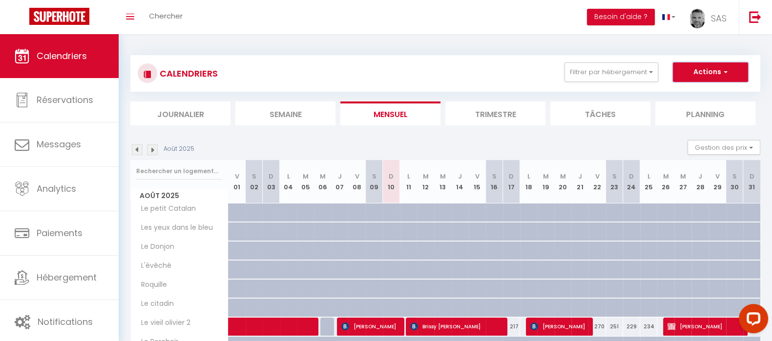
click at [702, 68] on button "Actions" at bounding box center [710, 72] width 75 height 20
click at [600, 70] on button "Filtrer par hébergement" at bounding box center [611, 72] width 94 height 20
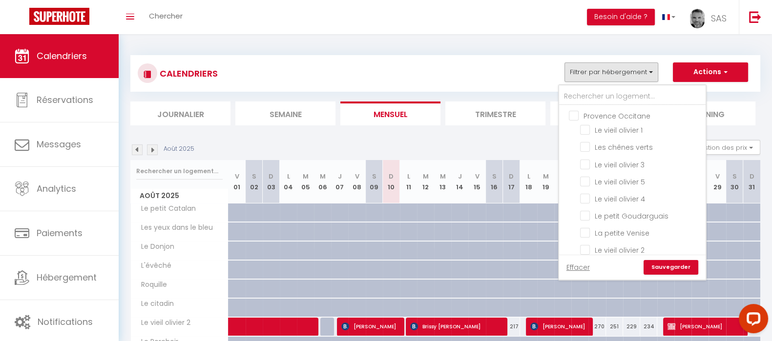
click at [579, 115] on input "Provence Occitane" at bounding box center [642, 115] width 146 height 10
checkbox input "true"
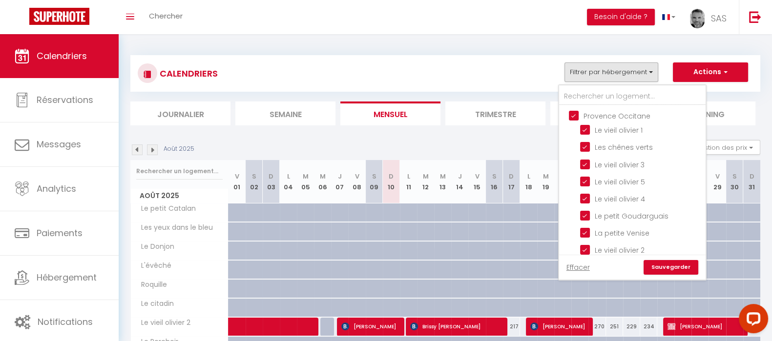
checkbox input "true"
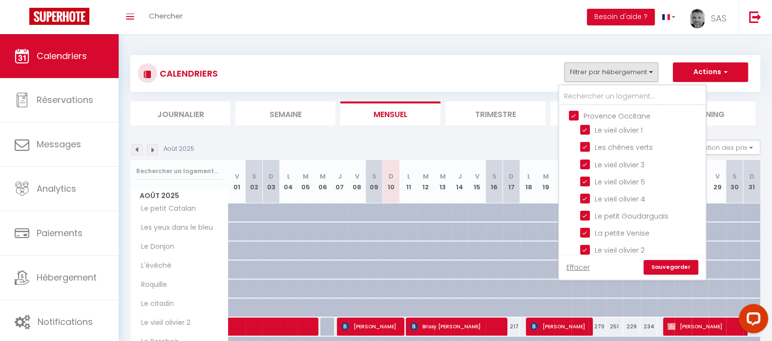
checkbox input "true"
checkbox input "false"
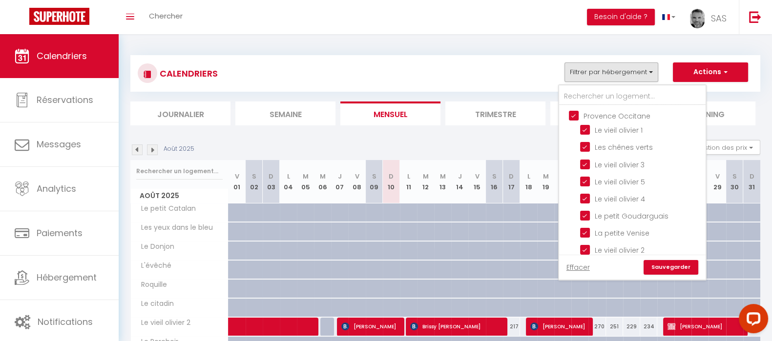
checkbox input "false"
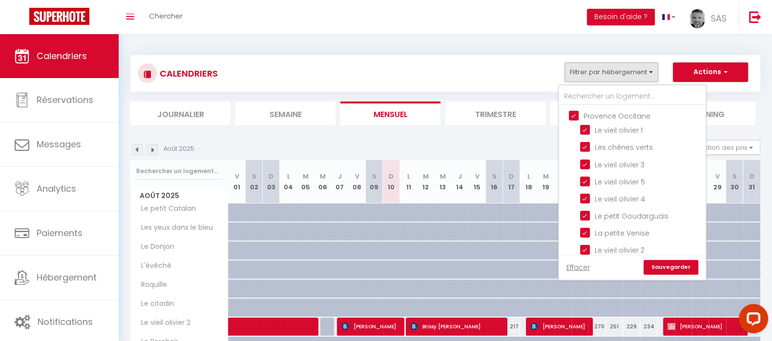
checkbox input "false"
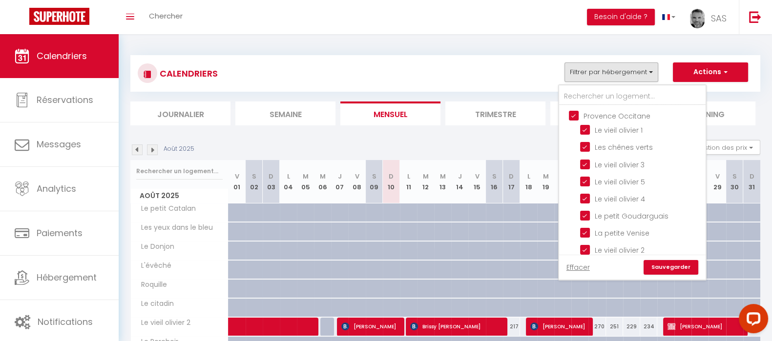
checkbox input "false"
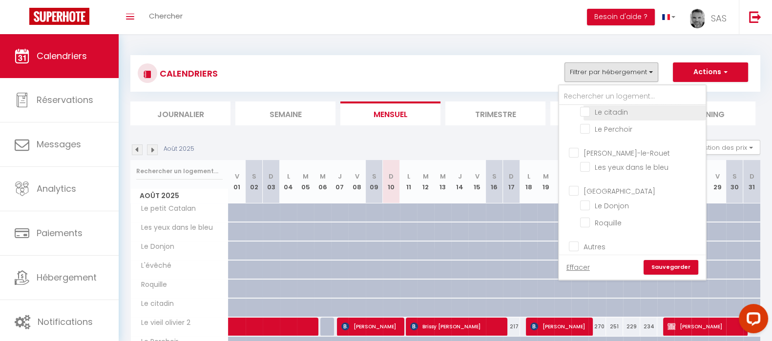
scroll to position [365, 0]
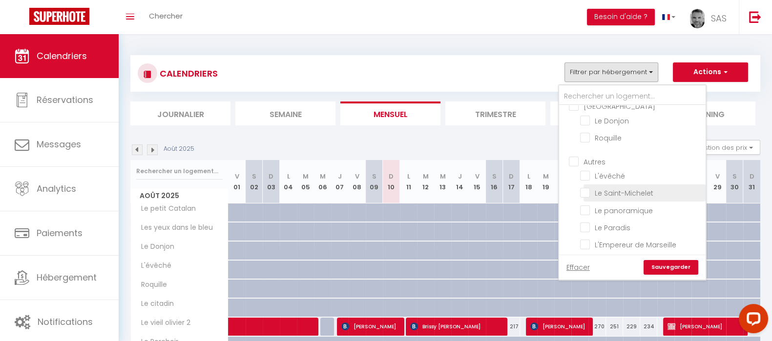
click at [585, 191] on input "Le Saint-Michelet" at bounding box center [641, 192] width 122 height 10
checkbox input "true"
checkbox input "false"
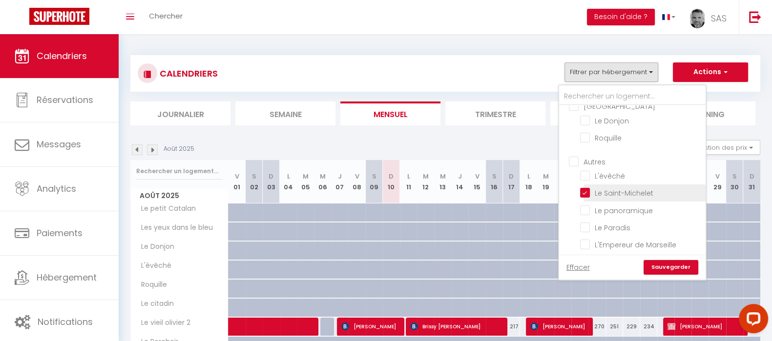
checkbox input "false"
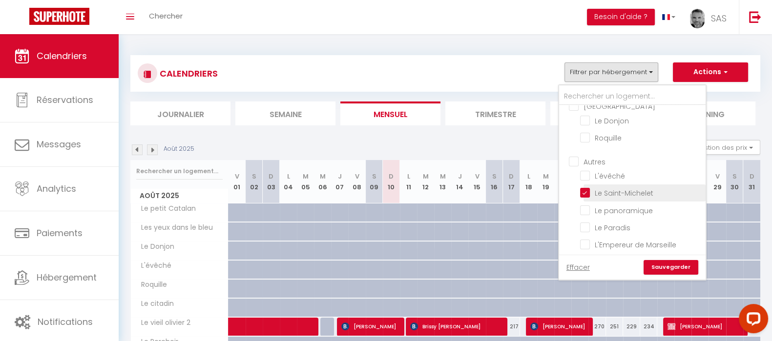
checkbox input "false"
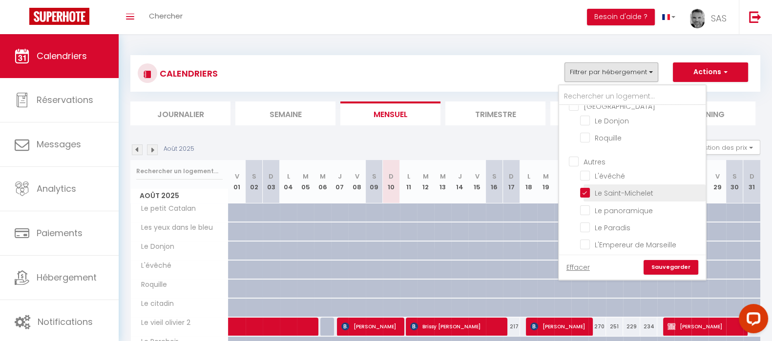
checkbox input "false"
click at [670, 266] on link "Sauvegarder" at bounding box center [670, 267] width 55 height 15
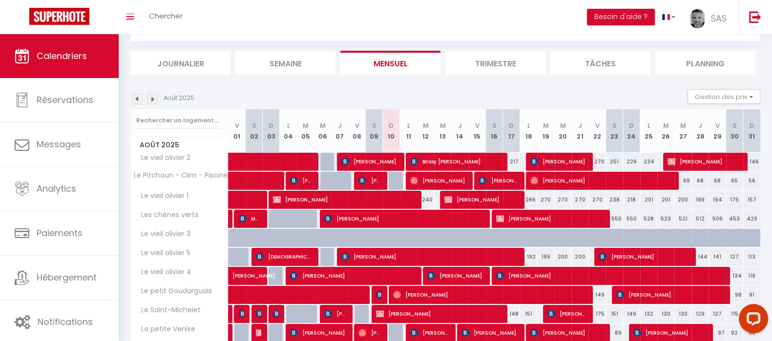
scroll to position [91, 0]
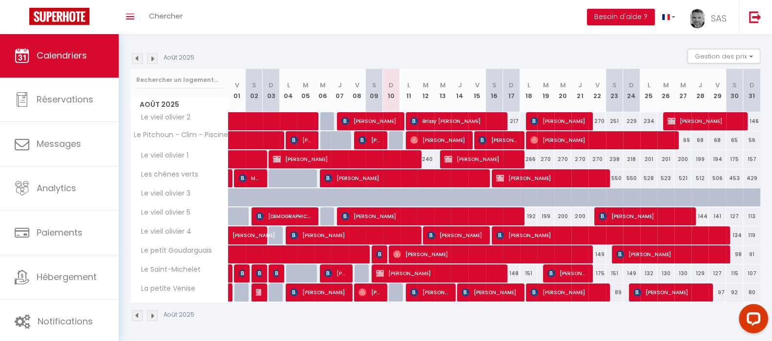
click at [64, 62] on link "Calendriers" at bounding box center [59, 56] width 119 height 44
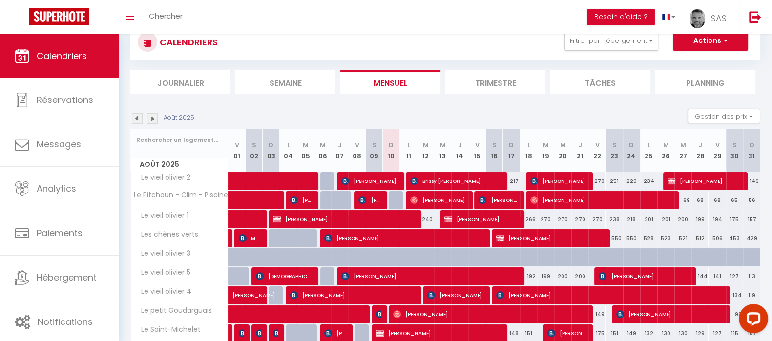
scroll to position [0, 0]
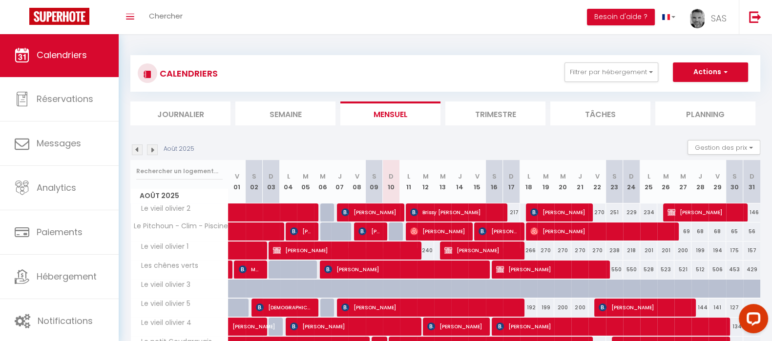
click at [159, 115] on li "Journalier" at bounding box center [180, 114] width 100 height 24
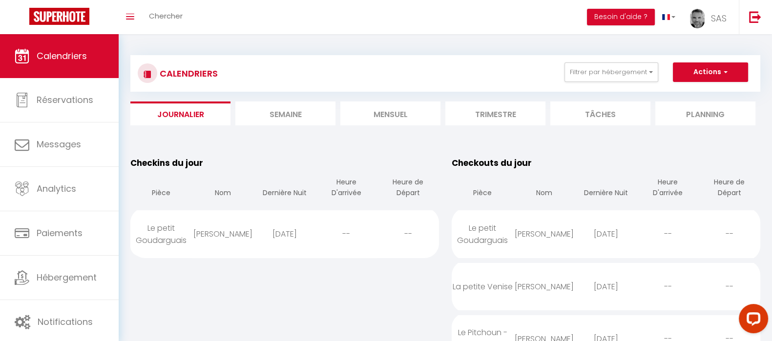
click at [270, 231] on div "2025-08-22" at bounding box center [285, 234] width 62 height 32
select select "0"
select select "1"
select select
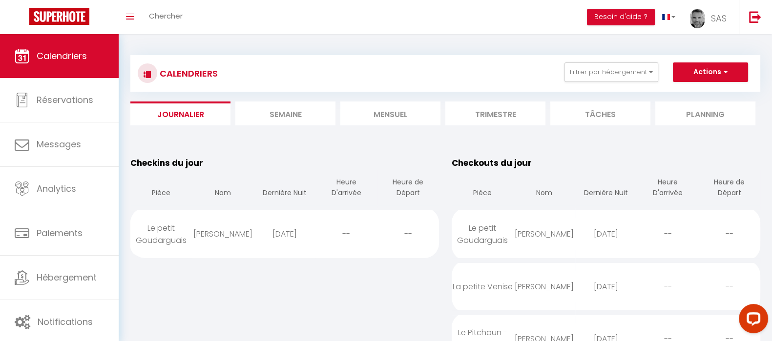
select select
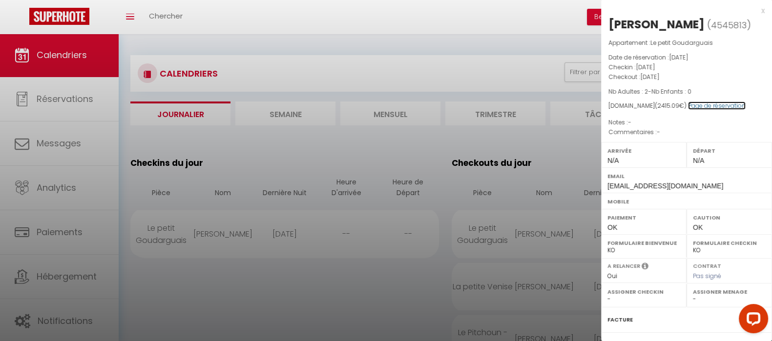
click at [698, 107] on link "Page de réservation" at bounding box center [717, 106] width 58 height 8
click at [290, 115] on div at bounding box center [386, 170] width 772 height 341
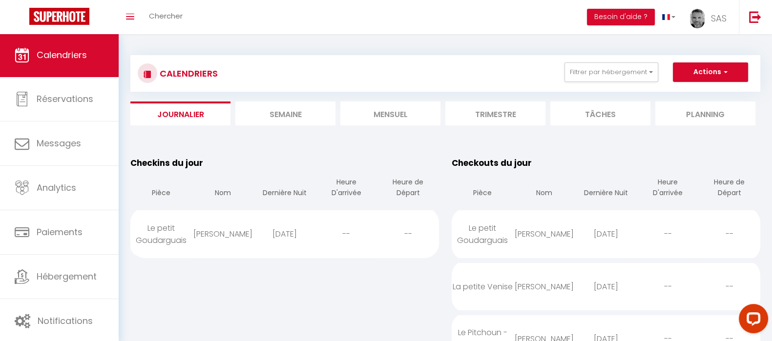
click at [292, 111] on li "Semaine" at bounding box center [285, 114] width 100 height 24
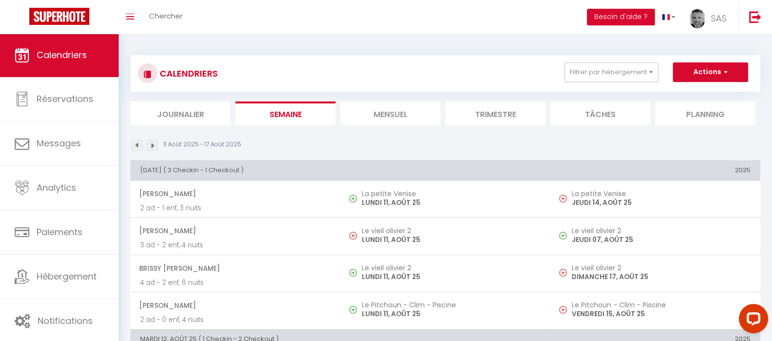
click at [137, 143] on img at bounding box center [137, 145] width 11 height 11
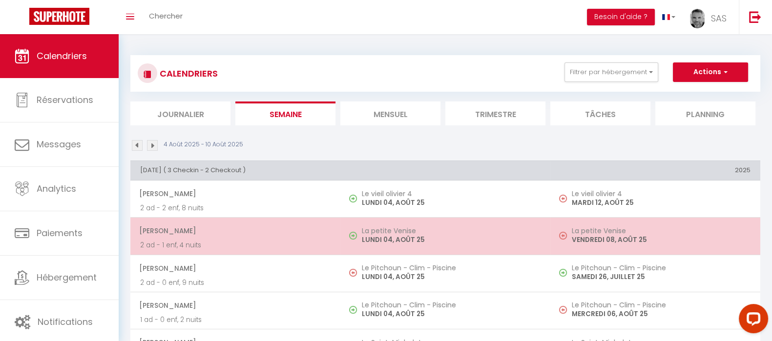
click at [388, 232] on h5 "La petite Venise" at bounding box center [451, 231] width 179 height 8
select select "KO"
select select "0"
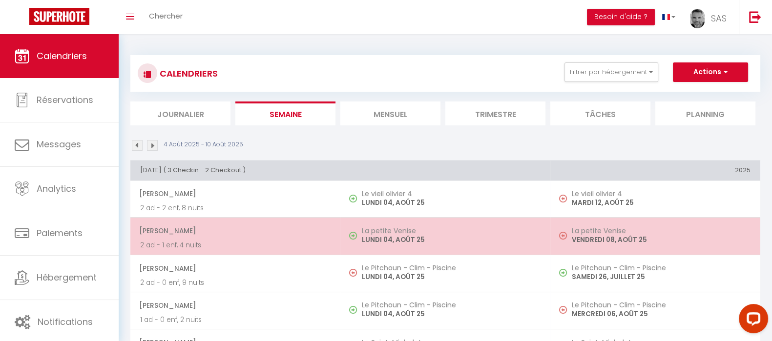
select select "1"
select select
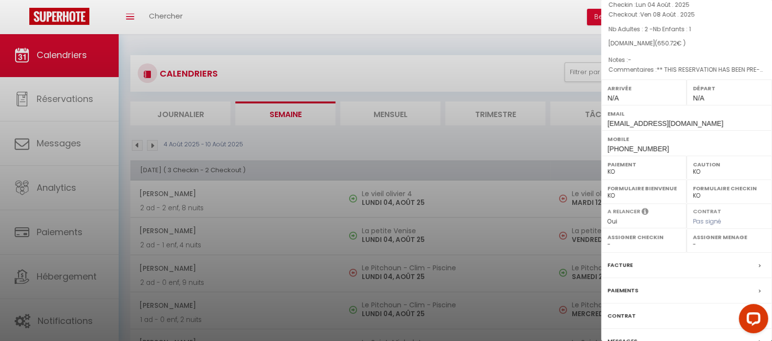
scroll to position [112, 0]
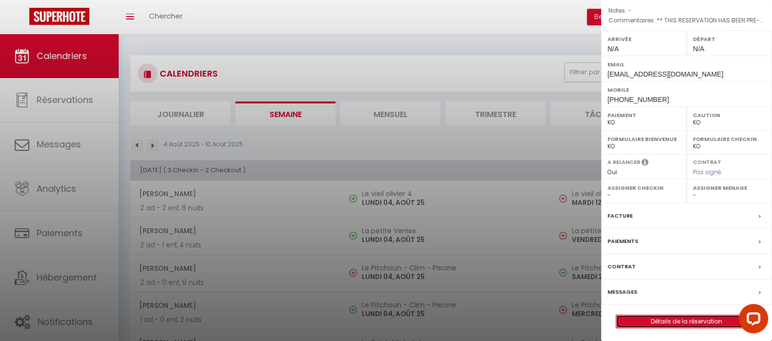
click at [683, 319] on link "Détails de la réservation" at bounding box center [686, 321] width 141 height 13
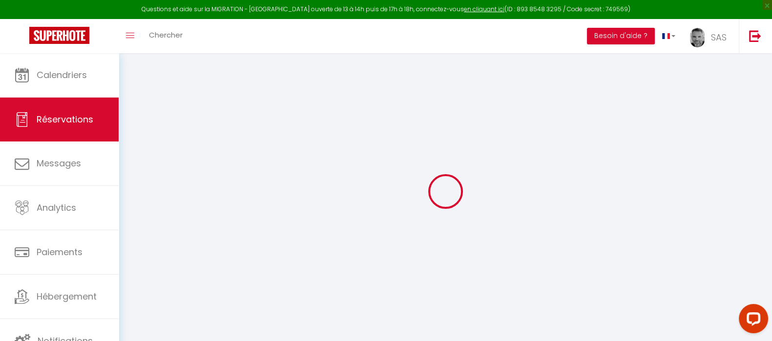
select select
select select "14"
checkbox input "false"
select select
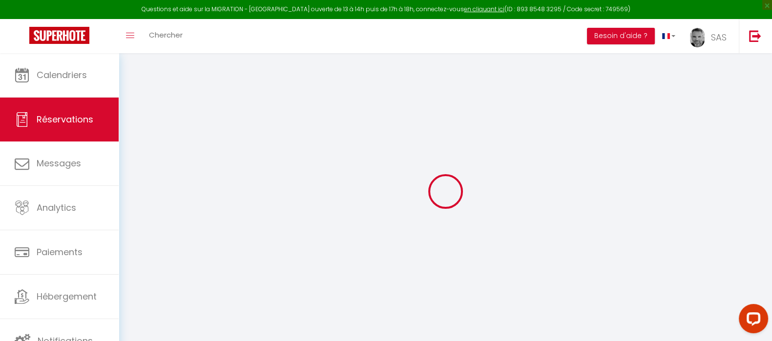
select select
checkbox input "false"
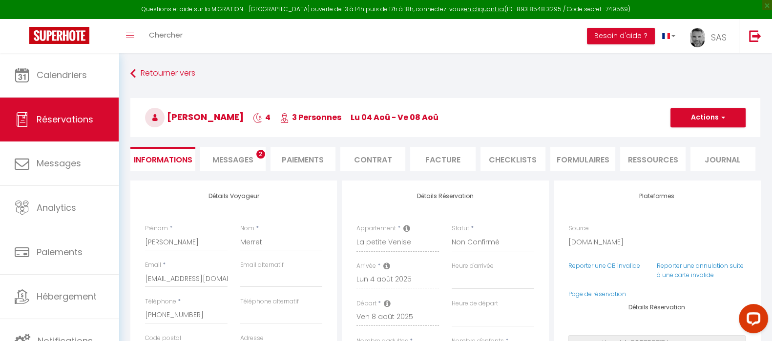
select select
checkbox input "false"
type textarea "** THIS RESERVATION HAS BEEN PRE-PAID ** BOOKING NOTE : Payment charge is EUR 9…"
type input "40"
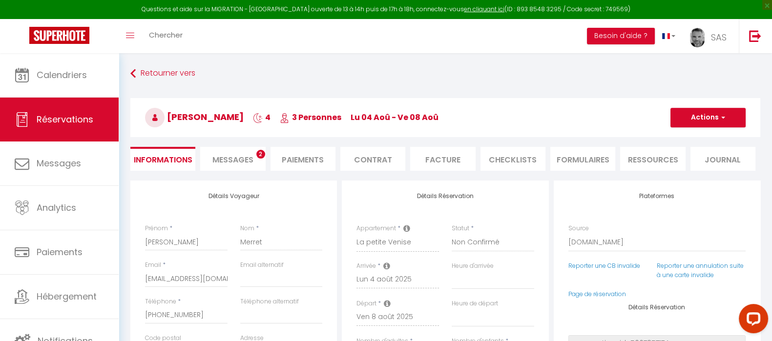
type input "31.32"
select select
checkbox input "false"
select select
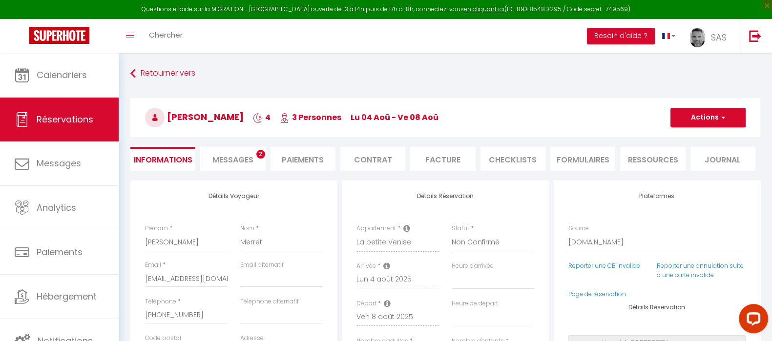
select select
checkbox input "false"
click at [607, 291] on link "Page de réservation" at bounding box center [597, 294] width 58 height 8
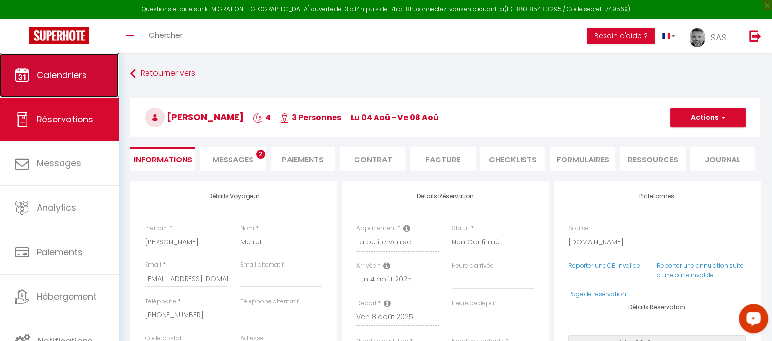
click at [74, 84] on link "Calendriers" at bounding box center [59, 75] width 119 height 44
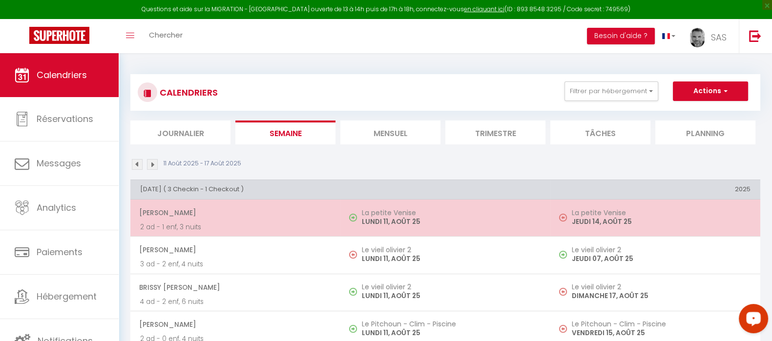
click at [280, 222] on p "2 ad - 1 enf, 3 nuits" at bounding box center [235, 227] width 190 height 10
select select "KO"
select select "0"
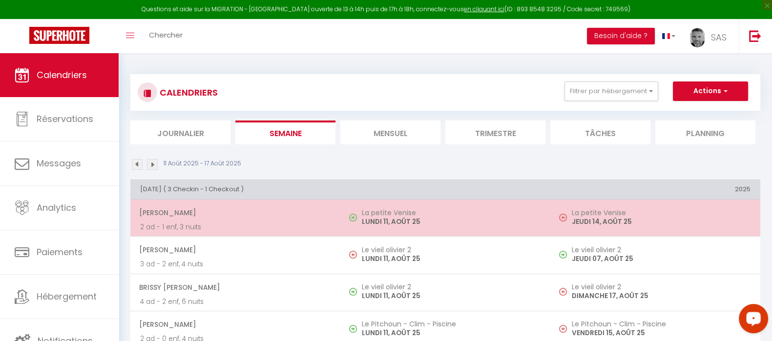
select select "1"
select select
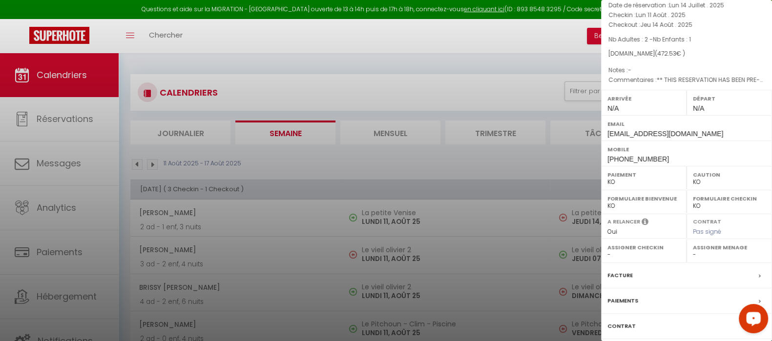
scroll to position [112, 0]
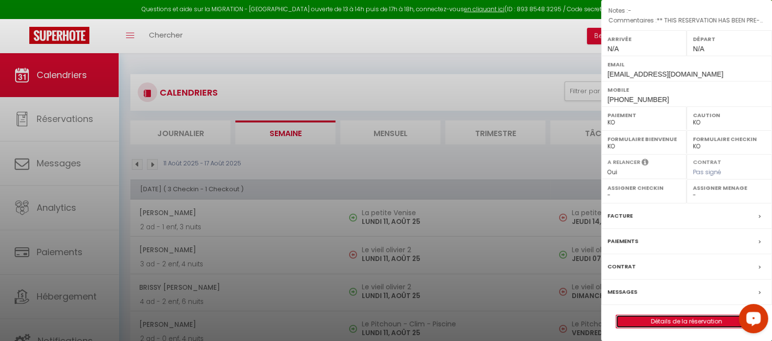
click at [659, 321] on link "Détails de la réservation" at bounding box center [686, 321] width 141 height 13
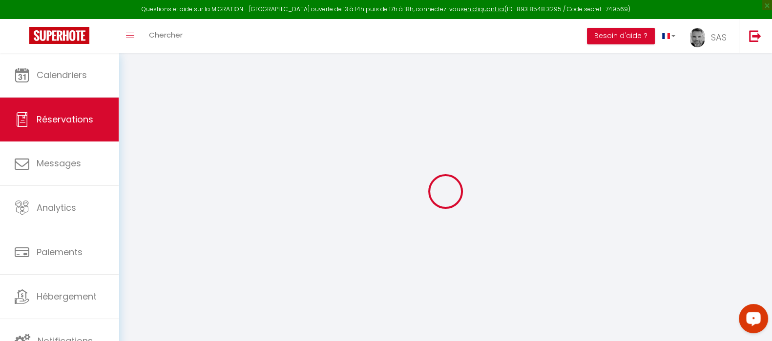
type input "[PERSON_NAME]"
type input "Anfossi"
type input "[EMAIL_ADDRESS][DOMAIN_NAME]"
type input "[PHONE_NUMBER]"
type input "26600"
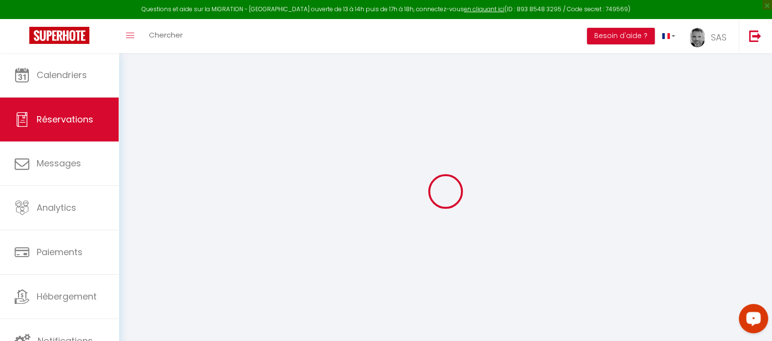
type input "[STREET_ADDRESS]"
type input "La Roche De Glun"
select select "FR"
type input "10"
type input "67.58"
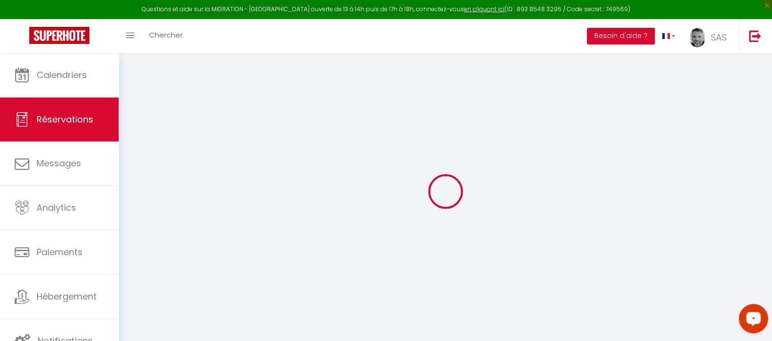
type input "6.62"
select select "9397"
select select "2"
select select
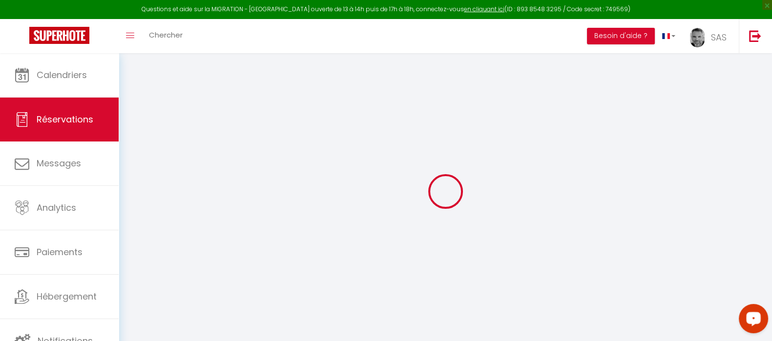
type input "2"
type input "1"
select select "10"
select select
type input "400.5"
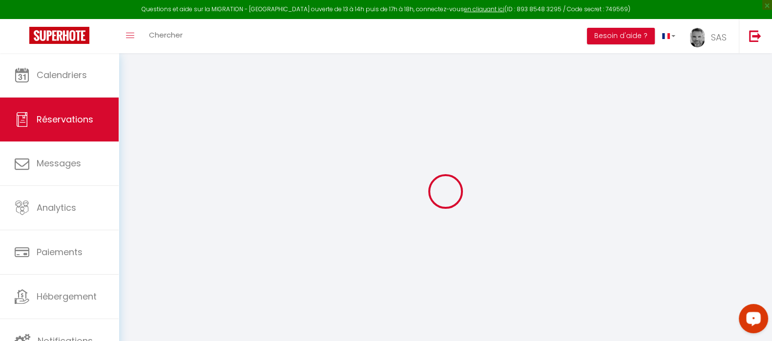
checkbox input "false"
type input "462.53"
select select "2"
type input "50"
type input "0"
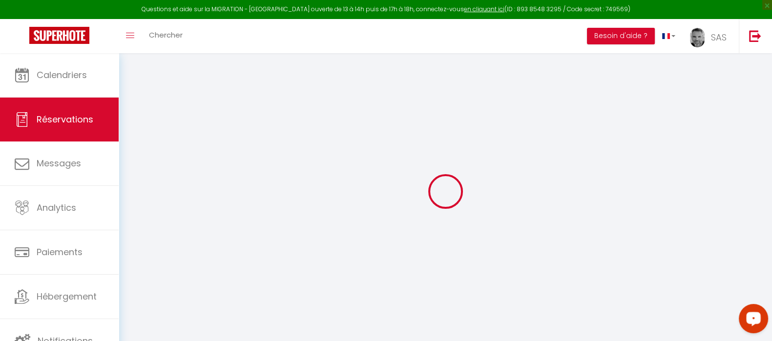
type input "0"
select select
select select "14"
checkbox input "false"
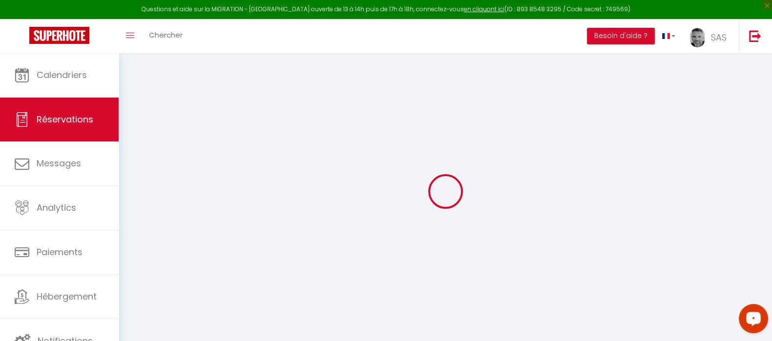
select select
checkbox input "false"
select select
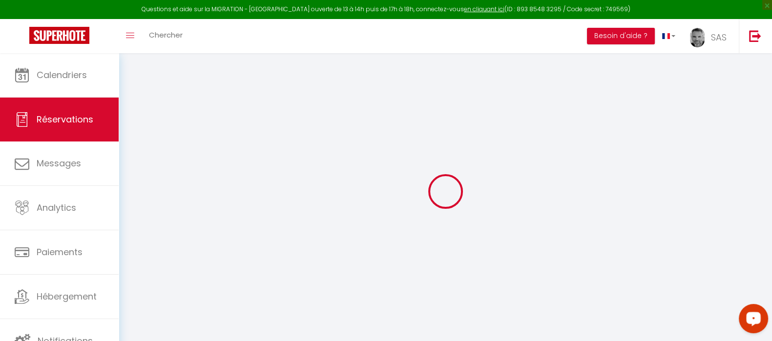
checkbox input "false"
type textarea "** THIS RESERVATION HAS BEEN PRE-PAID ** BOOKING NOTE : Payment charge is EUR 6…"
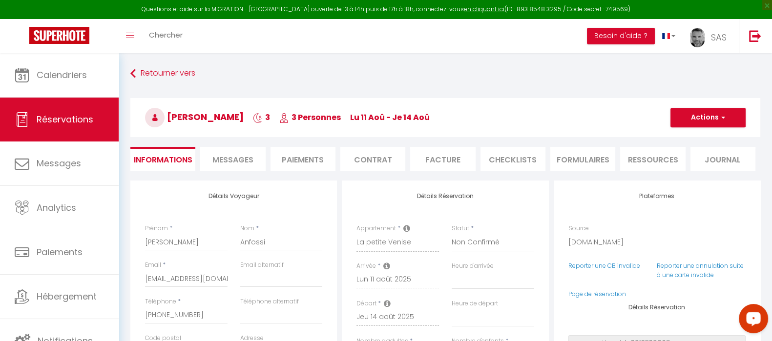
type input "40"
type input "22.03"
select select
checkbox input "false"
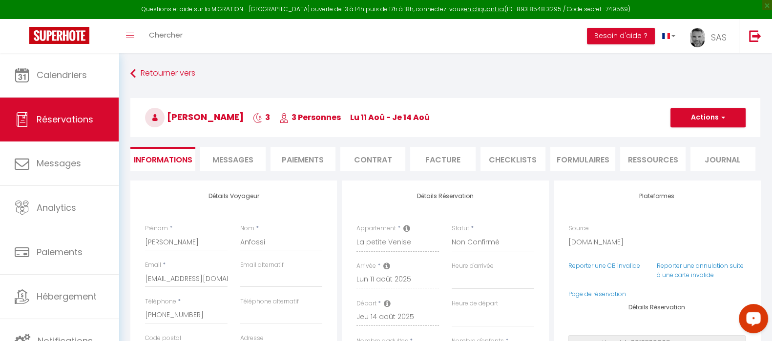
select select
click at [586, 295] on link "Page de réservation" at bounding box center [597, 294] width 58 height 8
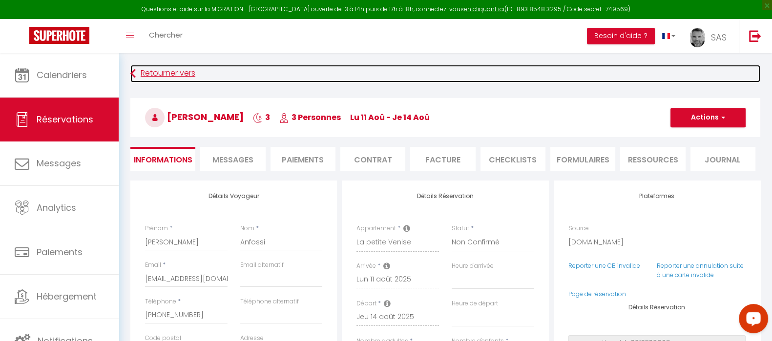
click at [166, 74] on link "Retourner vers" at bounding box center [445, 74] width 630 height 18
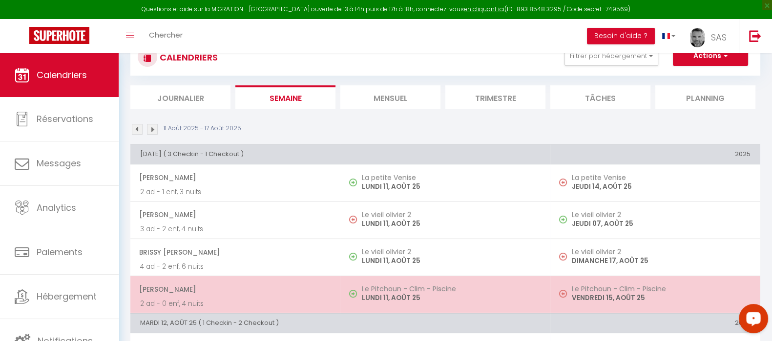
scroll to position [61, 0]
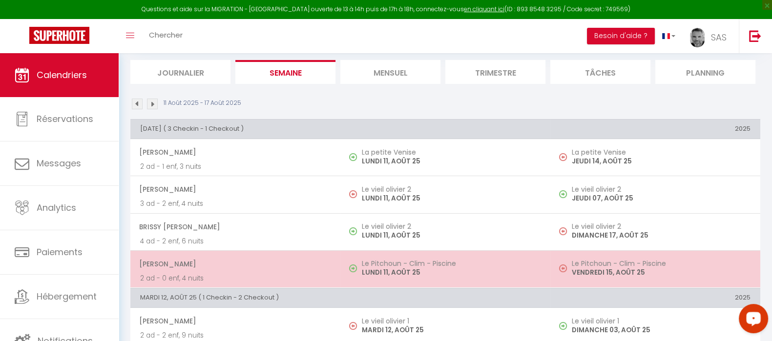
click at [388, 268] on p "LUNDI 11, AOÛT 25" at bounding box center [451, 273] width 179 height 10
select select "OK"
select select "0"
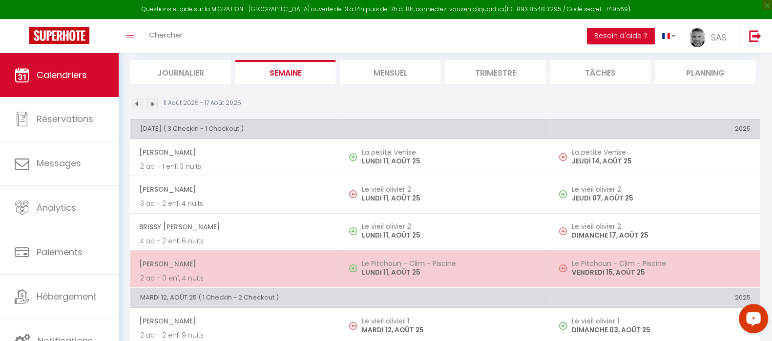
select select "1"
select select
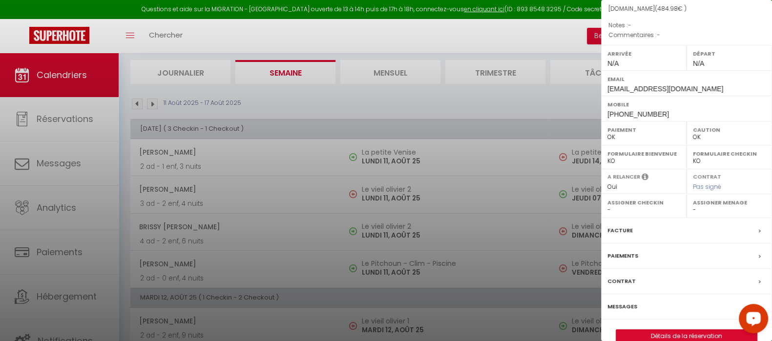
scroll to position [112, 0]
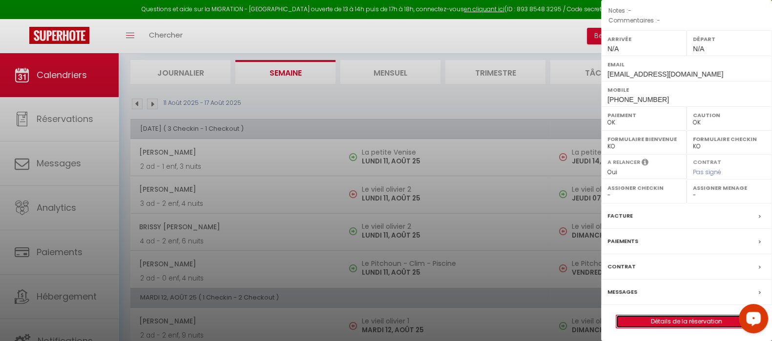
click at [654, 322] on link "Détails de la réservation" at bounding box center [686, 321] width 141 height 13
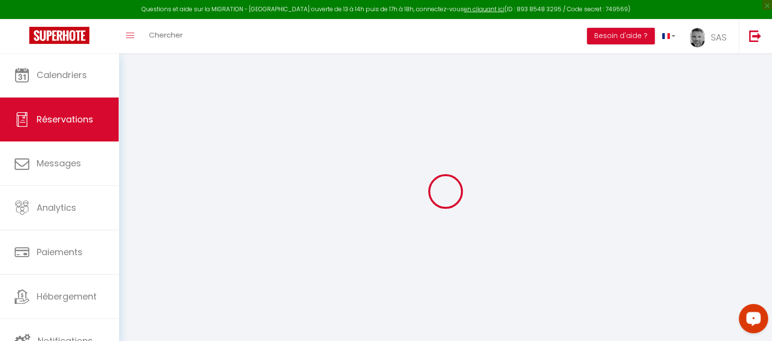
type input "[PERSON_NAME]"
type input "Lecler"
type input "[EMAIL_ADDRESS][DOMAIN_NAME]"
type input "[PHONE_NUMBER]"
select select
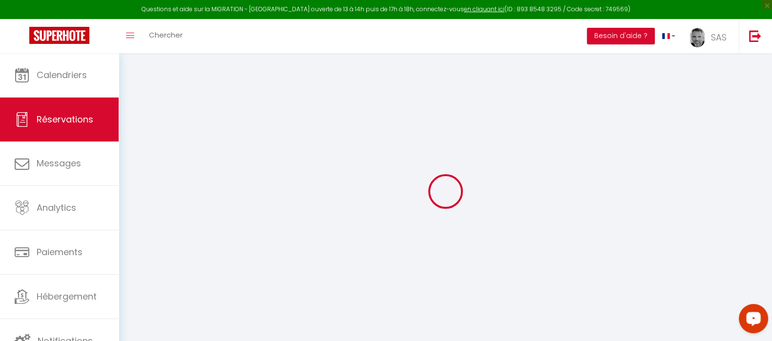
type input "69.15"
select select "39488"
select select "1"
select select
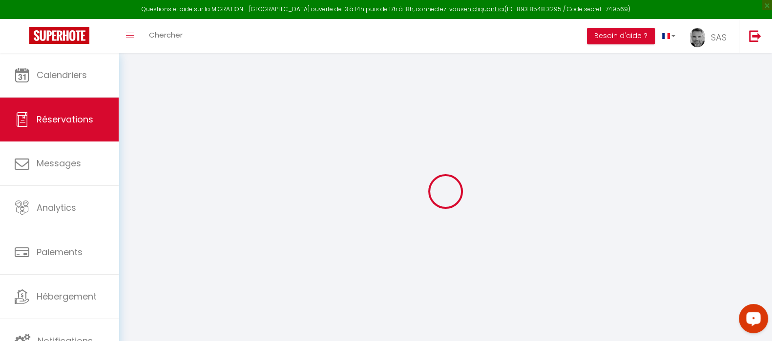
type input "2"
select select "12"
select select
type input "436"
checkbox input "false"
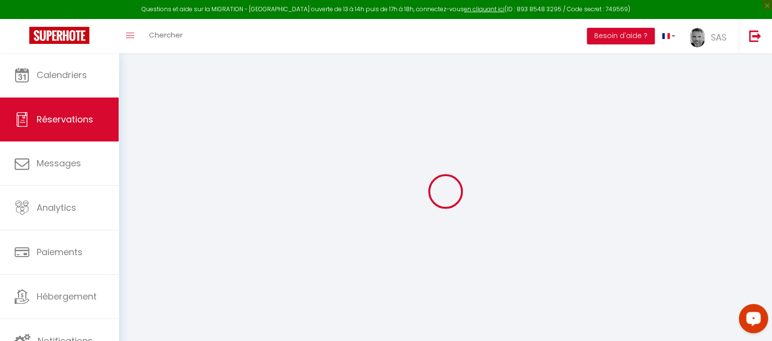
type input "0"
select select "1"
type input "0"
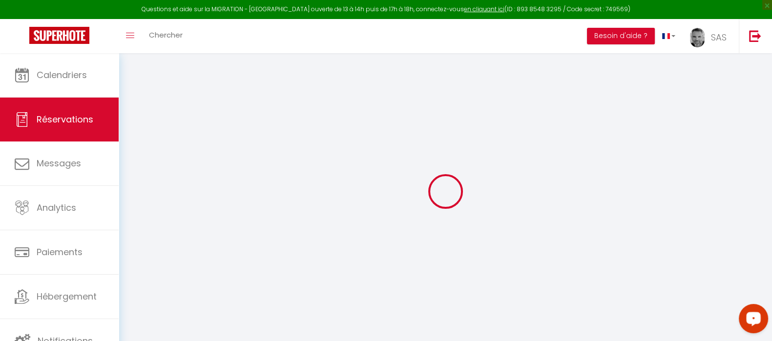
select select
select select "15"
checkbox input "false"
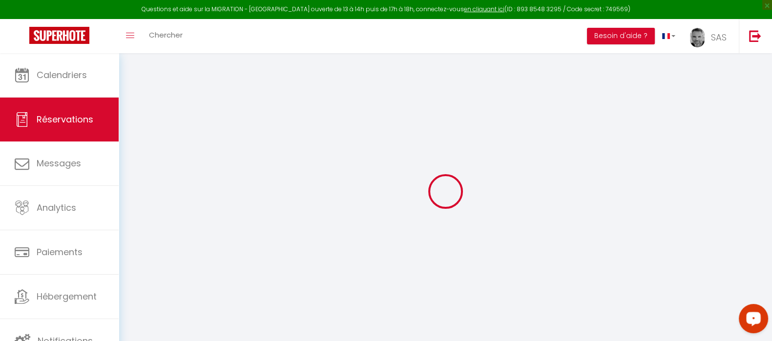
select select
checkbox input "false"
select select
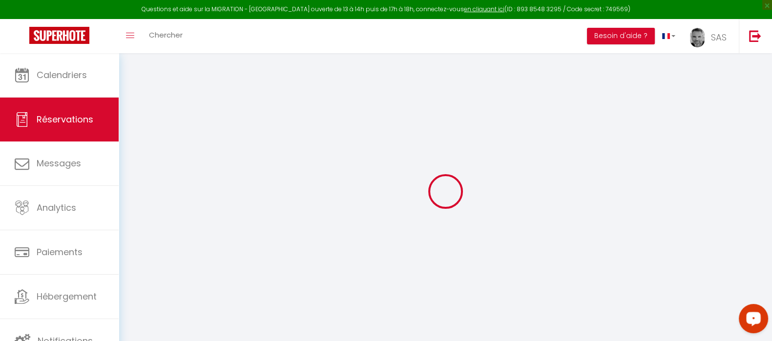
select select
checkbox input "false"
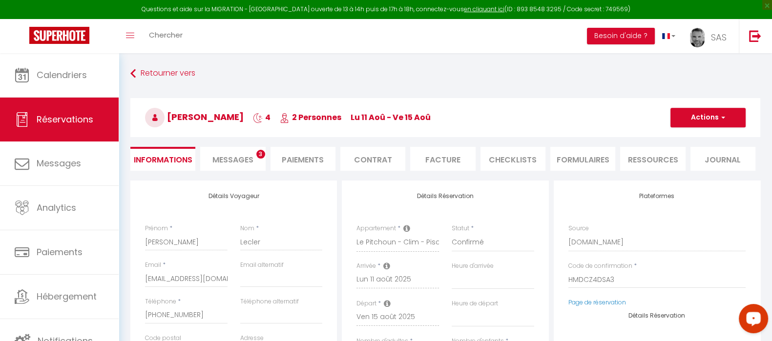
select select
type input "25"
type input "23.98"
select select
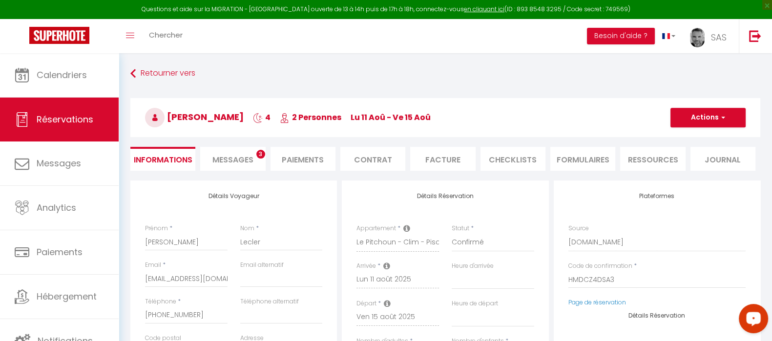
checkbox input "false"
select select
checkbox input "false"
select select
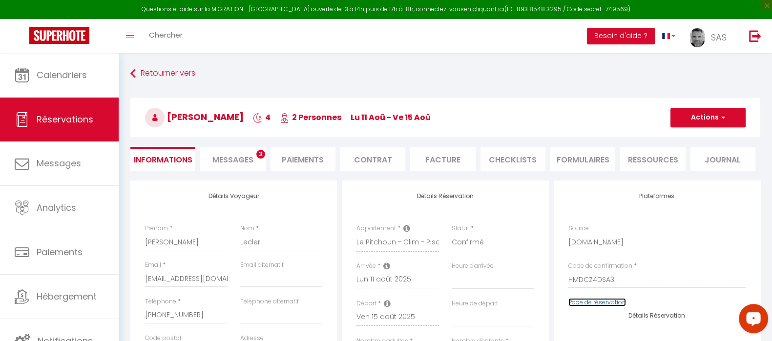
click at [596, 304] on link "Page de réservation" at bounding box center [597, 302] width 58 height 8
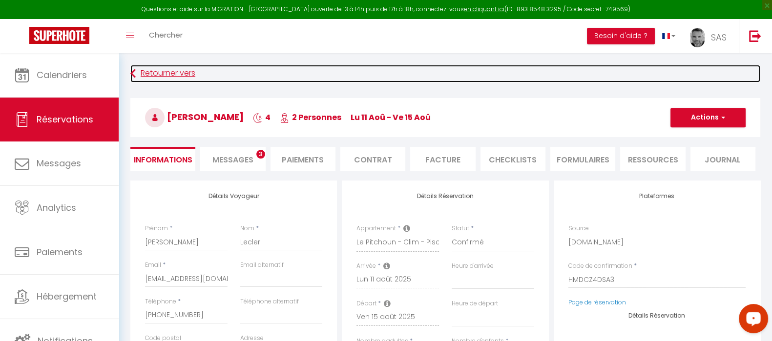
click at [150, 71] on link "Retourner vers" at bounding box center [445, 74] width 630 height 18
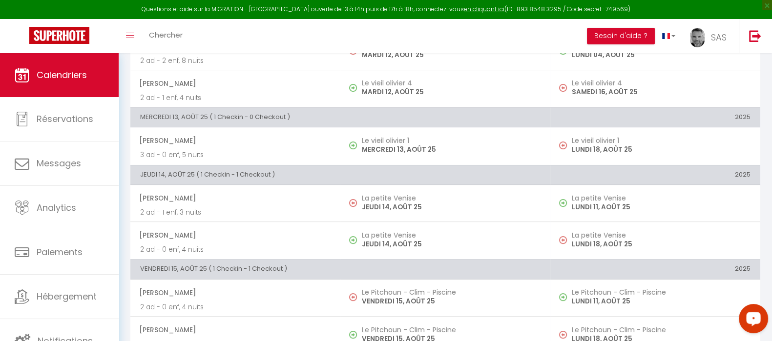
scroll to position [419, 0]
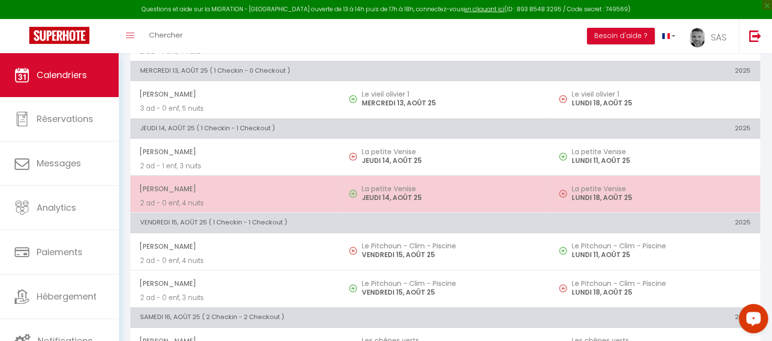
click at [376, 194] on p "JEUDI 14, AOÛT 25" at bounding box center [451, 198] width 179 height 10
select select "KO"
select select "0"
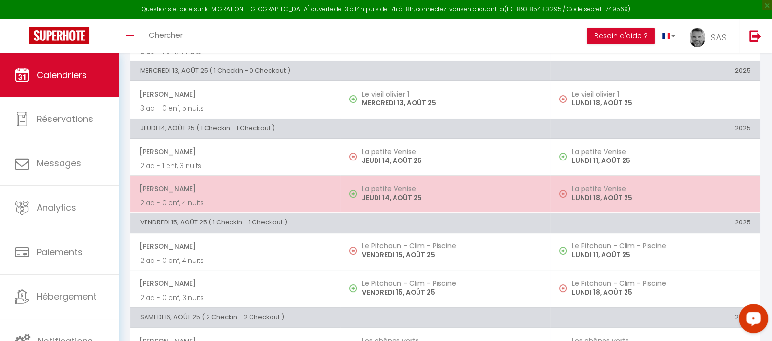
select select "1"
select select
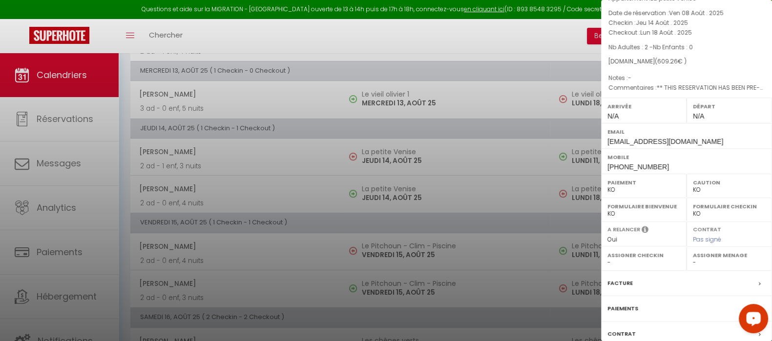
scroll to position [112, 0]
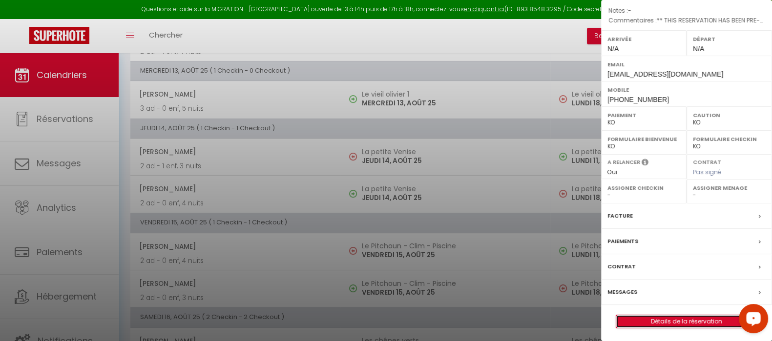
click at [669, 322] on link "Détails de la réservation" at bounding box center [686, 321] width 141 height 13
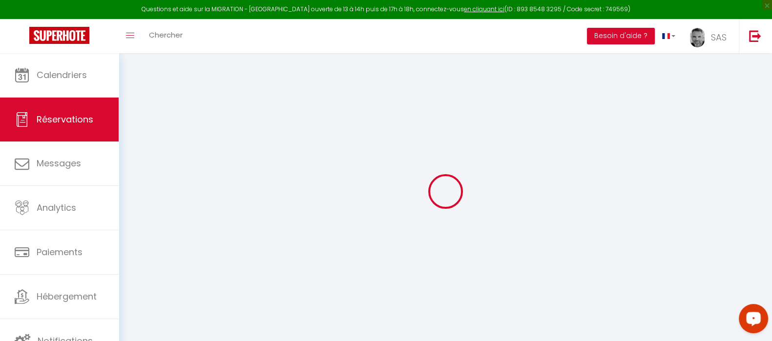
select select
checkbox input "false"
type textarea "** THIS RESERVATION HAS BEEN PRE-PAID ** Reservation has a cancellation grace p…"
type input "40"
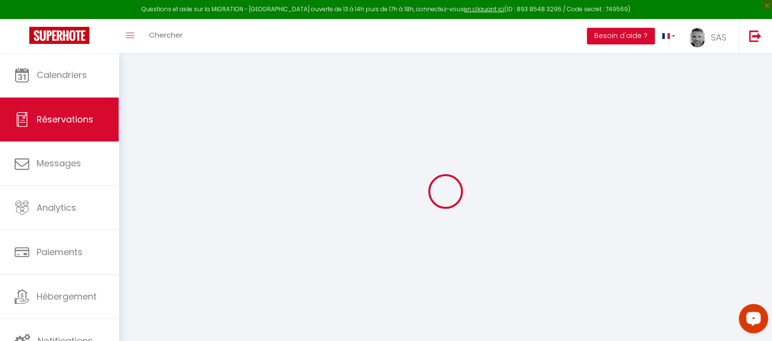
type input "29.16"
select select
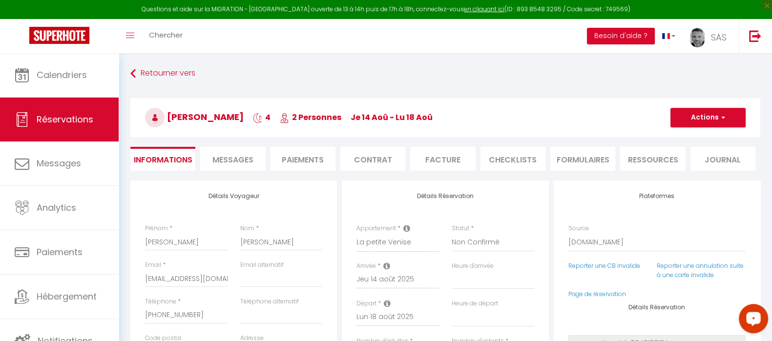
checkbox input "false"
select select
click at [600, 294] on link "Page de réservation" at bounding box center [597, 294] width 58 height 8
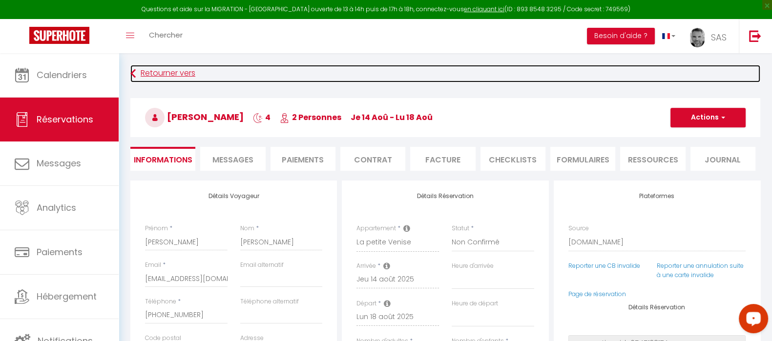
click at [184, 72] on link "Retourner vers" at bounding box center [445, 74] width 630 height 18
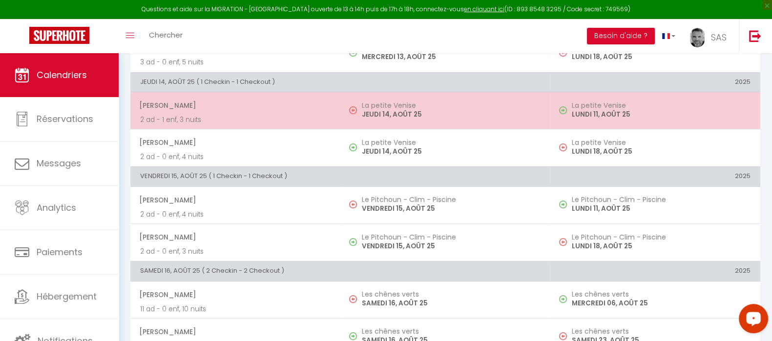
scroll to position [480, 0]
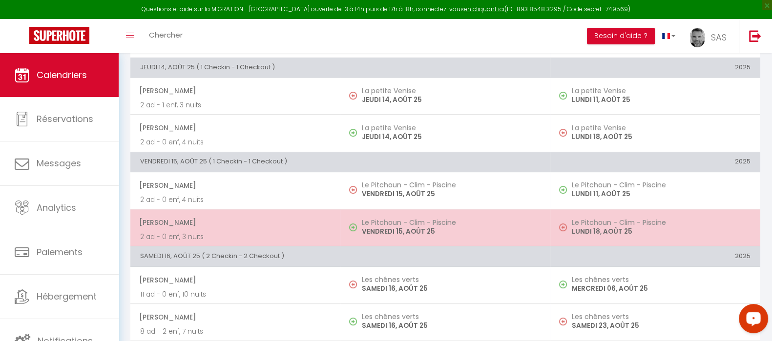
click at [413, 223] on h5 "Le Pitchoun - Clim - Piscine" at bounding box center [451, 223] width 179 height 8
select select "OK"
select select "0"
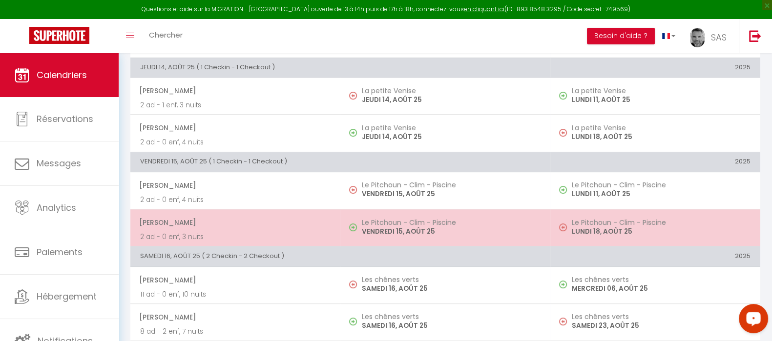
select select "1"
select select
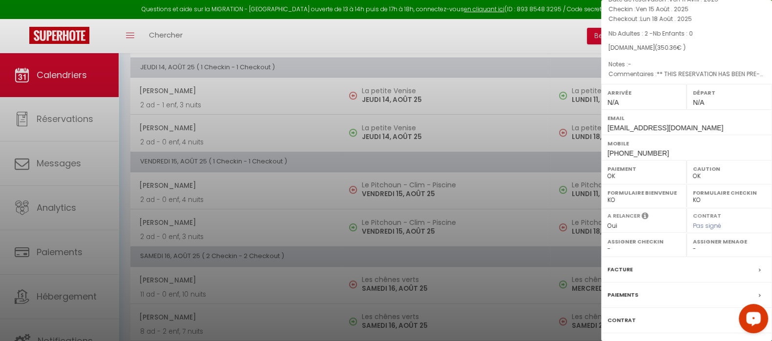
scroll to position [112, 0]
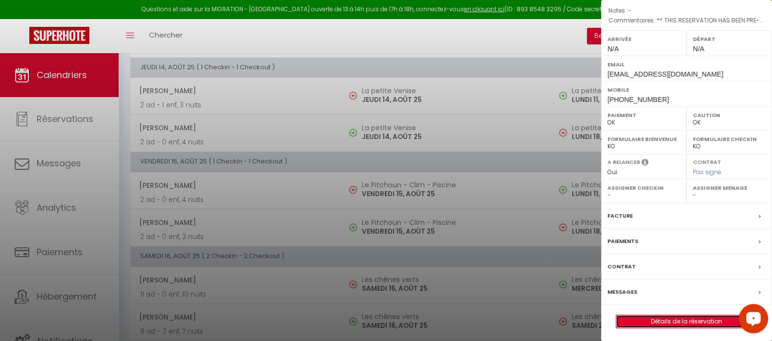
click at [685, 315] on link "Détails de la réservation" at bounding box center [686, 321] width 141 height 13
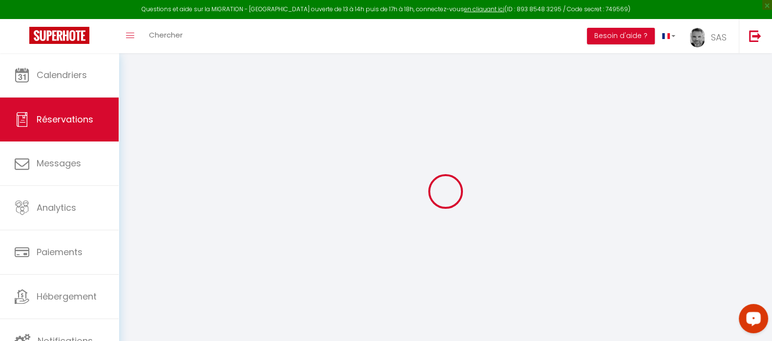
type input "[PERSON_NAME]"
type input "[GEOGRAPHIC_DATA]"
type input "[EMAIL_ADDRESS][DOMAIN_NAME]"
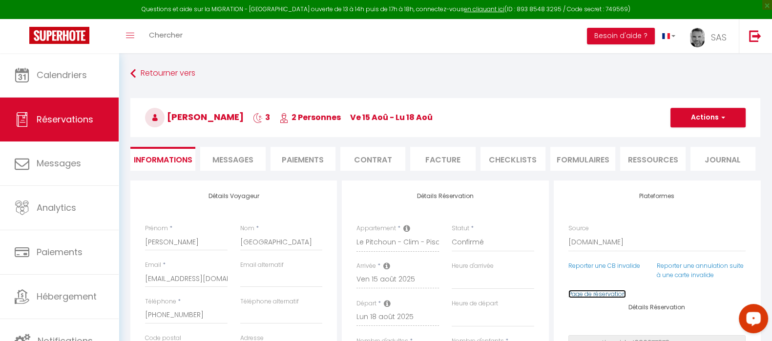
click at [596, 294] on link "Page de réservation" at bounding box center [597, 294] width 58 height 8
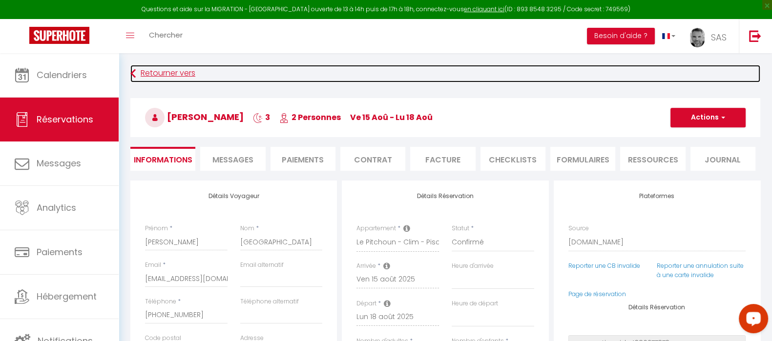
click at [165, 67] on link "Retourner vers" at bounding box center [445, 74] width 630 height 18
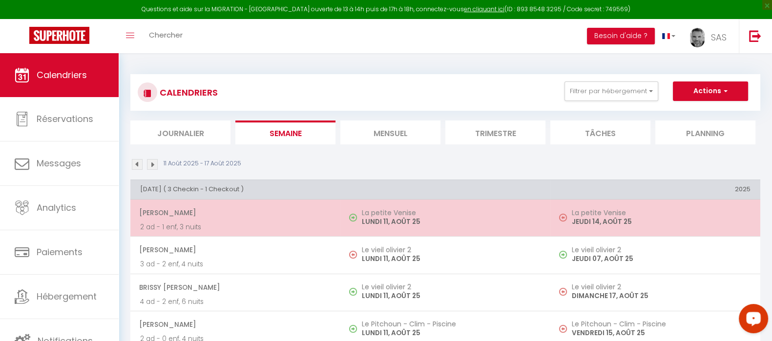
click at [442, 214] on h5 "La petite Venise" at bounding box center [451, 213] width 179 height 8
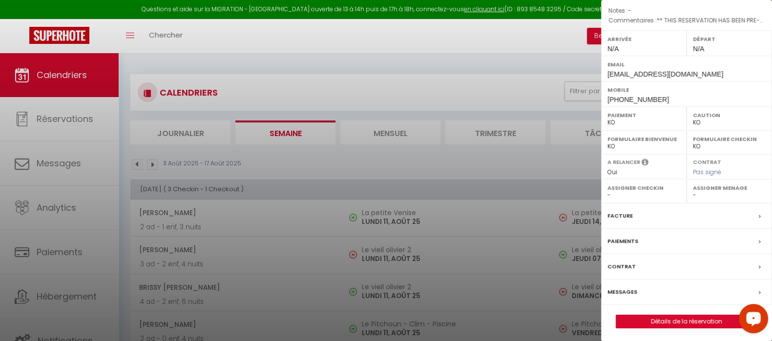
scroll to position [112, 0]
click at [682, 316] on link "Détails de la réservation" at bounding box center [686, 321] width 141 height 13
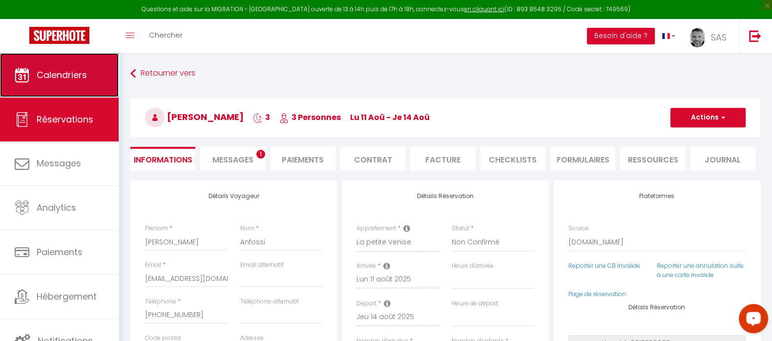
click at [79, 79] on span "Calendriers" at bounding box center [62, 75] width 50 height 12
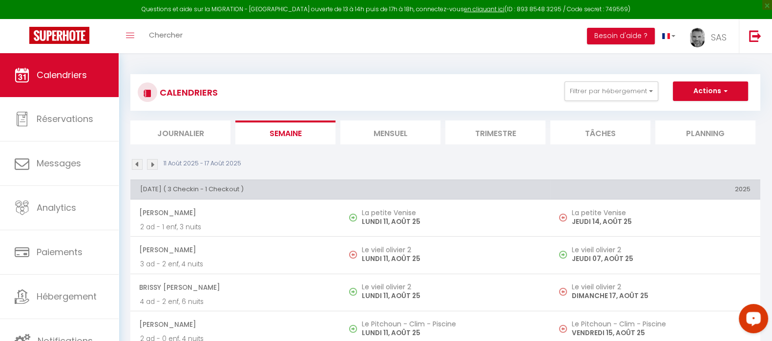
click at [136, 164] on img at bounding box center [137, 164] width 11 height 11
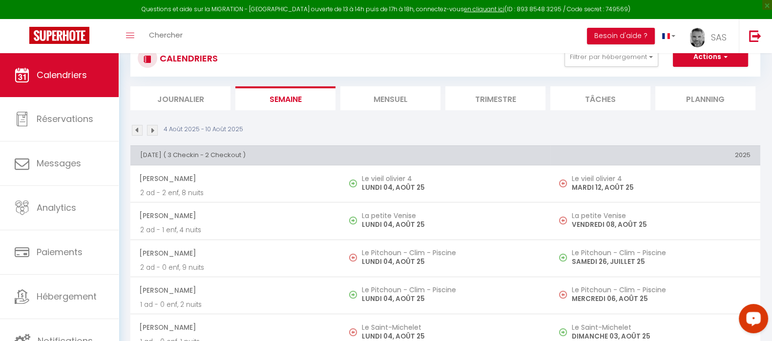
scroll to position [61, 0]
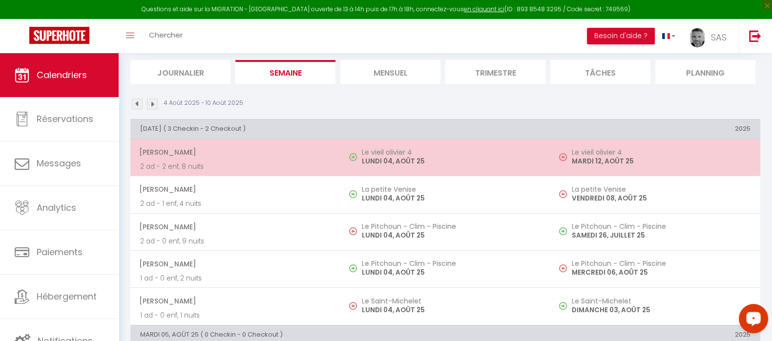
click at [410, 158] on p "LUNDI 04, AOÛT 25" at bounding box center [451, 161] width 179 height 10
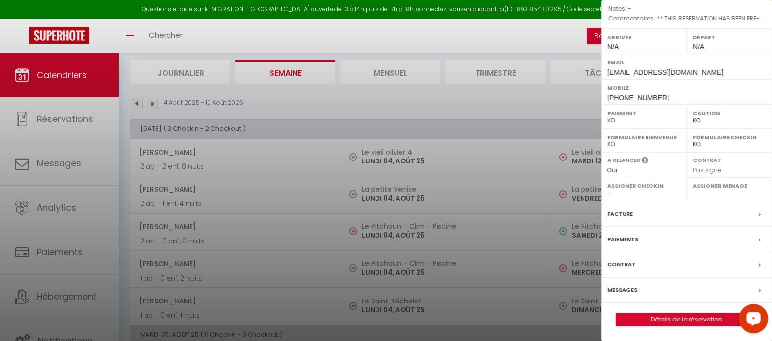
scroll to position [127, 0]
click at [674, 317] on link "Détails de la réservation" at bounding box center [686, 319] width 141 height 13
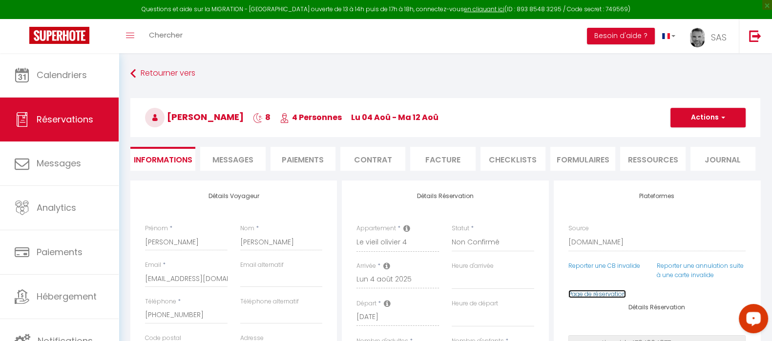
click at [603, 294] on link "Page de réservation" at bounding box center [597, 294] width 58 height 8
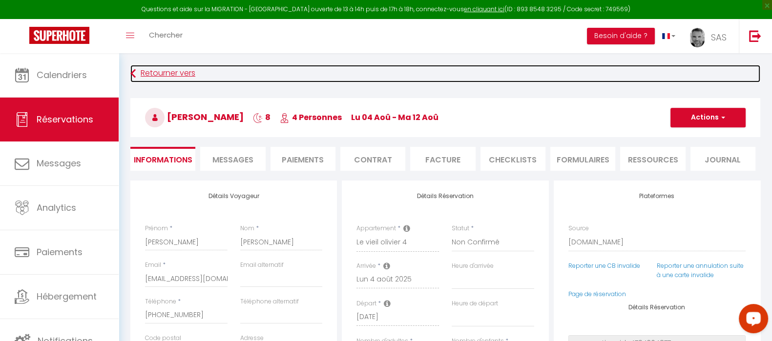
click at [156, 69] on link "Retourner vers" at bounding box center [445, 74] width 630 height 18
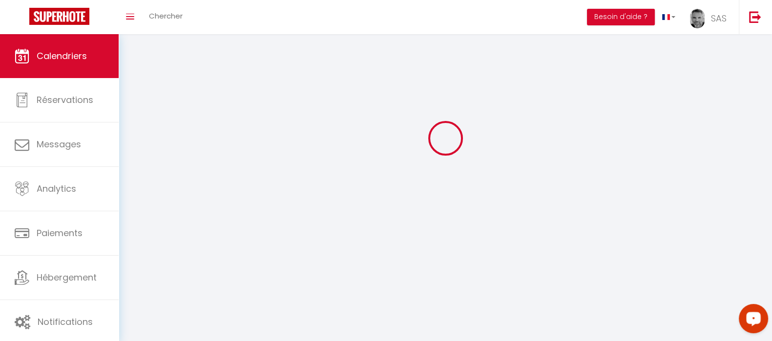
scroll to position [53, 0]
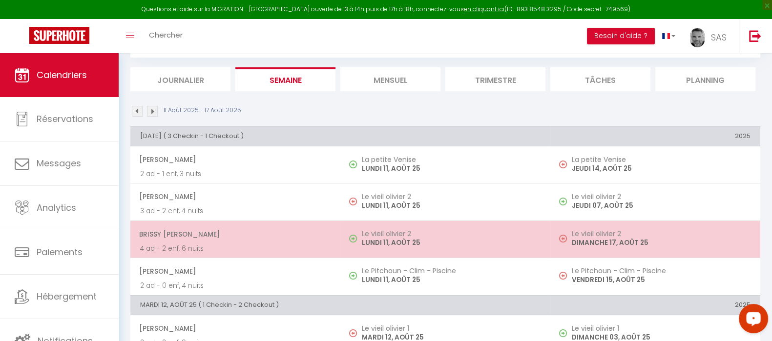
click at [414, 241] on p "LUNDI 11, AOÛT 25" at bounding box center [451, 243] width 179 height 10
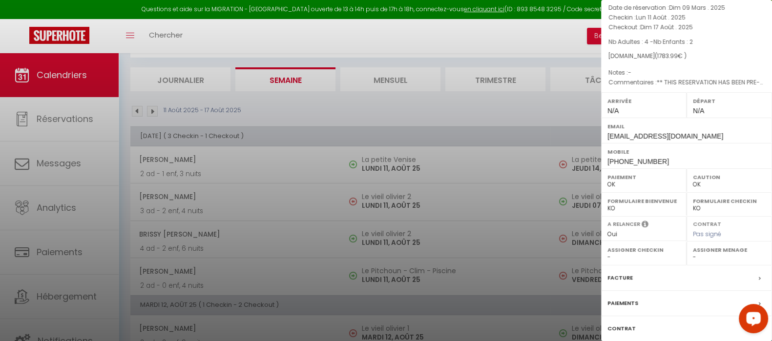
scroll to position [112, 0]
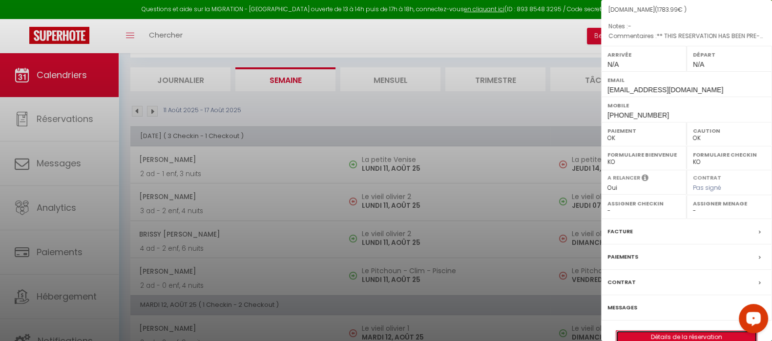
click at [696, 331] on link "Détails de la réservation" at bounding box center [686, 337] width 141 height 13
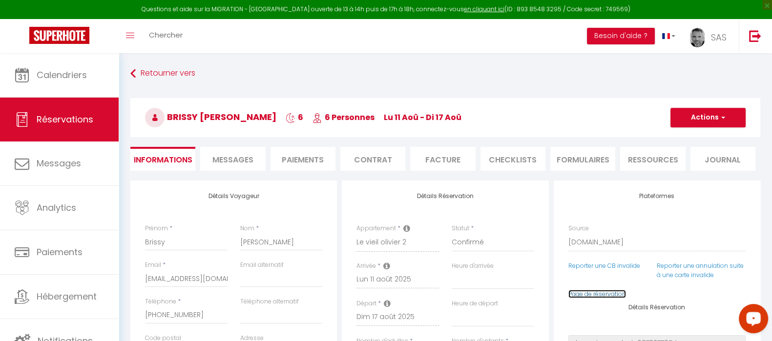
click at [588, 290] on link "Page de réservation" at bounding box center [597, 294] width 58 height 8
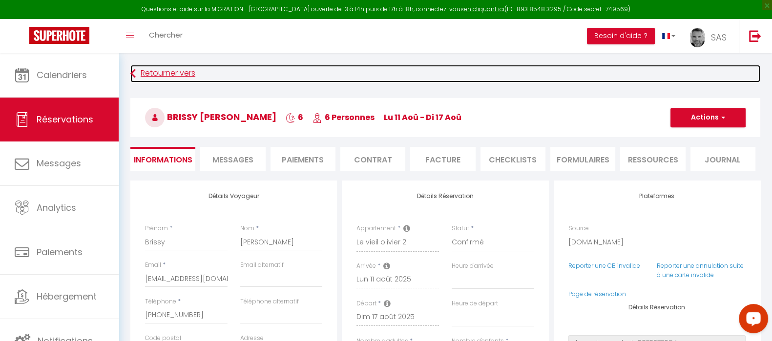
click at [161, 73] on link "Retourner vers" at bounding box center [445, 74] width 630 height 18
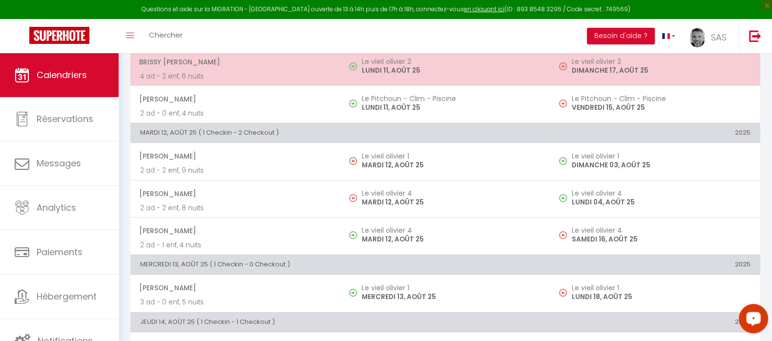
scroll to position [236, 0]
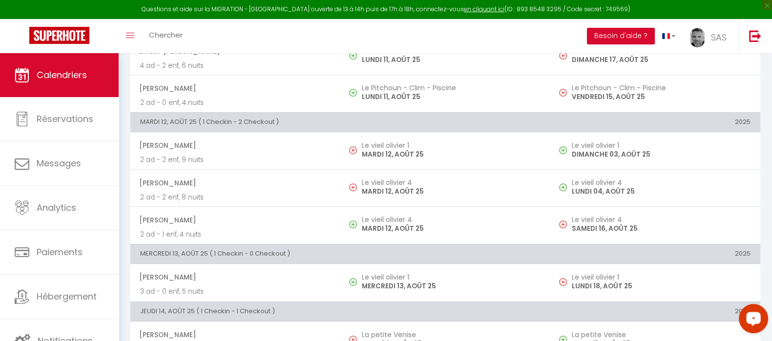
click at [414, 226] on p "MARDI 12, AOÛT 25" at bounding box center [451, 229] width 179 height 10
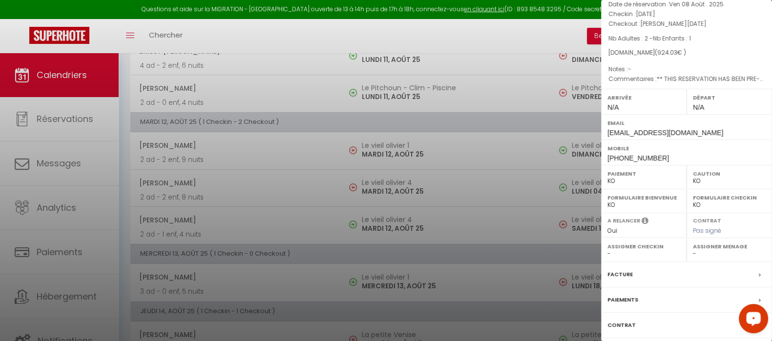
scroll to position [127, 0]
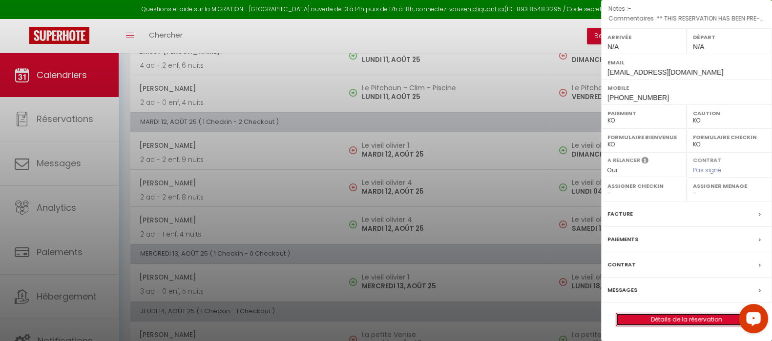
click at [678, 321] on link "Détails de la réservation" at bounding box center [686, 319] width 141 height 13
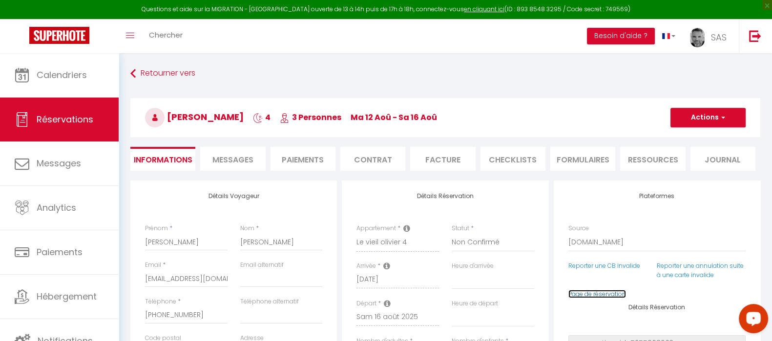
click at [592, 295] on link "Page de réservation" at bounding box center [597, 294] width 58 height 8
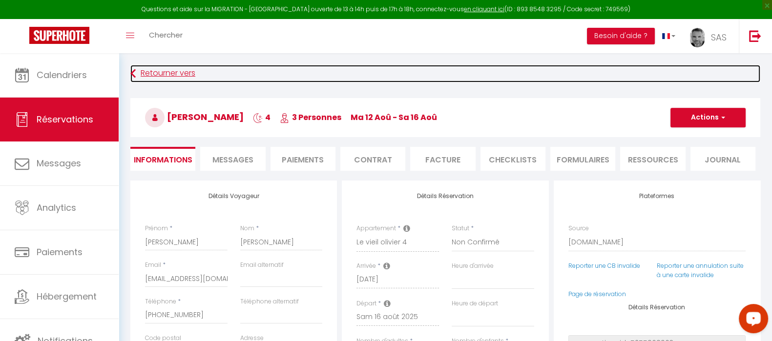
click at [165, 72] on link "Retourner vers" at bounding box center [445, 74] width 630 height 18
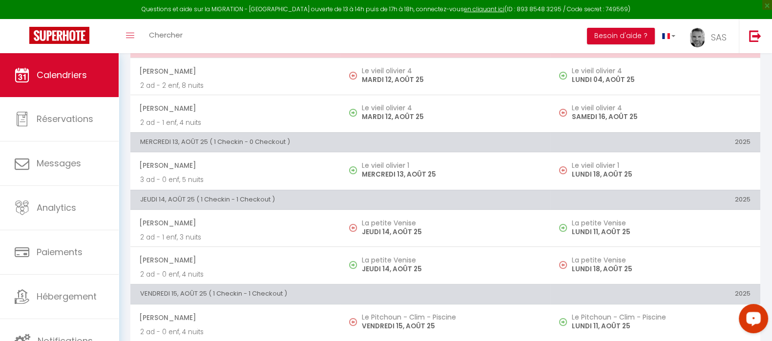
scroll to position [358, 0]
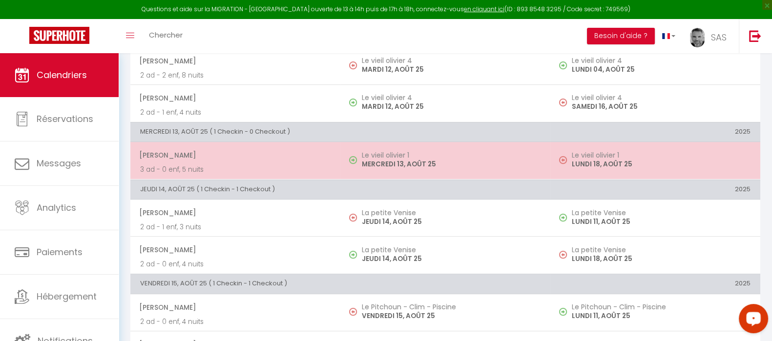
click at [404, 159] on p "MERCREDI 13, AOÛT 25" at bounding box center [451, 164] width 179 height 10
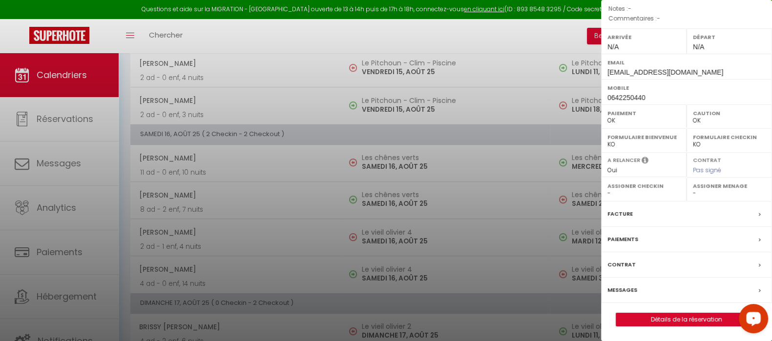
scroll to position [658, 0]
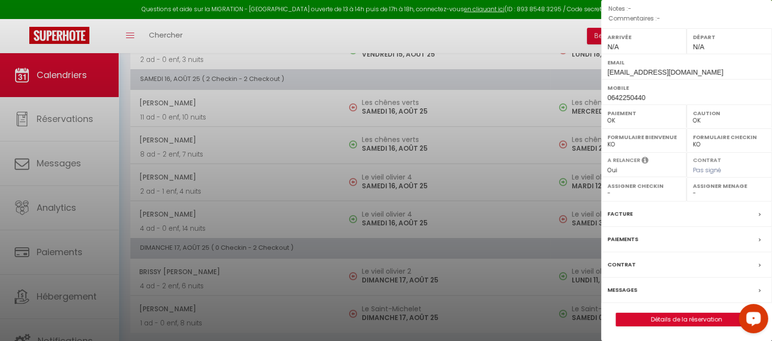
click at [402, 208] on div at bounding box center [386, 170] width 772 height 341
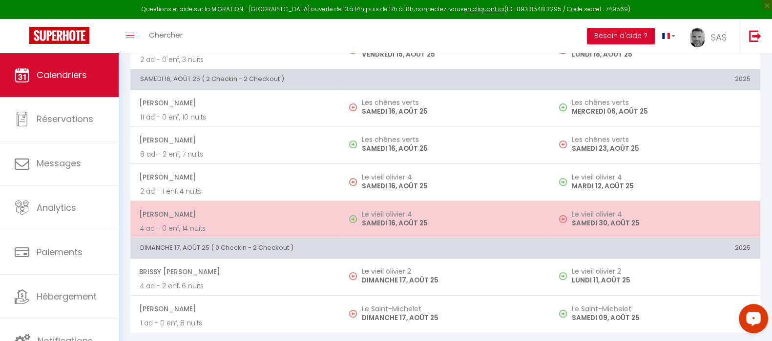
click at [411, 210] on h5 "Le vieil olivier 4" at bounding box center [451, 214] width 179 height 8
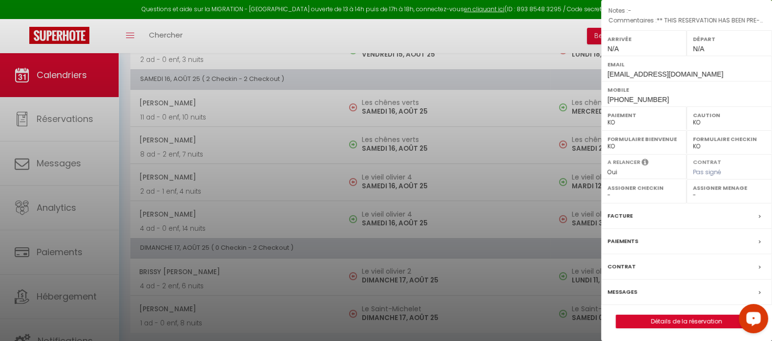
scroll to position [112, 0]
click at [683, 318] on link "Détails de la réservation" at bounding box center [686, 321] width 141 height 13
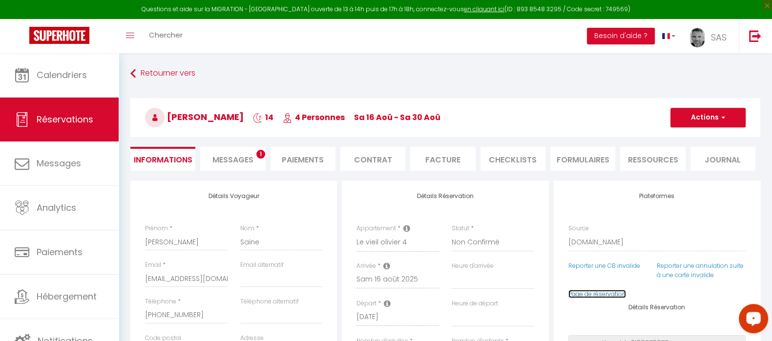
click at [603, 290] on link "Page de réservation" at bounding box center [597, 294] width 58 height 8
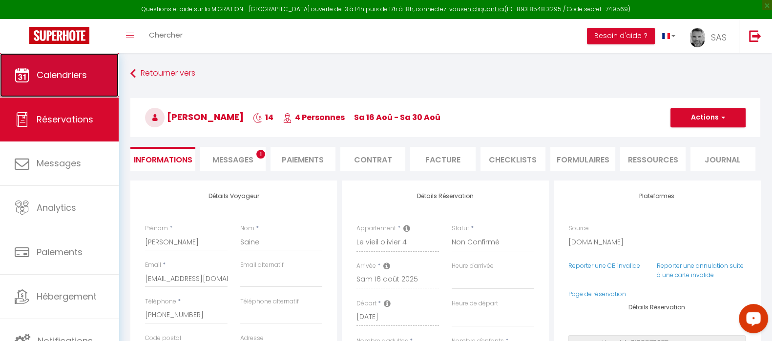
click at [71, 76] on span "Calendriers" at bounding box center [62, 75] width 50 height 12
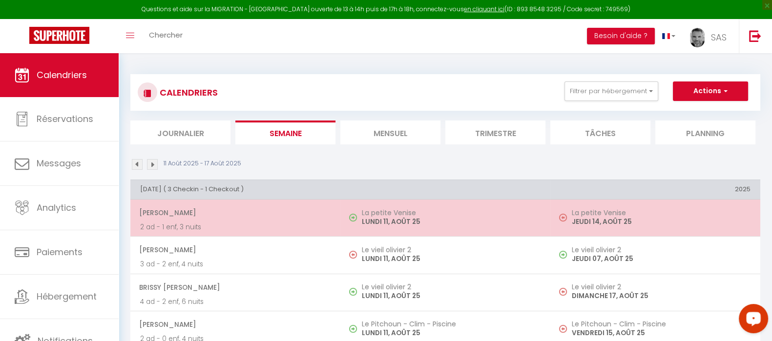
click at [413, 211] on h5 "La petite Venise" at bounding box center [451, 213] width 179 height 8
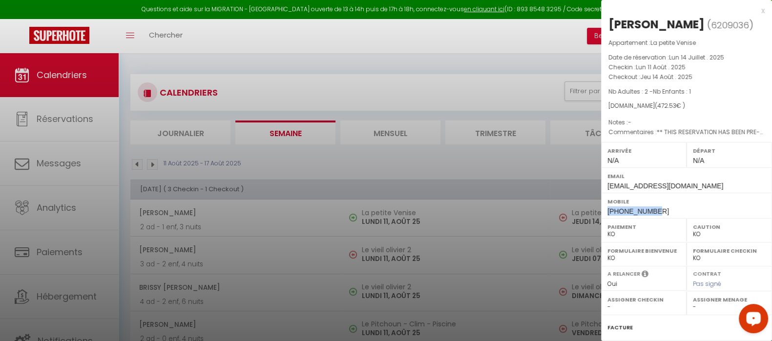
drag, startPoint x: 656, startPoint y: 209, endPoint x: 606, endPoint y: 211, distance: 50.3
click at [606, 211] on div "Mobile +33778846519" at bounding box center [686, 205] width 171 height 25
copy span "[PHONE_NUMBER]"
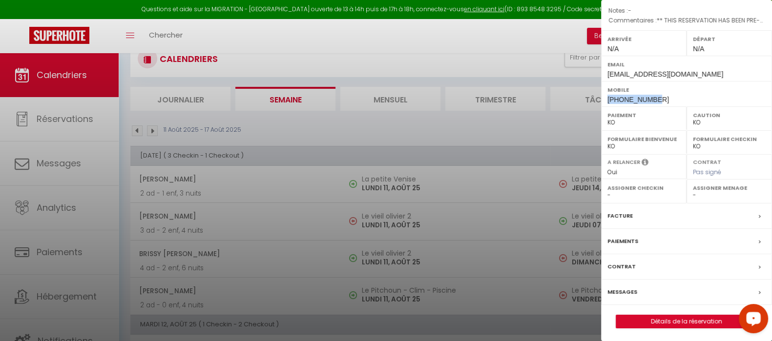
scroll to position [61, 0]
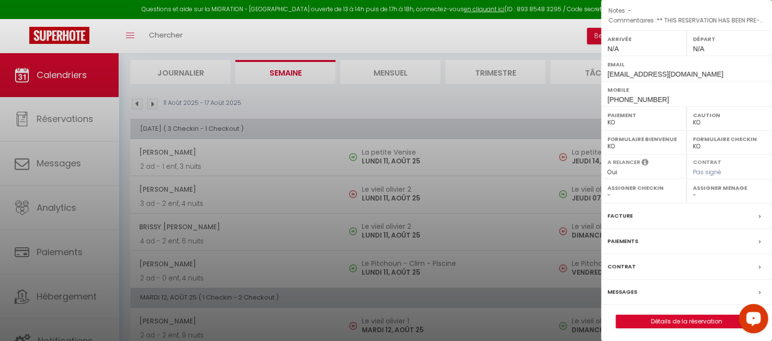
click at [217, 263] on div at bounding box center [386, 170] width 772 height 341
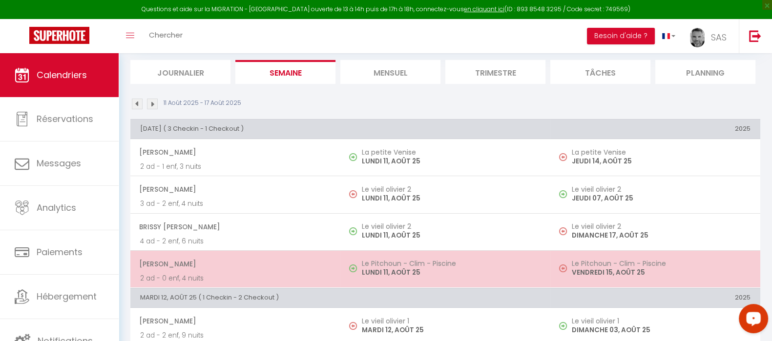
click at [198, 268] on span "[PERSON_NAME]" at bounding box center [234, 264] width 191 height 19
click at [0, 0] on div at bounding box center [0, 0] width 0 height 0
click at [244, 263] on span "[PERSON_NAME]" at bounding box center [234, 264] width 191 height 19
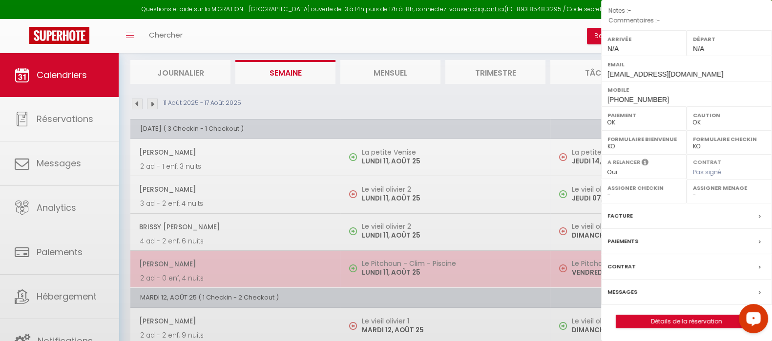
click at [244, 263] on div at bounding box center [386, 170] width 772 height 341
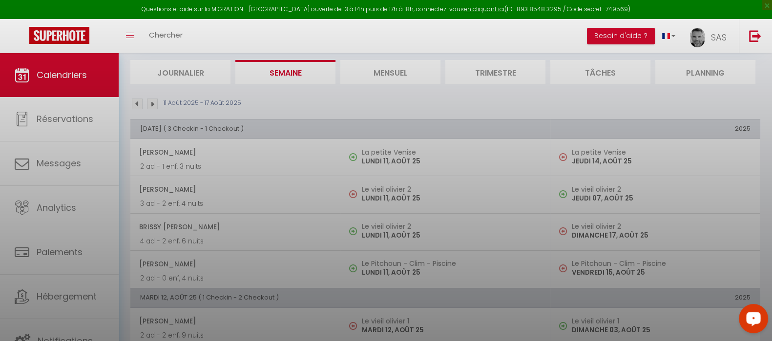
click at [308, 257] on div at bounding box center [386, 170] width 772 height 341
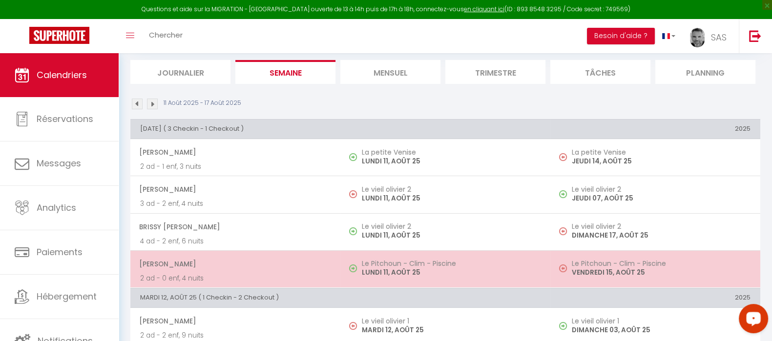
click at [611, 271] on p "VENDREDI 15, AOÛT 25" at bounding box center [661, 273] width 179 height 10
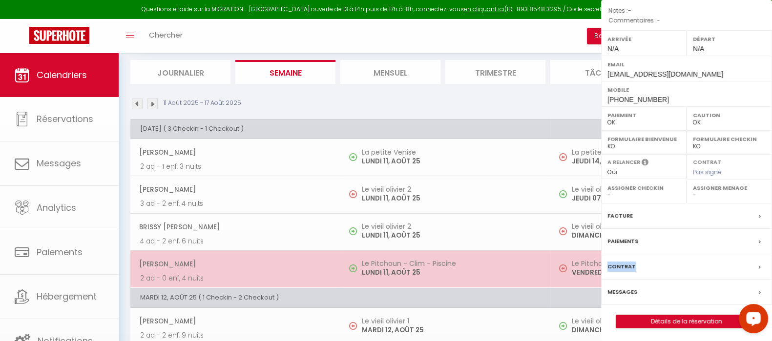
click at [611, 271] on div "Contrat" at bounding box center [686, 266] width 171 height 25
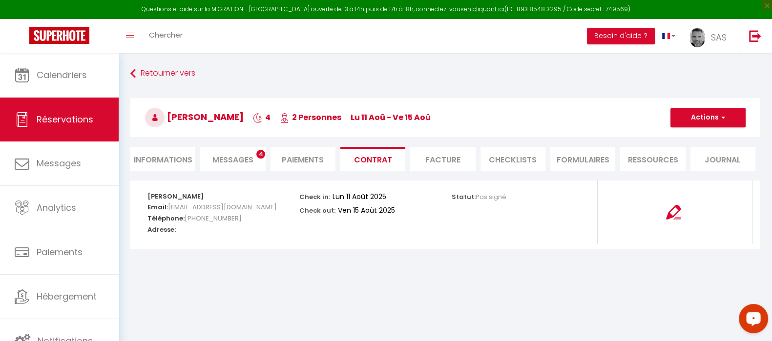
click at [161, 157] on li "Informations" at bounding box center [162, 159] width 65 height 24
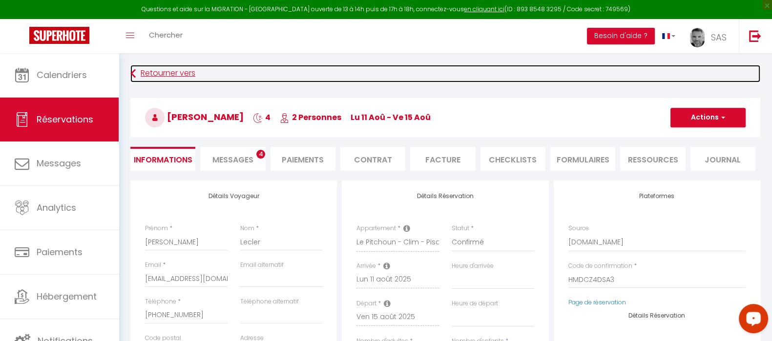
click at [146, 74] on link "Retourner vers" at bounding box center [445, 74] width 630 height 18
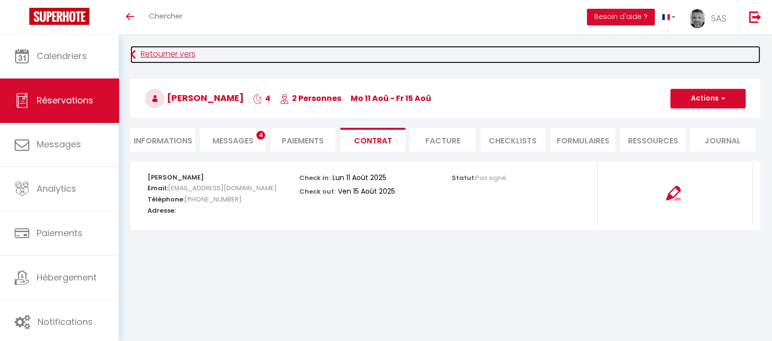
click at [145, 58] on link "Retourner vers" at bounding box center [445, 55] width 630 height 18
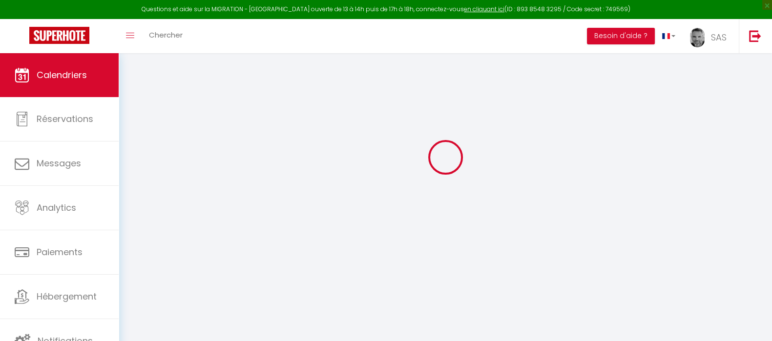
scroll to position [53, 0]
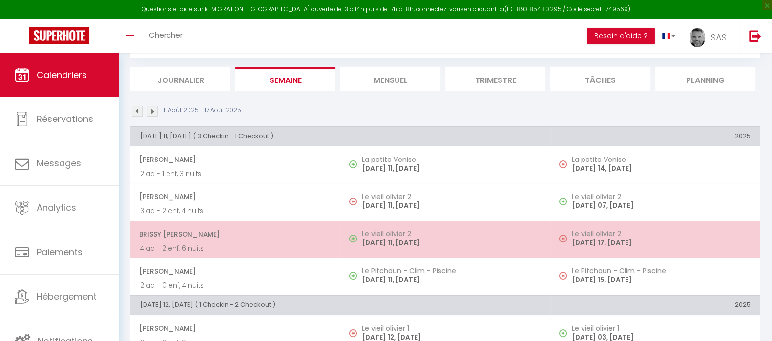
click at [380, 241] on p "[DATE] 11, [DATE]" at bounding box center [451, 243] width 179 height 10
select select "OK"
select select "0"
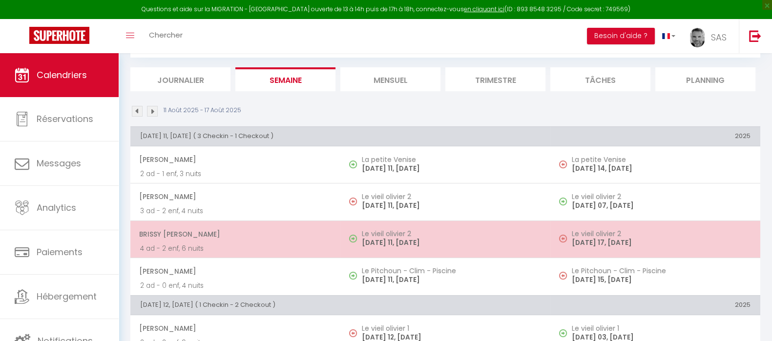
select select "1"
select select
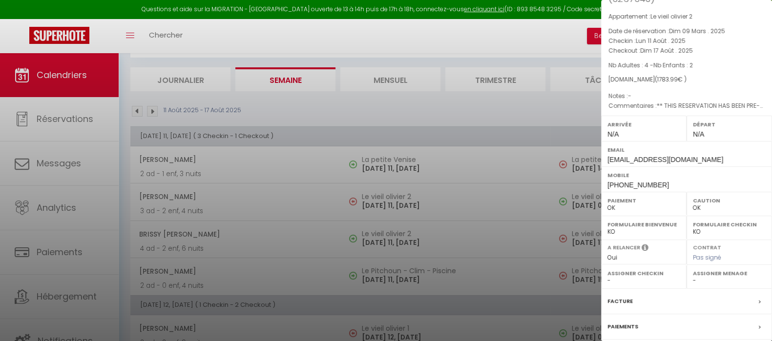
scroll to position [112, 0]
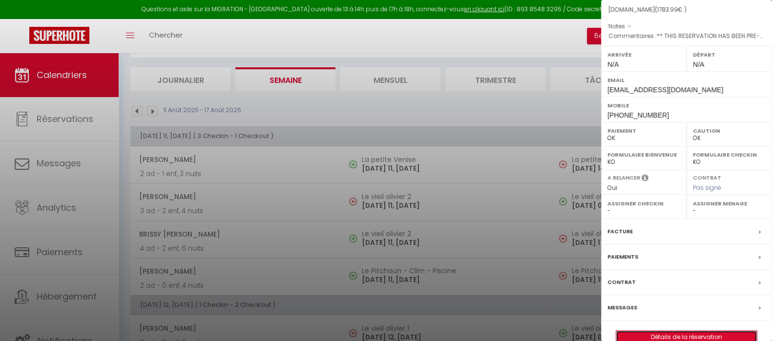
click at [663, 331] on link "Détails de la réservation" at bounding box center [686, 337] width 141 height 13
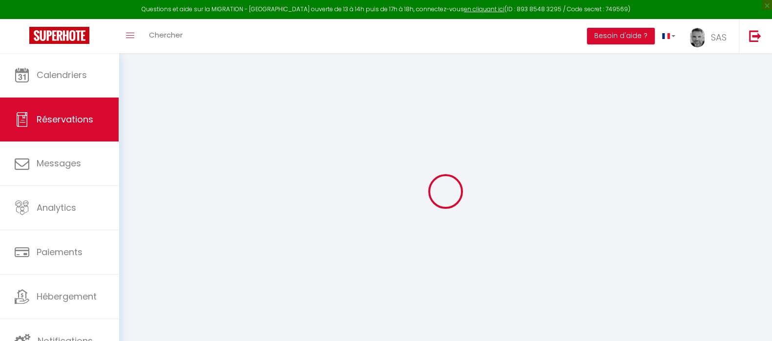
type input "Brissy"
type input "[PERSON_NAME]"
type input "[EMAIL_ADDRESS][DOMAIN_NAME]"
type input "[PHONE_NUMBER]"
type input "59132"
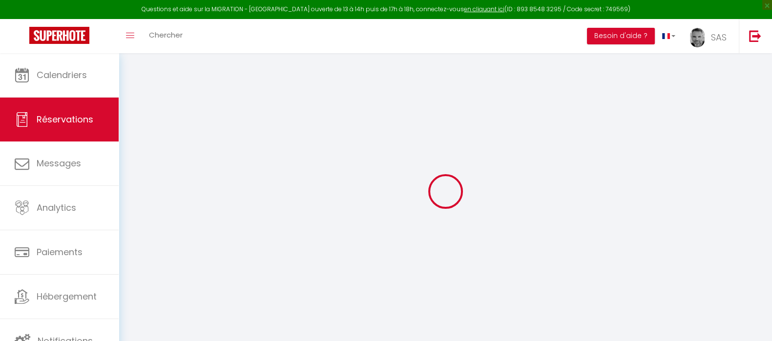
type input "rue du fourneau 2"
type input "Trelon"
select select "FR"
type input "255.57"
type input "24.98"
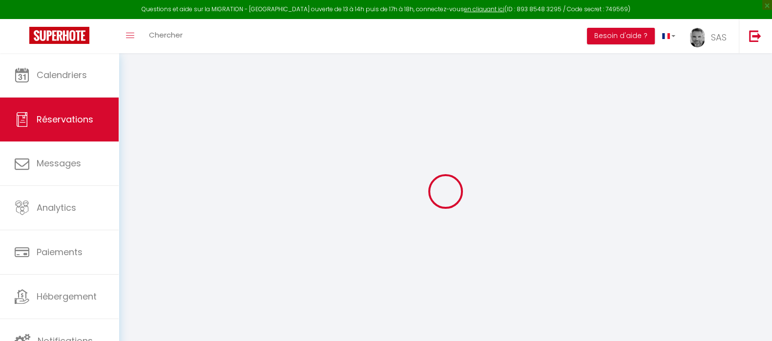
select select "34633"
select select "1"
select select
type input "4"
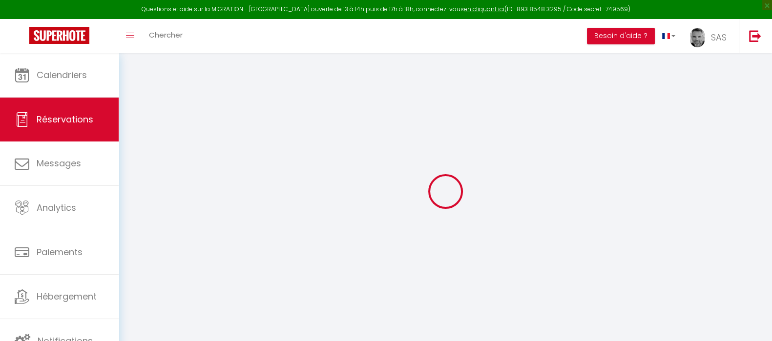
type input "2"
select select "12"
select select "15"
type input "1603.8"
checkbox input "false"
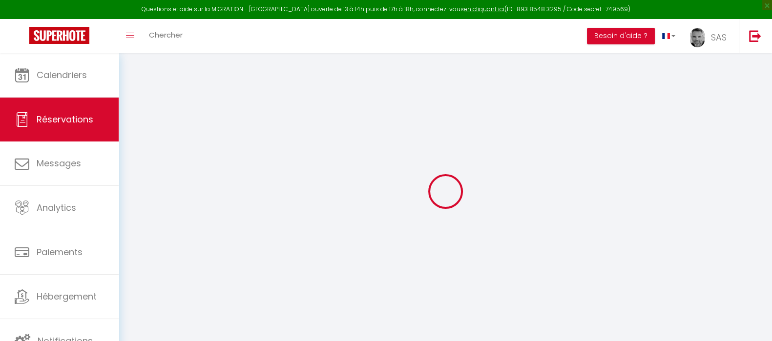
type input "0"
select select "2"
type input "0"
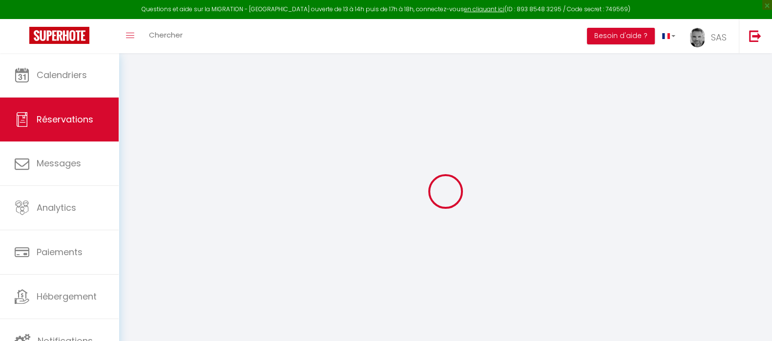
select select
checkbox input "false"
select select
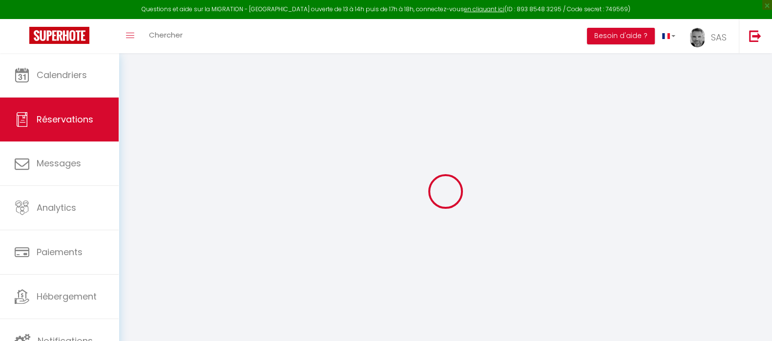
checkbox input "false"
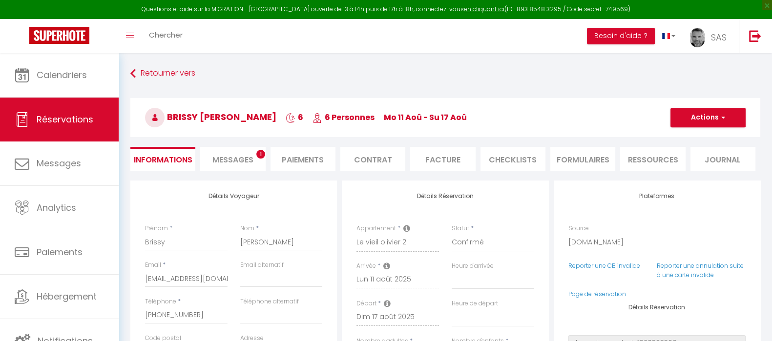
select select
checkbox input "false"
type textarea "** THIS RESERVATION HAS BEEN PRE-PAID ** Bonjour, es ce que les chiens de petit…"
type input "100"
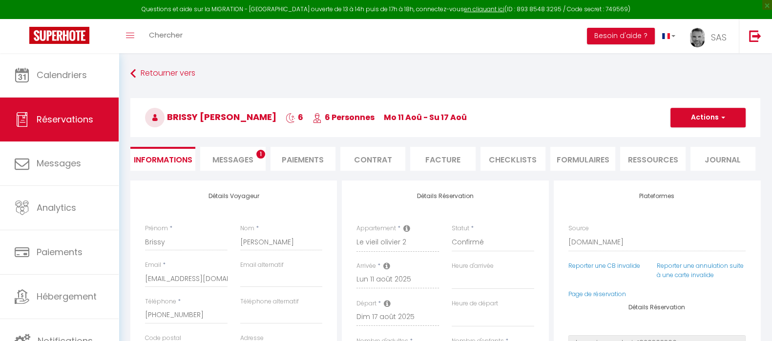
type input "80.19"
select select
checkbox input "false"
select select
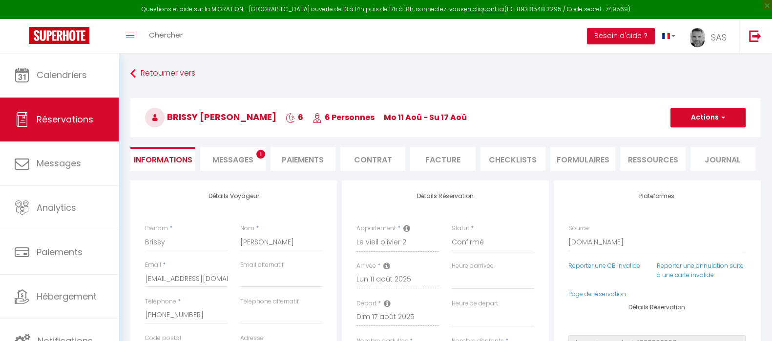
select select
click at [596, 292] on link "Page de réservation" at bounding box center [597, 294] width 58 height 8
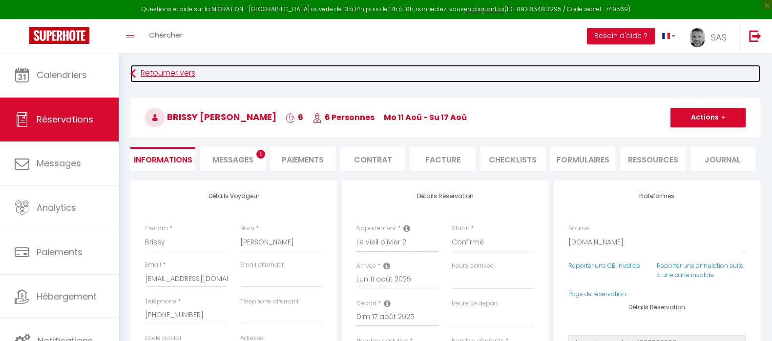
click at [133, 75] on icon at bounding box center [132, 74] width 5 height 18
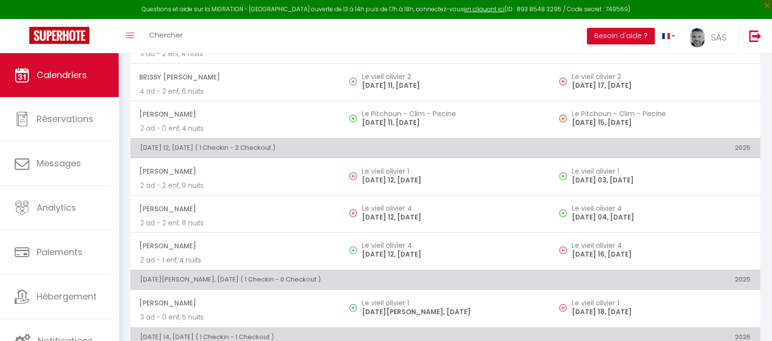
scroll to position [236, 0]
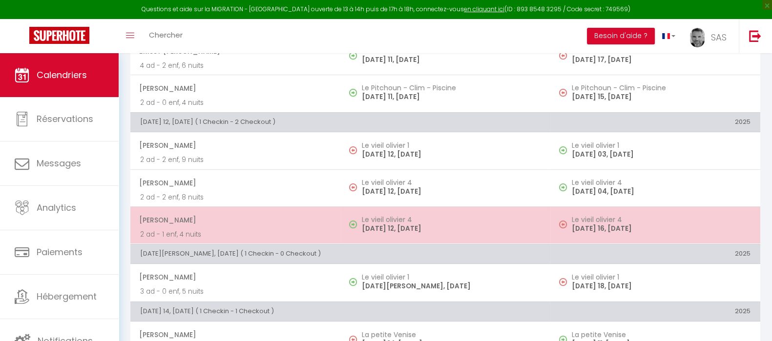
click at [403, 232] on p "[DATE] 12, [DATE]" at bounding box center [451, 229] width 179 height 10
select select "KO"
select select "0"
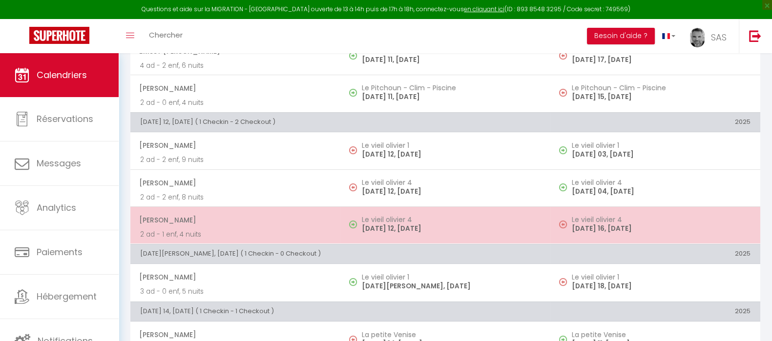
select select "1"
select select
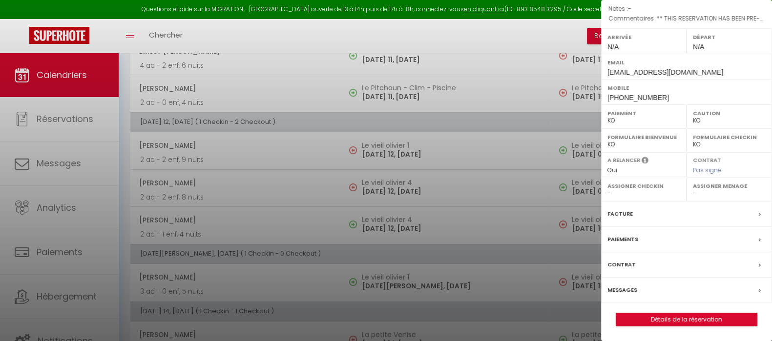
scroll to position [127, 0]
click at [674, 323] on link "Détails de la réservation" at bounding box center [686, 319] width 141 height 13
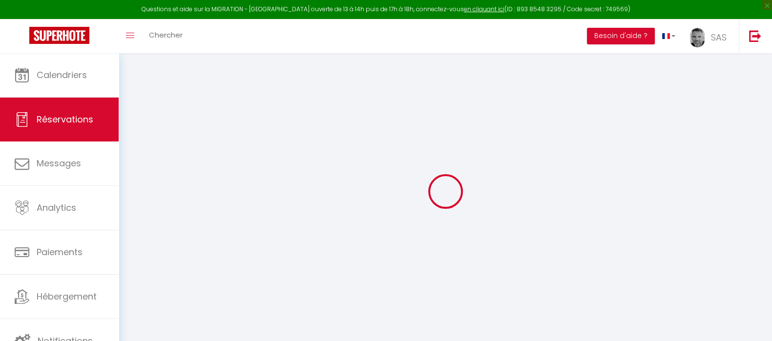
select select
checkbox input "false"
select select
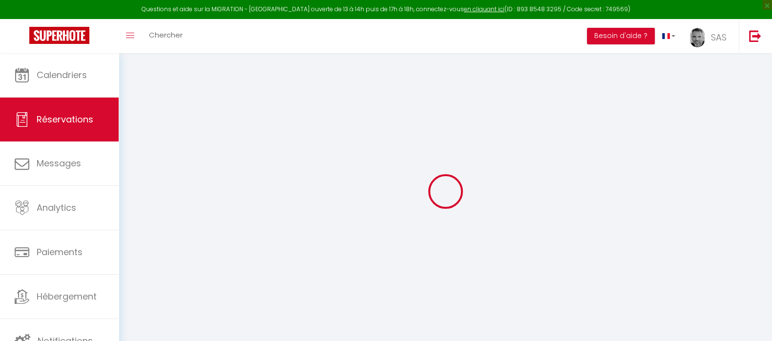
checkbox input "false"
type textarea "** THIS RESERVATION HAS BEEN PRE-PAID ** Reservation has a cancellation grace p…"
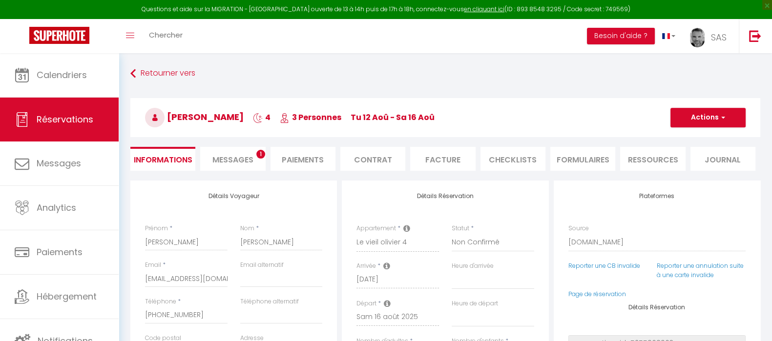
type input "100"
type input "32.03"
select select
checkbox input "false"
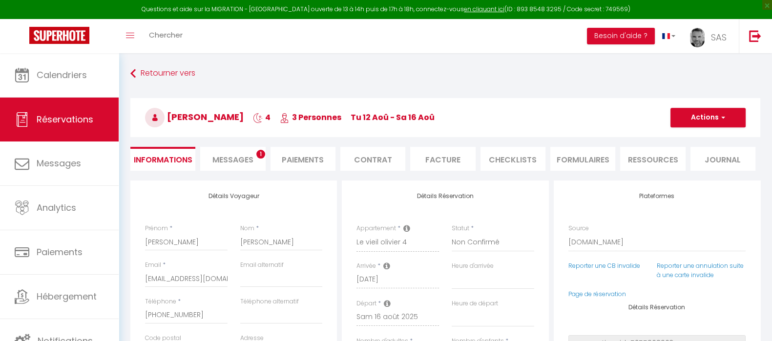
select select
drag, startPoint x: 205, startPoint y: 311, endPoint x: 132, endPoint y: 314, distance: 73.3
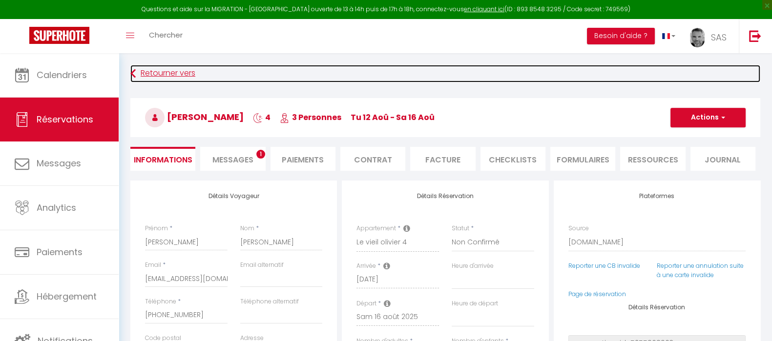
click at [130, 72] on icon at bounding box center [132, 74] width 5 height 18
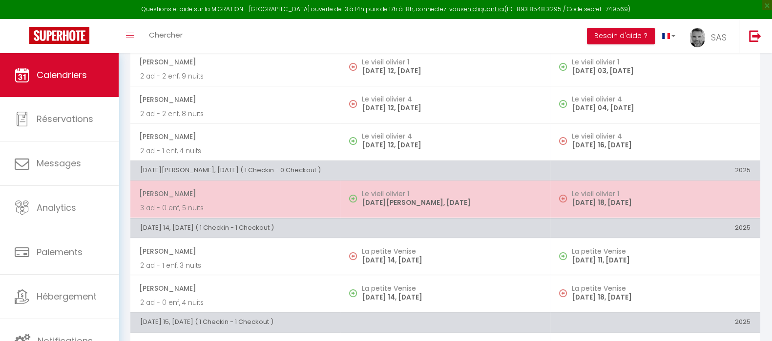
scroll to position [358, 0]
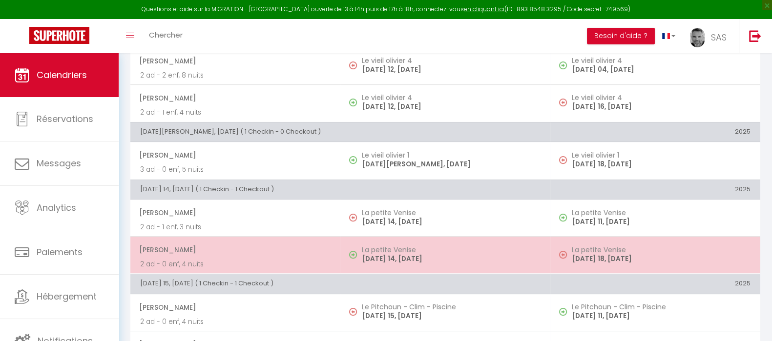
click at [440, 256] on p "[DATE] 14, [DATE]" at bounding box center [451, 259] width 179 height 10
select select "KO"
select select "0"
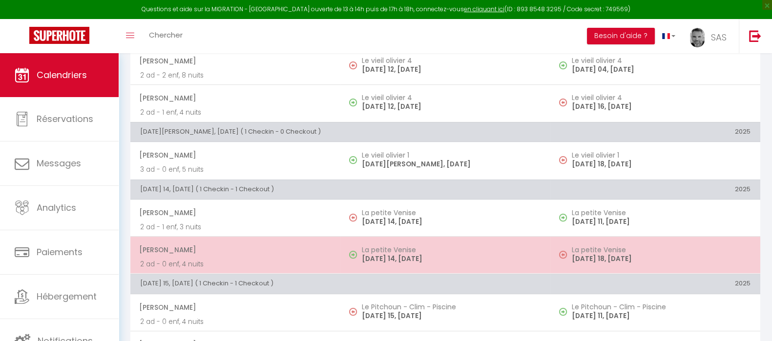
select select "1"
select select
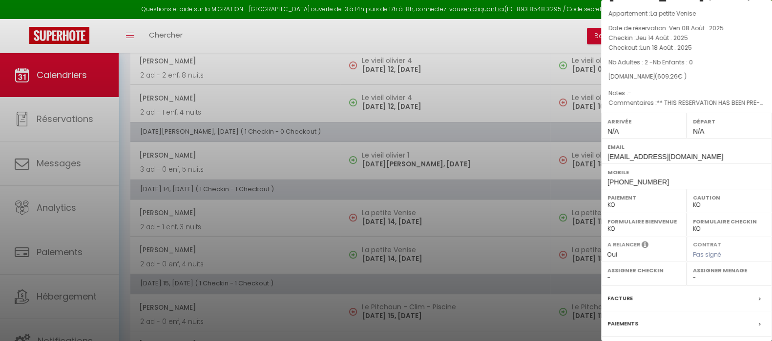
scroll to position [0, 0]
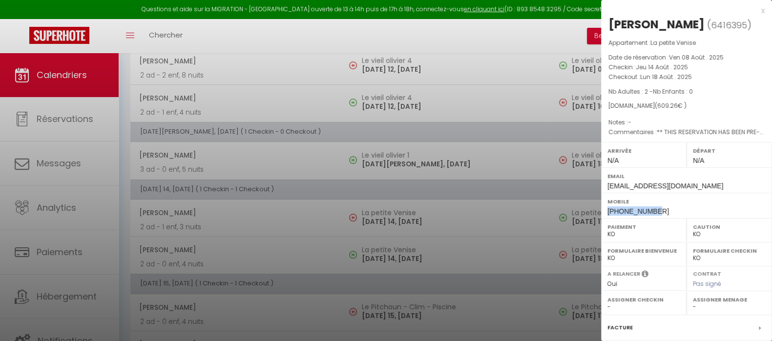
drag, startPoint x: 664, startPoint y: 207, endPoint x: 604, endPoint y: 213, distance: 60.4
click at [604, 213] on div "Mobile [PHONE_NUMBER]" at bounding box center [686, 205] width 171 height 25
copy span "[PHONE_NUMBER]"
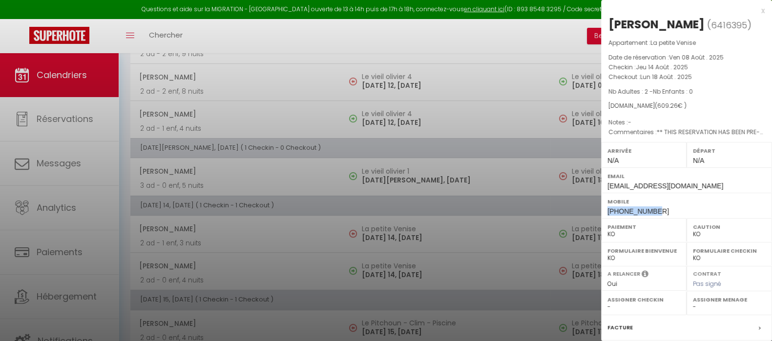
scroll to position [419, 0]
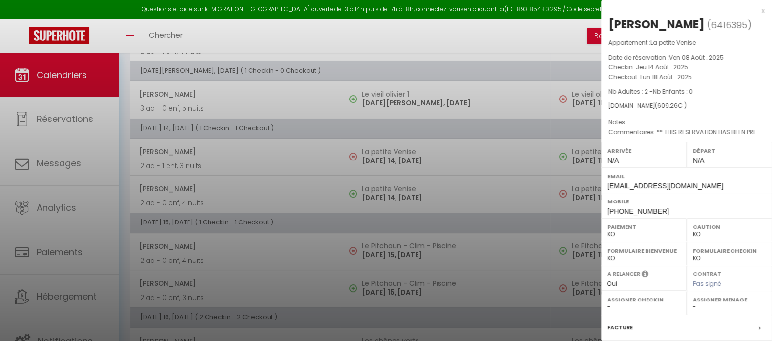
click at [361, 284] on div at bounding box center [386, 170] width 772 height 341
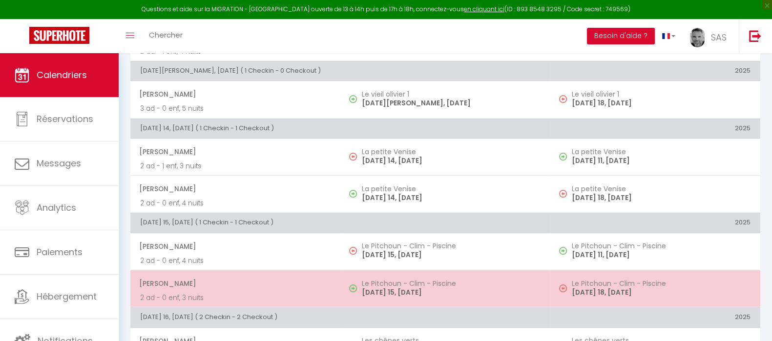
click at [417, 289] on p "[DATE] 15, [DATE]" at bounding box center [451, 293] width 179 height 10
select select "OK"
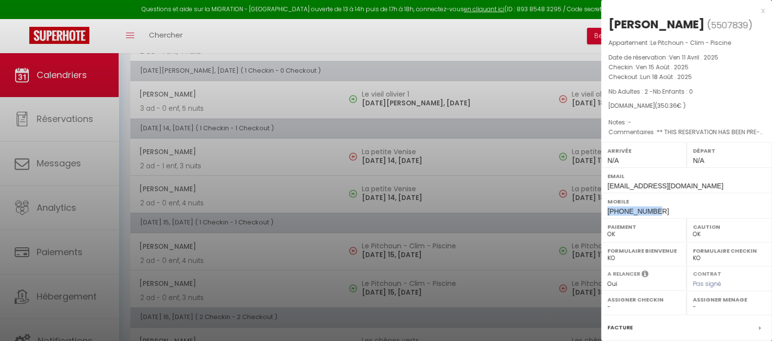
drag, startPoint x: 657, startPoint y: 207, endPoint x: 603, endPoint y: 213, distance: 54.6
click at [603, 213] on div "Mobile [PHONE_NUMBER]" at bounding box center [686, 205] width 171 height 25
copy span "[PHONE_NUMBER]"
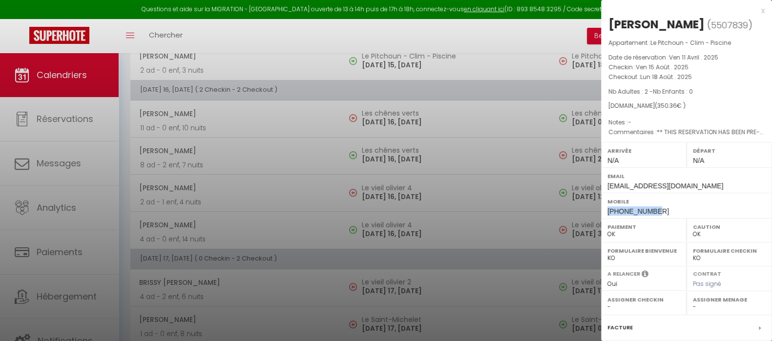
scroll to position [658, 0]
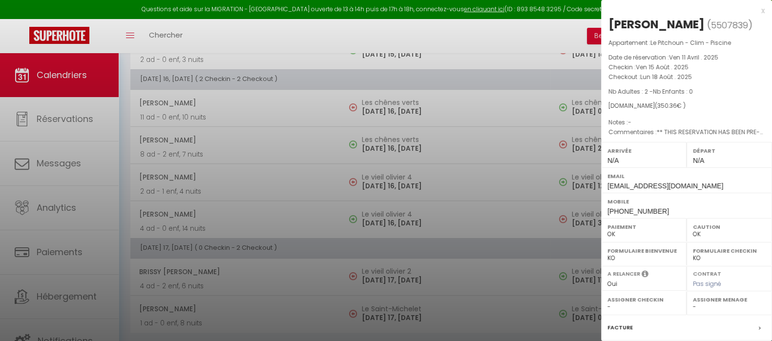
click at [388, 211] on div at bounding box center [386, 170] width 772 height 341
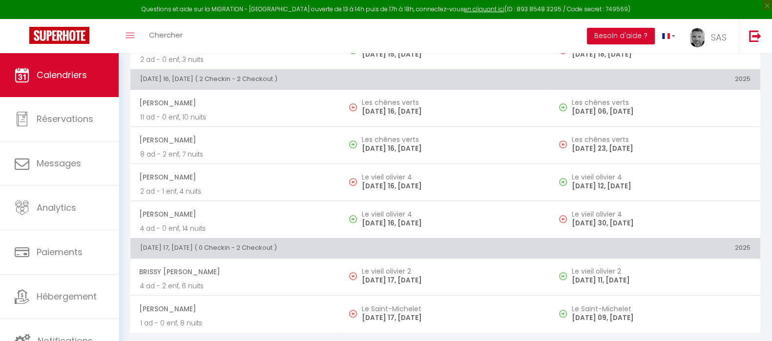
click at [388, 211] on h5 "Le vieil olivier 4" at bounding box center [451, 214] width 179 height 8
select select "KO"
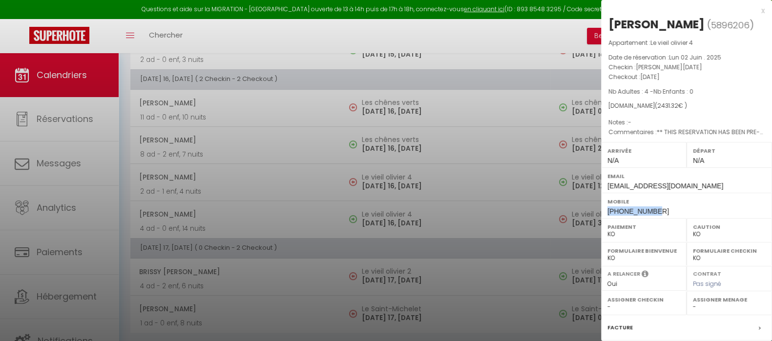
drag, startPoint x: 662, startPoint y: 211, endPoint x: 605, endPoint y: 213, distance: 57.2
click at [605, 213] on div "Mobile [PHONE_NUMBER]" at bounding box center [686, 205] width 171 height 25
copy span "[PHONE_NUMBER]"
click at [754, 9] on div "x" at bounding box center [683, 11] width 164 height 12
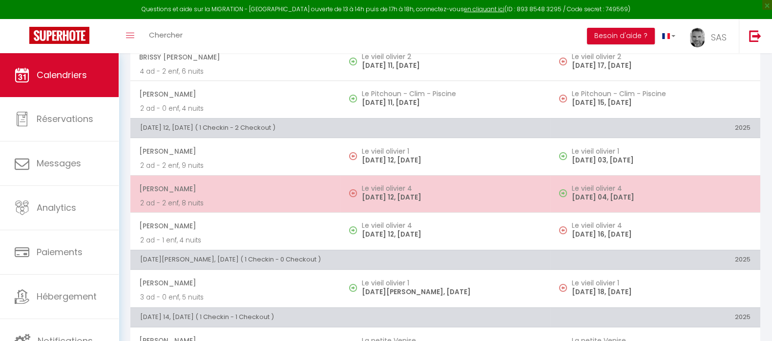
scroll to position [108, 0]
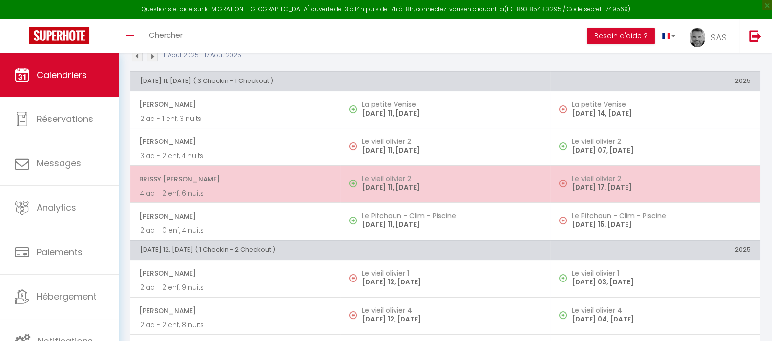
click at [409, 179] on h5 "Le vieil olivier 2" at bounding box center [451, 179] width 179 height 8
select select "OK"
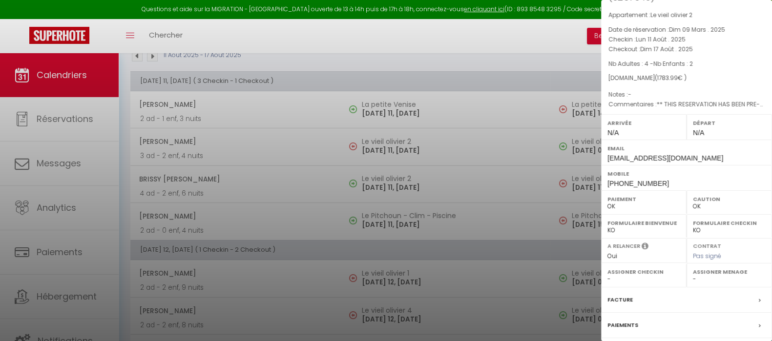
scroll to position [112, 0]
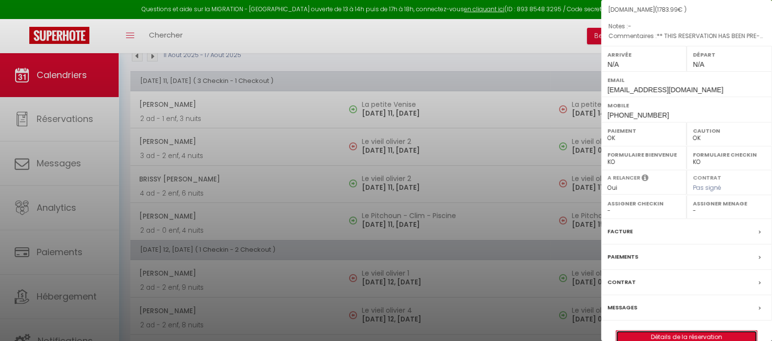
click at [685, 331] on link "Détails de la réservation" at bounding box center [686, 337] width 141 height 13
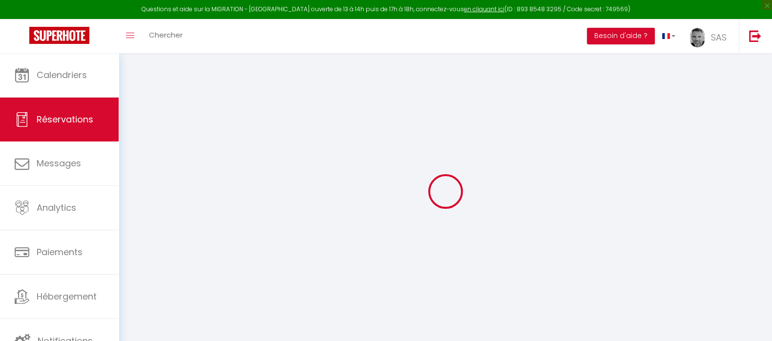
type input "Brissy"
type input "[PERSON_NAME]"
type input "[EMAIL_ADDRESS][DOMAIN_NAME]"
type input "[PHONE_NUMBER]"
type input "59132"
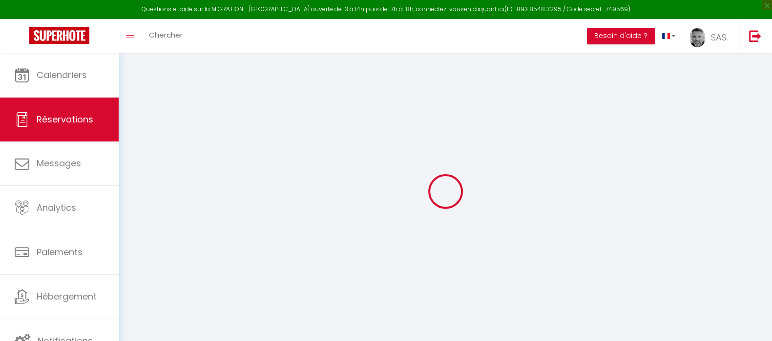
type input "rue du fourneau 2"
type input "Trelon"
select select "FR"
type input "255.57"
type input "24.98"
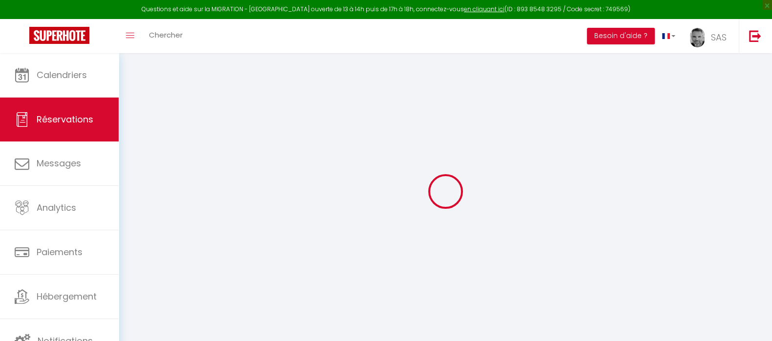
select select "34633"
select select "1"
select select
type input "4"
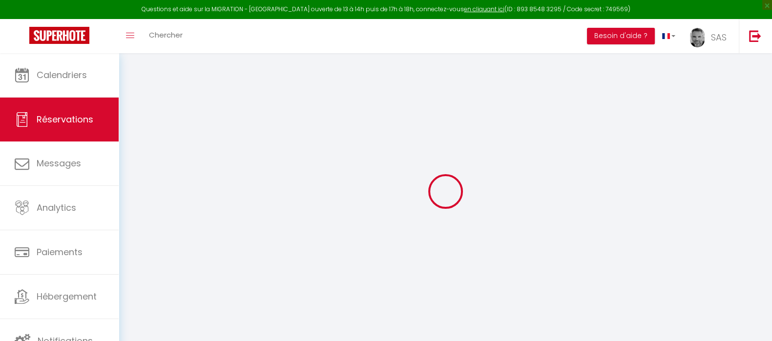
type input "2"
select select "12"
select select "15"
type input "1603.8"
checkbox input "false"
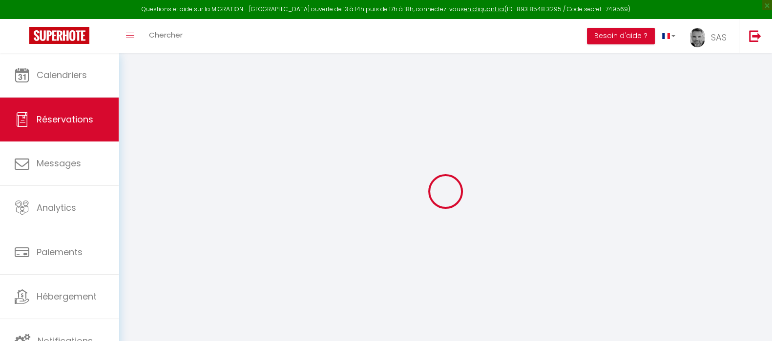
type input "0"
select select "2"
type input "0"
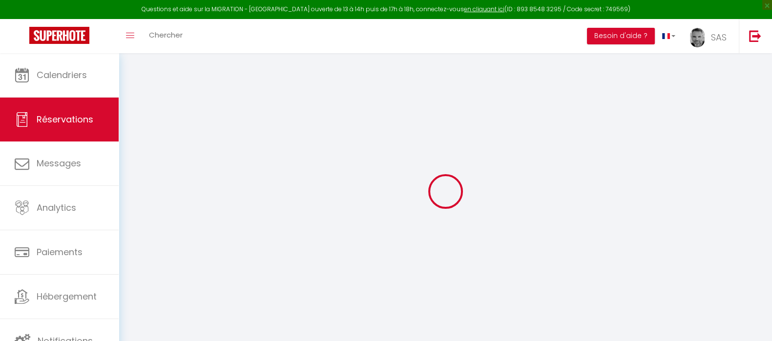
select select
checkbox input "false"
select select
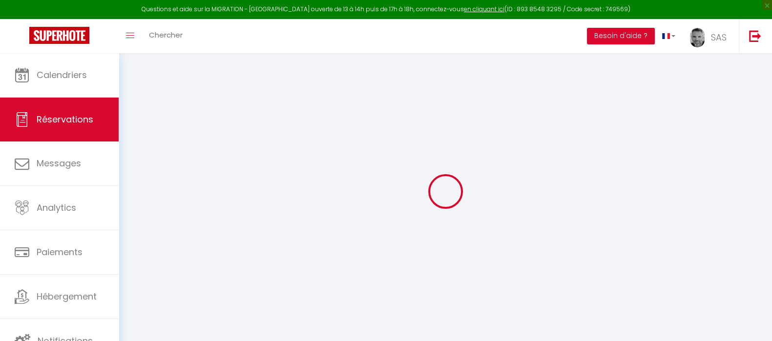
checkbox input "false"
select select
checkbox input "false"
type textarea "** THIS RESERVATION HAS BEEN PRE-PAID ** Bonjour, es ce que les chiens de petit…"
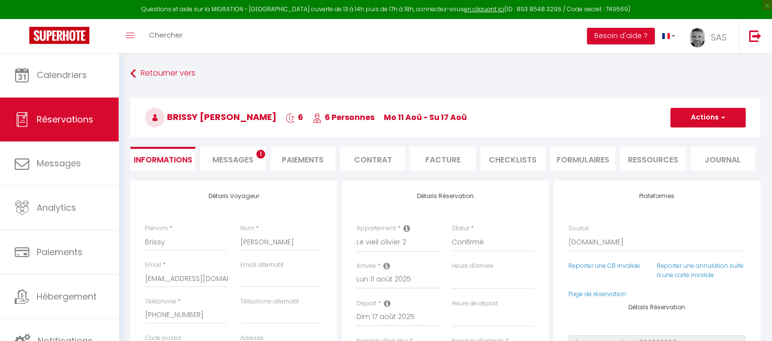
type input "100"
type input "80.19"
select select
checkbox input "false"
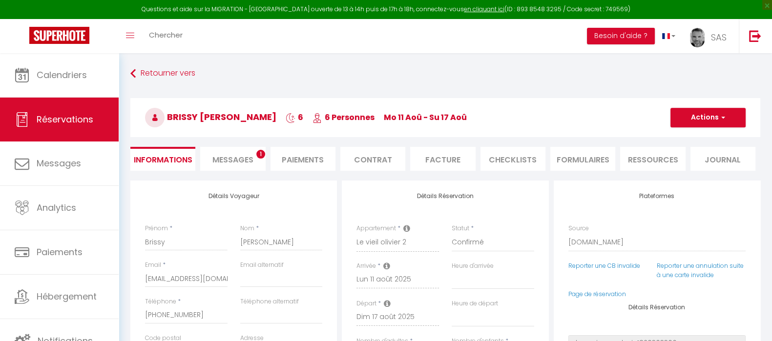
select select
click at [241, 158] on span "Messages" at bounding box center [232, 159] width 41 height 11
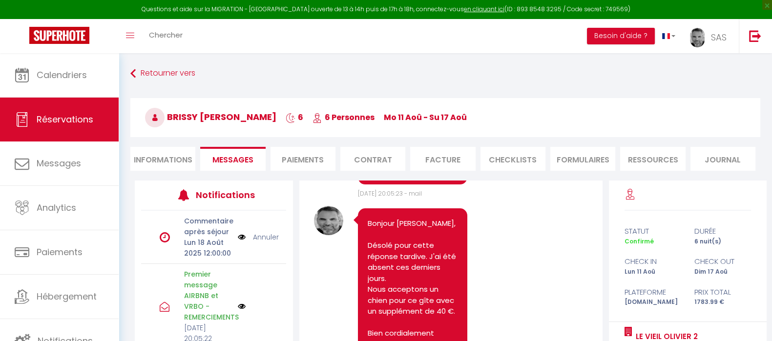
scroll to position [183, 0]
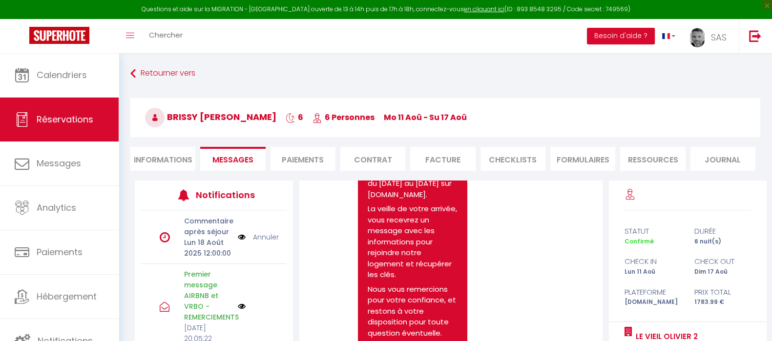
click at [160, 165] on li "Informations" at bounding box center [162, 159] width 65 height 24
select select
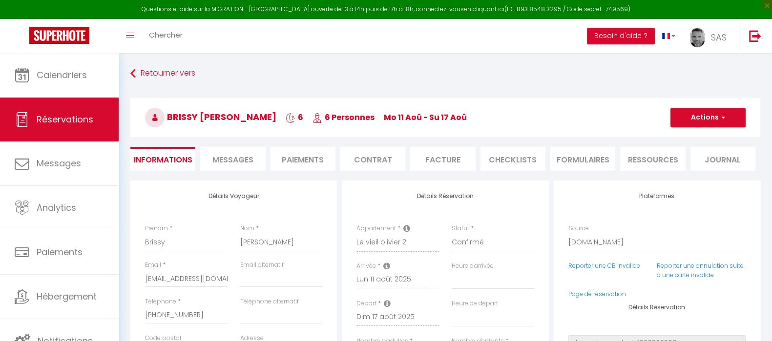
select select
checkbox input "false"
select select
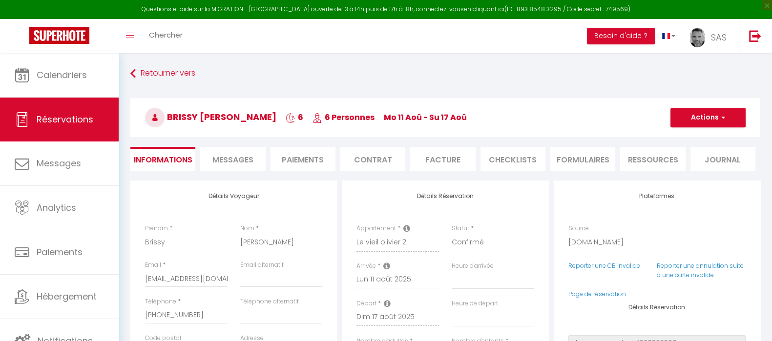
checkbox input "false"
drag, startPoint x: 211, startPoint y: 318, endPoint x: 144, endPoint y: 317, distance: 67.9
click at [144, 317] on div "Téléphone * [PHONE_NUMBER]" at bounding box center [186, 315] width 95 height 37
select select
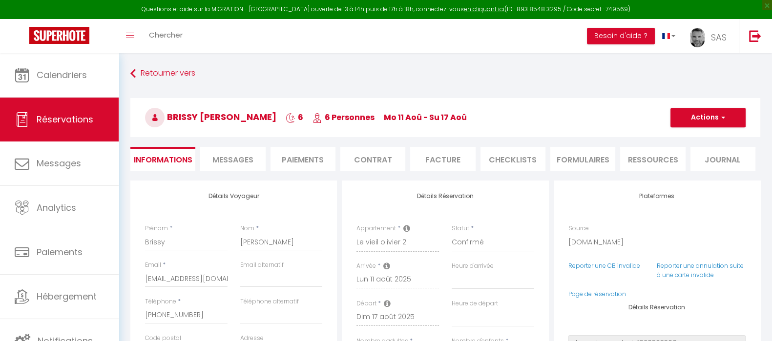
checkbox input "false"
select select
checkbox input "false"
select select
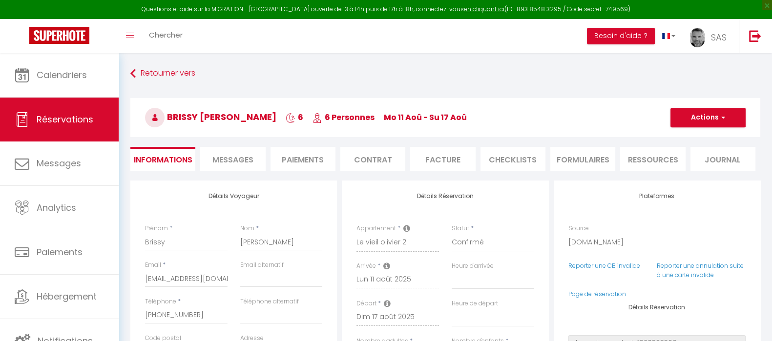
select select
checkbox input "false"
select select
checkbox input "false"
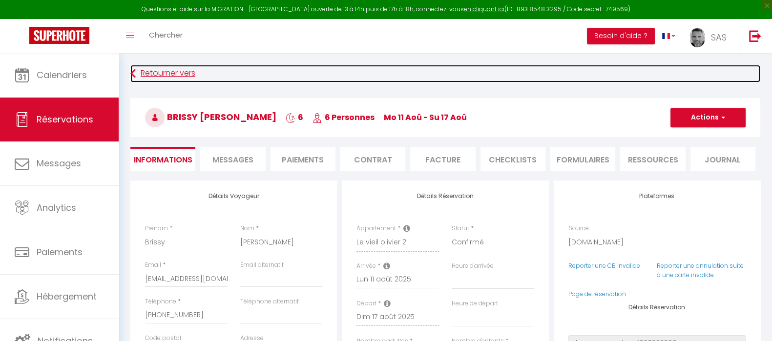
click at [166, 69] on link "Retourner vers" at bounding box center [445, 74] width 630 height 18
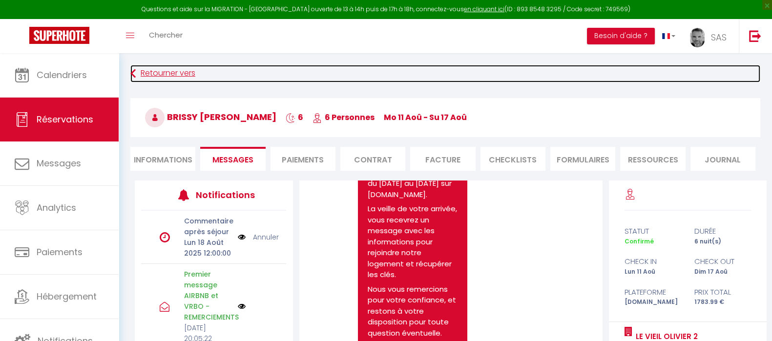
click at [176, 77] on link "Retourner vers" at bounding box center [445, 74] width 630 height 18
select select
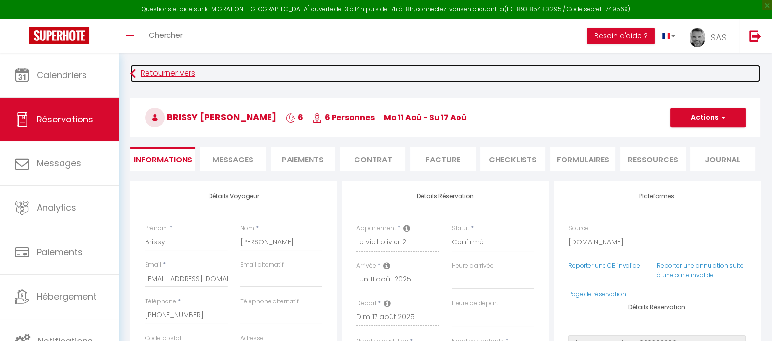
click at [177, 72] on link "Retourner vers" at bounding box center [445, 74] width 630 height 18
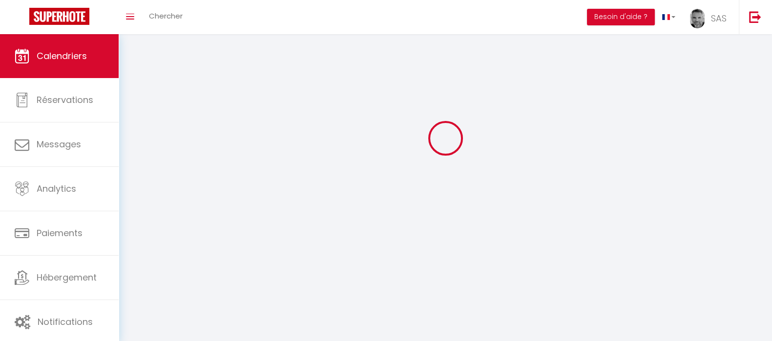
scroll to position [53, 0]
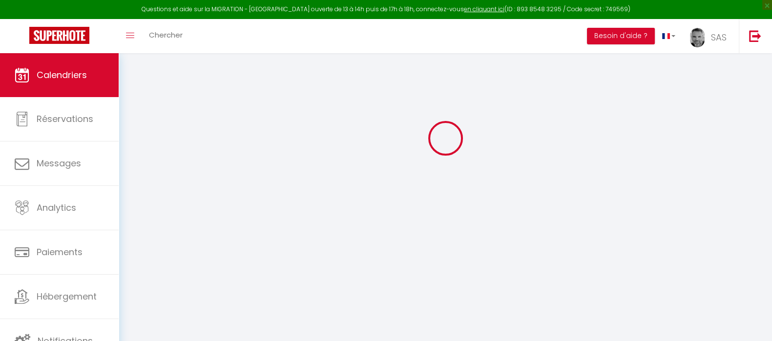
select select
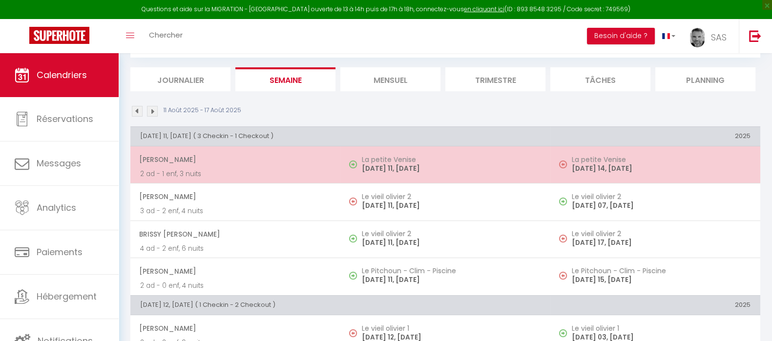
click at [393, 168] on p "[DATE] 11, [DATE]" at bounding box center [451, 169] width 179 height 10
select select "KO"
select select "0"
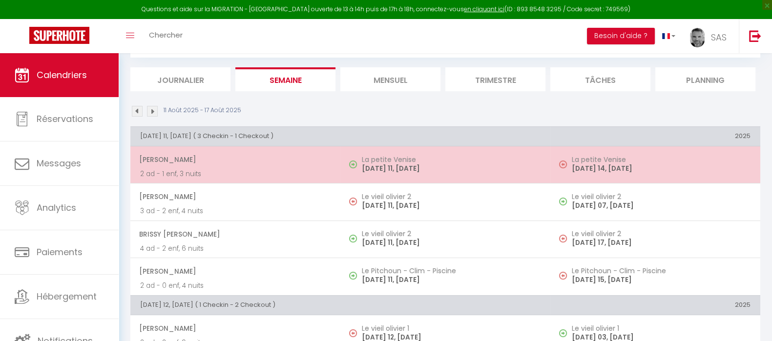
select select "1"
select select
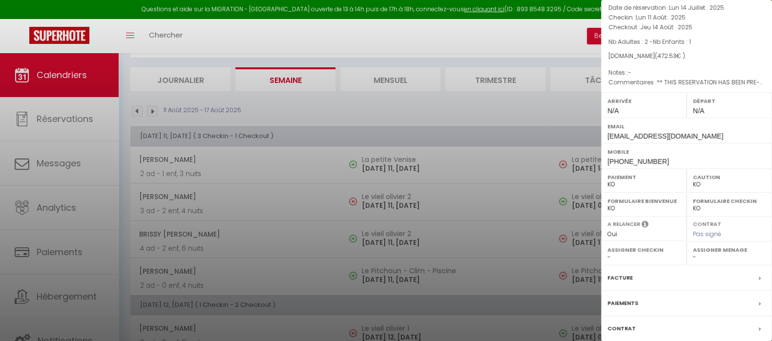
scroll to position [112, 0]
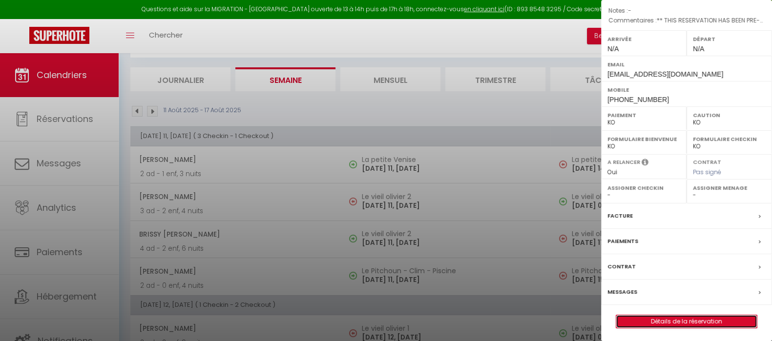
click at [697, 320] on link "Détails de la réservation" at bounding box center [686, 321] width 141 height 13
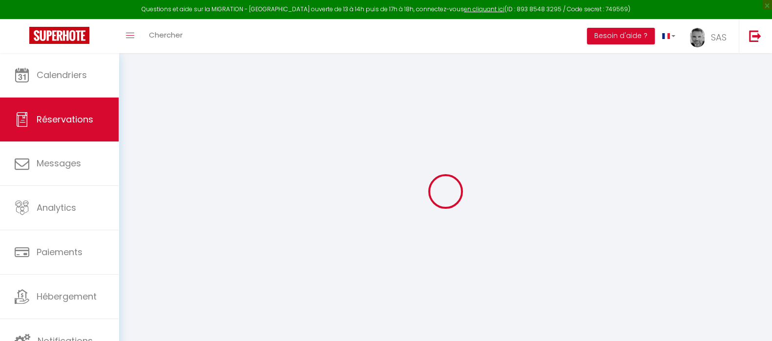
type input "[PERSON_NAME]"
type input "Anfossi"
type input "[EMAIL_ADDRESS][DOMAIN_NAME]"
type input "[PHONE_NUMBER]"
type input "26600"
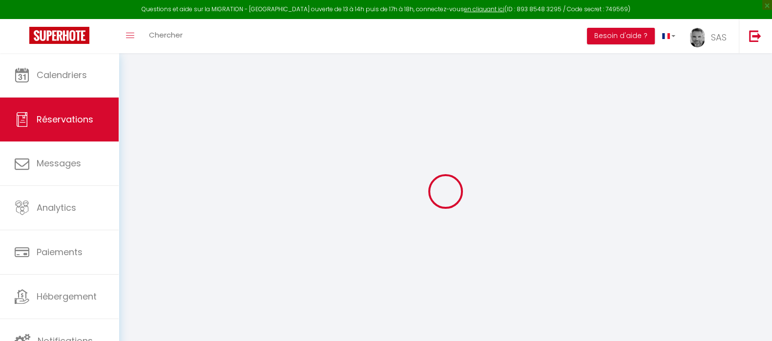
type input "[STREET_ADDRESS]"
type input "La Roche De Glun"
select select "FR"
type input "10"
type input "67.58"
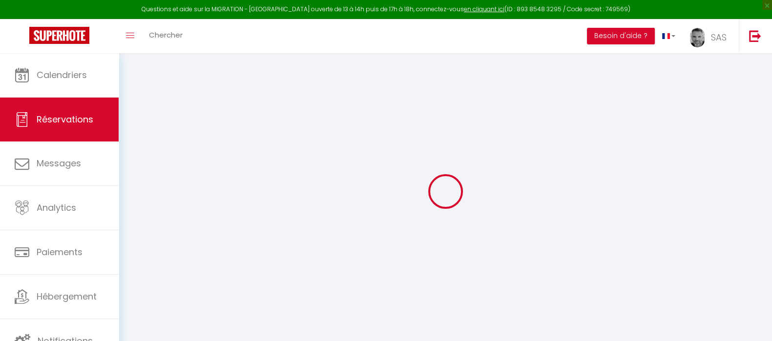
type input "6.62"
select select "9397"
select select "2"
select select
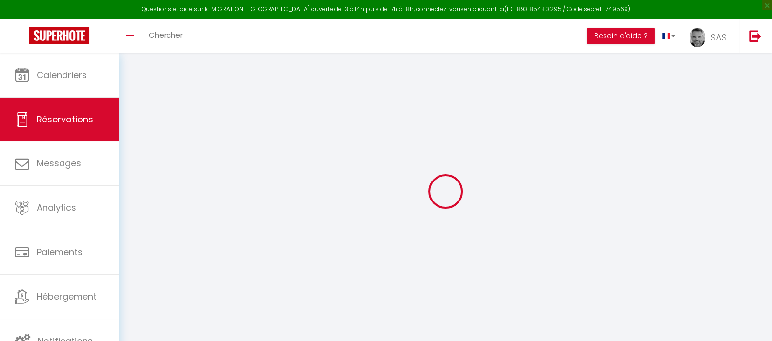
type input "2"
type input "1"
select select "10"
select select
type input "400.5"
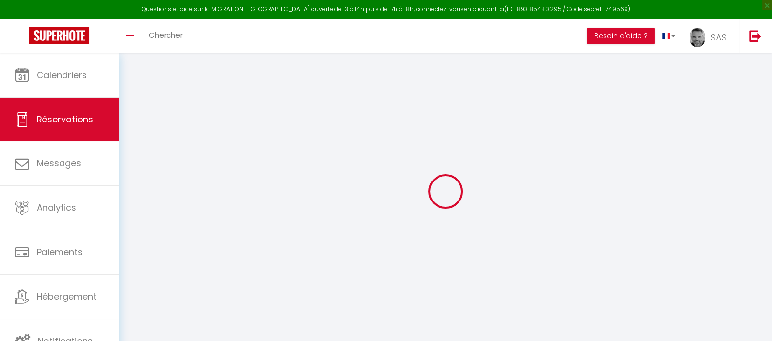
checkbox input "false"
type input "462.53"
select select "2"
type input "50"
type input "0"
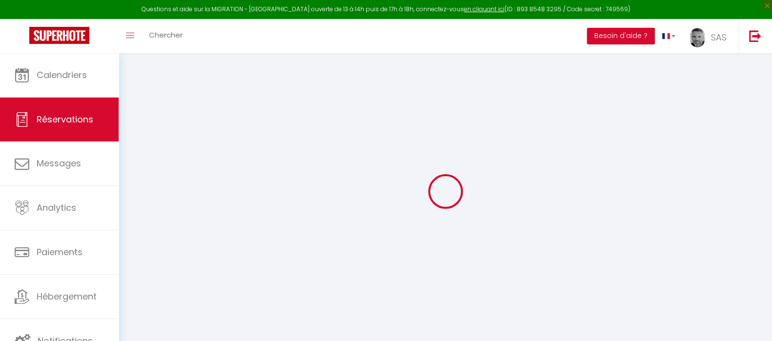
type input "0"
select select
select select "14"
checkbox input "false"
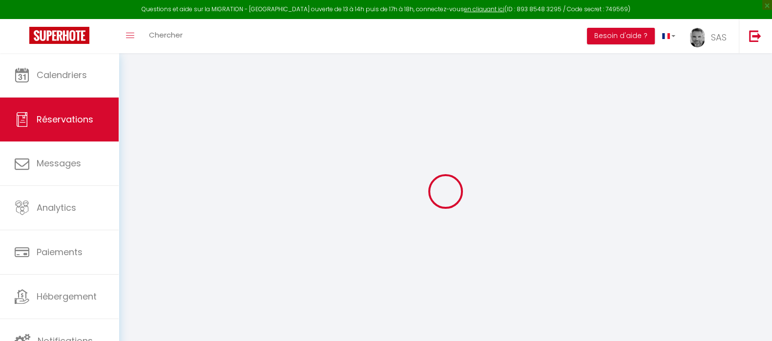
select select
checkbox input "false"
select select
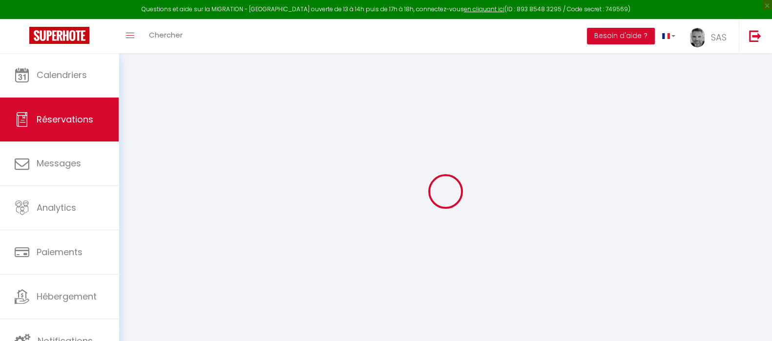
checkbox input "false"
type textarea "** THIS RESERVATION HAS BEEN PRE-PAID ** BOOKING NOTE : Payment charge is EUR 6…"
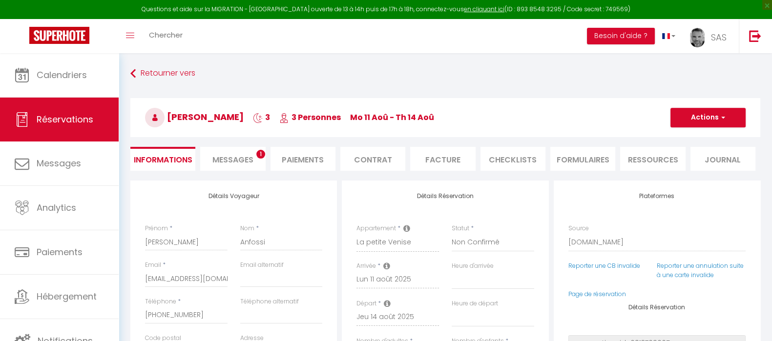
type input "40"
type input "22.03"
select select
click at [244, 160] on span "Messages" at bounding box center [232, 159] width 41 height 11
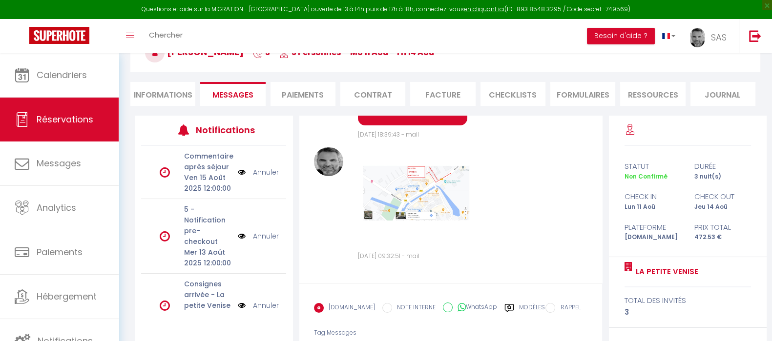
scroll to position [118, 0]
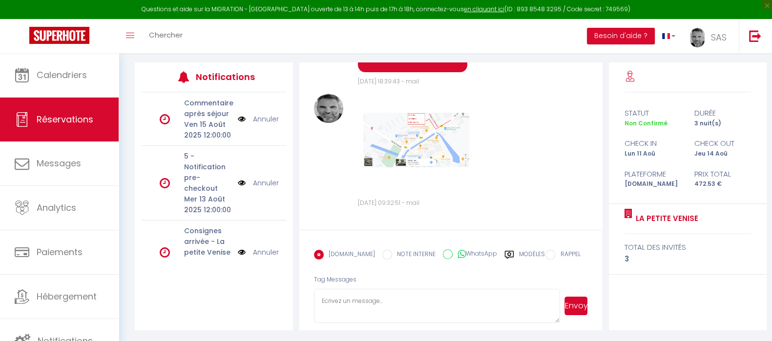
click at [355, 302] on textarea at bounding box center [437, 306] width 247 height 34
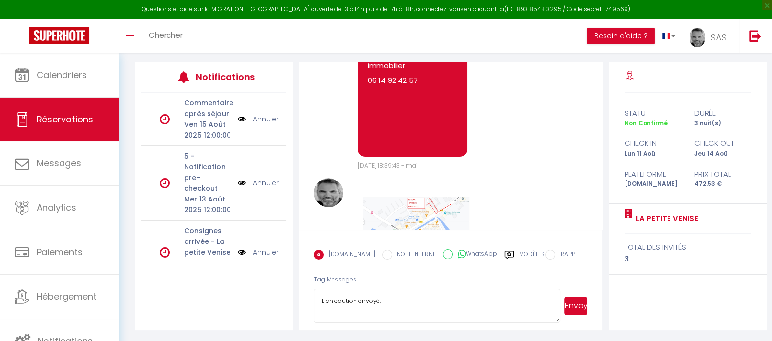
scroll to position [346, 0]
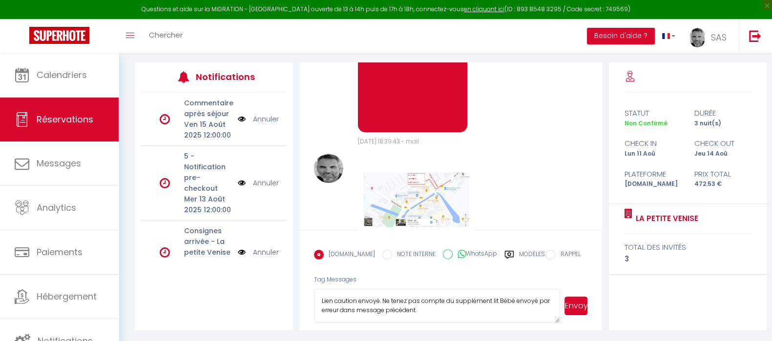
drag, startPoint x: 453, startPoint y: 310, endPoint x: 296, endPoint y: 293, distance: 157.6
click at [296, 293] on div "Note Sms Bonjour [PERSON_NAME], Nous vous remercions pour votre réservation à G…" at bounding box center [451, 196] width 316 height 268
click at [581, 309] on button "Envoyer" at bounding box center [575, 306] width 23 height 19
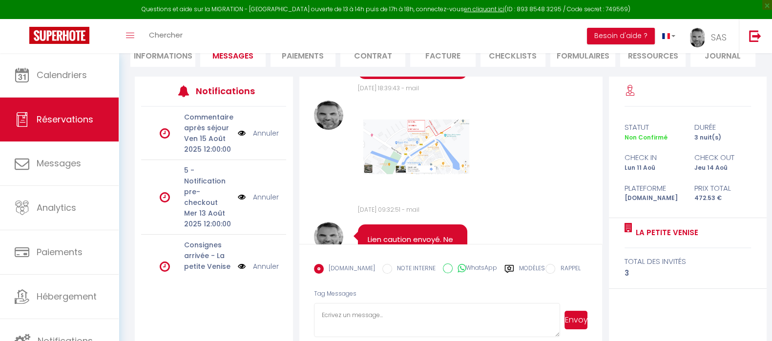
scroll to position [0, 0]
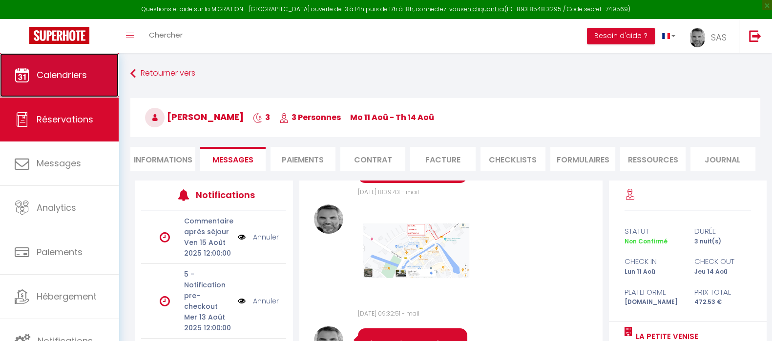
click at [63, 69] on span "Calendriers" at bounding box center [62, 75] width 50 height 12
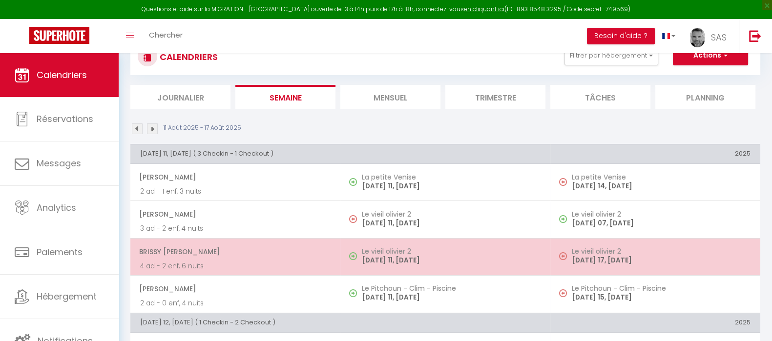
scroll to position [61, 0]
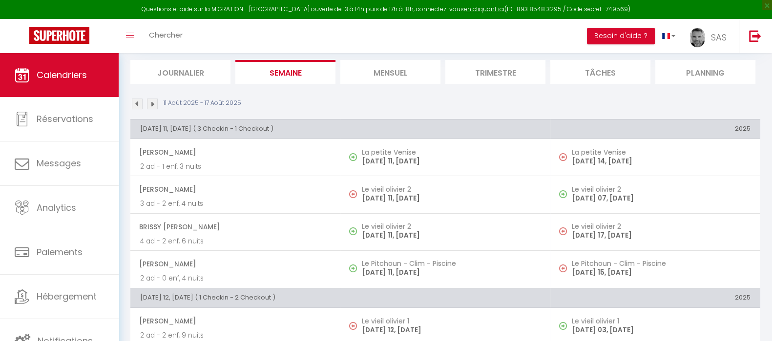
click at [409, 230] on p "[DATE] 11, [DATE]" at bounding box center [451, 235] width 179 height 10
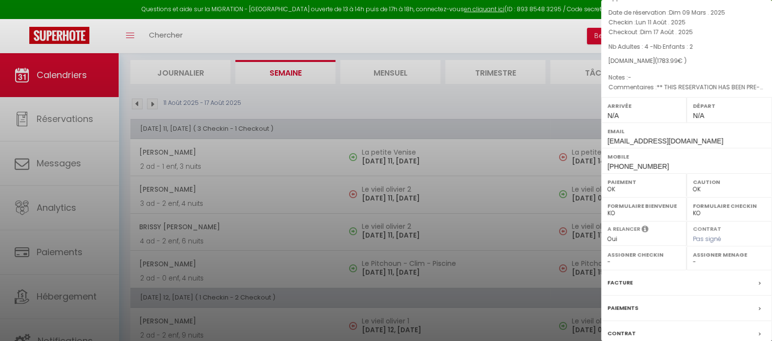
scroll to position [112, 0]
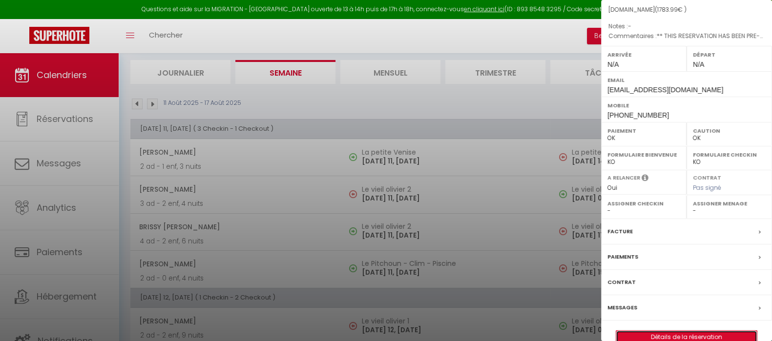
click at [701, 331] on link "Détails de la réservation" at bounding box center [686, 337] width 141 height 13
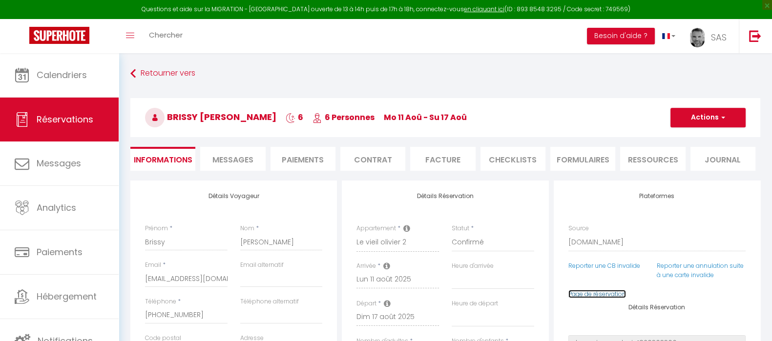
click at [597, 294] on link "Page de réservation" at bounding box center [597, 294] width 58 height 8
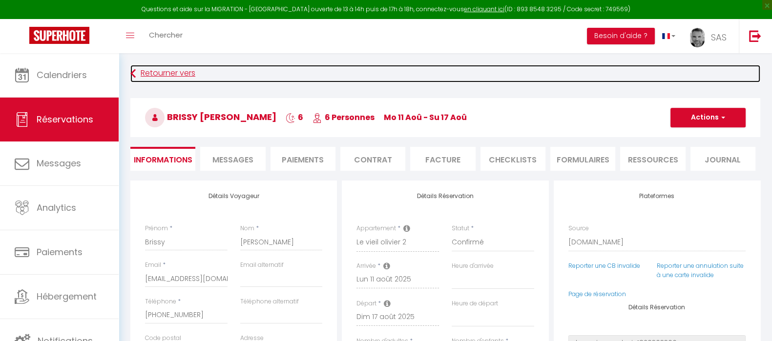
click at [188, 78] on link "Retourner vers" at bounding box center [445, 74] width 630 height 18
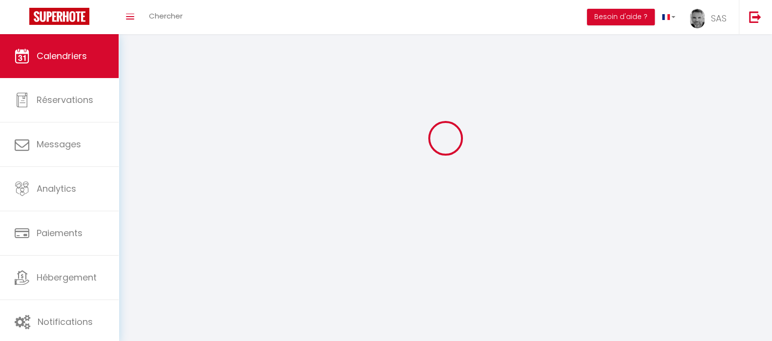
scroll to position [53, 0]
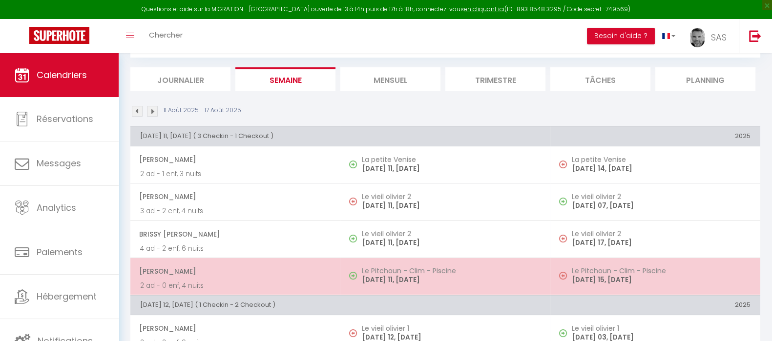
click at [403, 275] on p "[DATE] 11, [DATE]" at bounding box center [451, 280] width 179 height 10
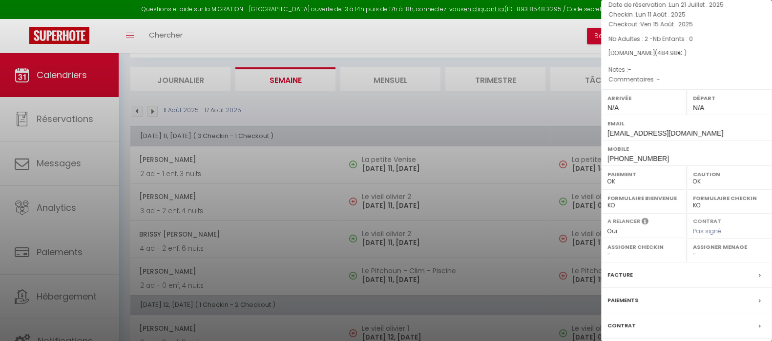
scroll to position [112, 0]
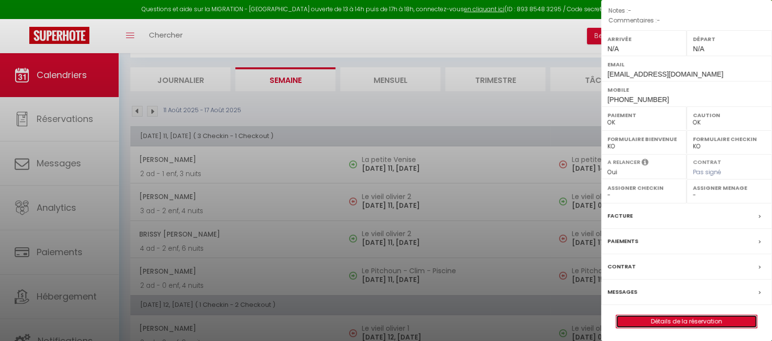
click at [650, 315] on link "Détails de la réservation" at bounding box center [686, 321] width 141 height 13
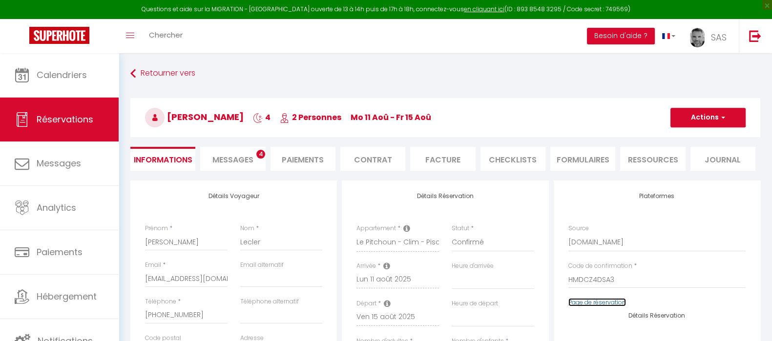
click at [605, 302] on link "Page de réservation" at bounding box center [597, 302] width 58 height 8
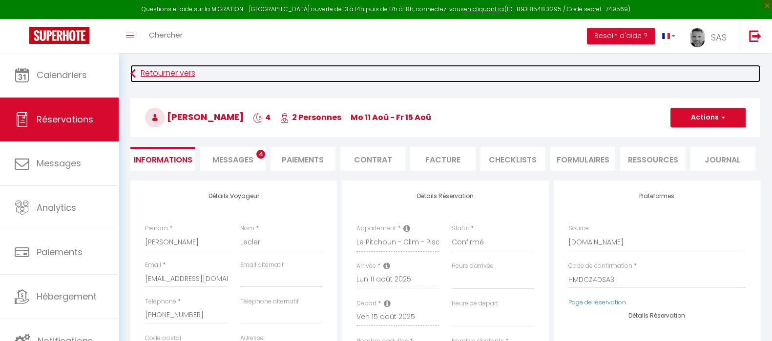
click at [150, 74] on link "Retourner vers" at bounding box center [445, 74] width 630 height 18
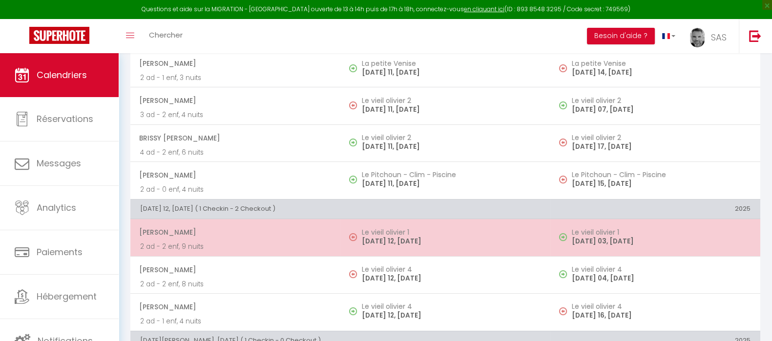
scroll to position [175, 0]
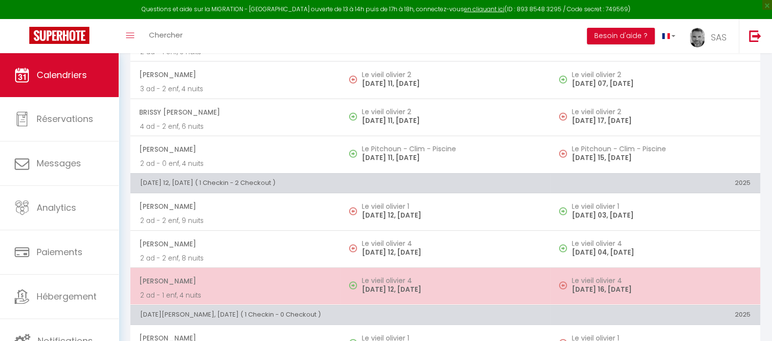
click at [378, 285] on p "[DATE] 12, [DATE]" at bounding box center [451, 290] width 179 height 10
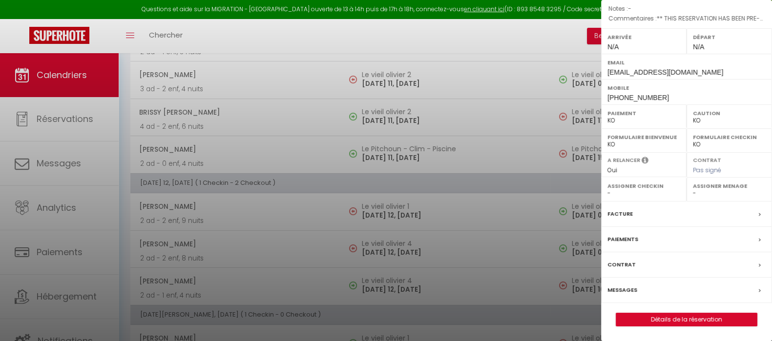
scroll to position [122, 0]
click at [641, 326] on link "Détails de la réservation" at bounding box center [686, 319] width 141 height 13
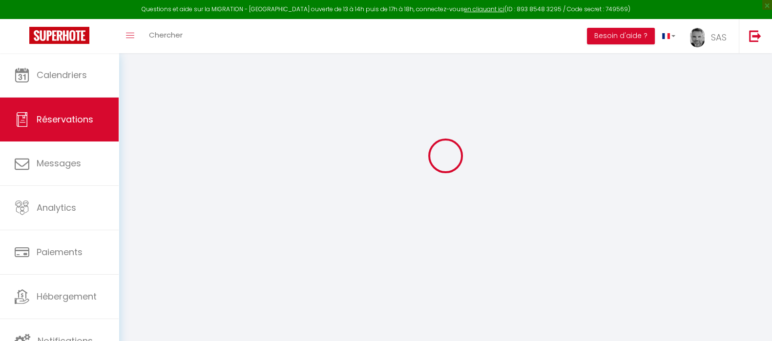
scroll to position [53, 0]
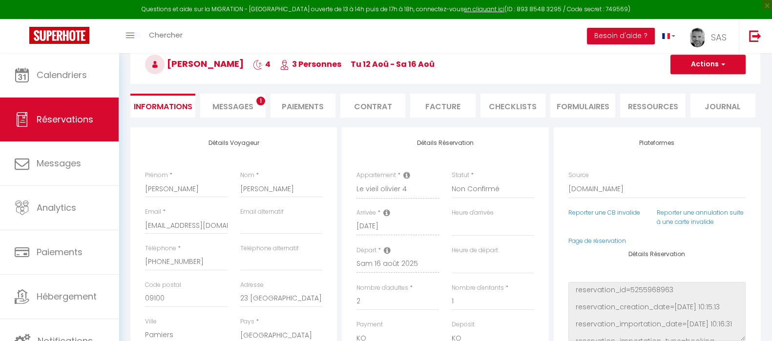
click at [230, 105] on span "Messages" at bounding box center [232, 106] width 41 height 11
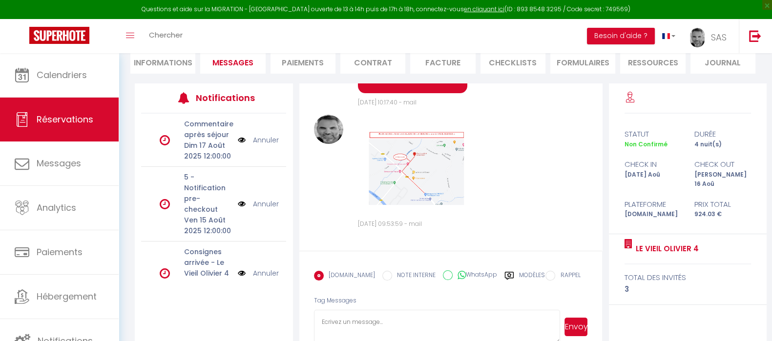
scroll to position [114, 0]
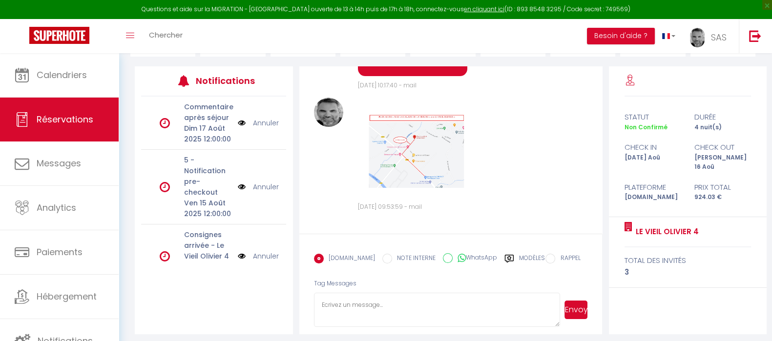
click at [354, 305] on textarea at bounding box center [437, 310] width 247 height 34
click at [583, 304] on button "Envoyer" at bounding box center [575, 310] width 23 height 19
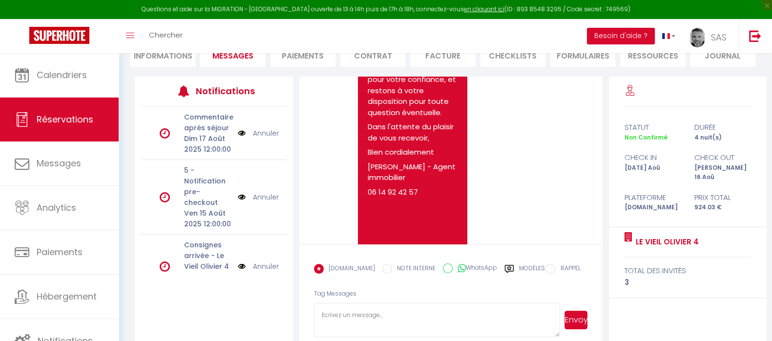
scroll to position [0, 0]
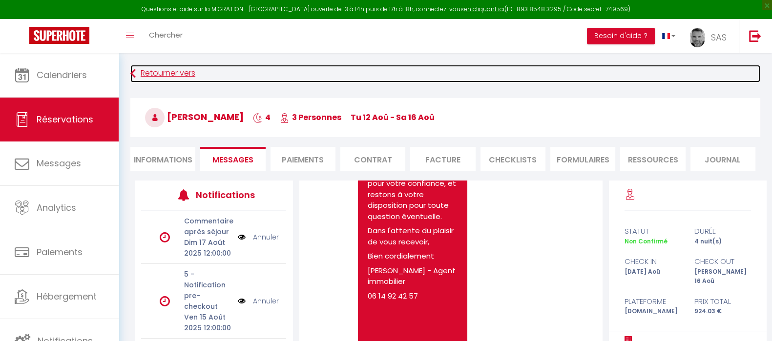
click at [154, 79] on link "Retourner vers" at bounding box center [445, 74] width 630 height 18
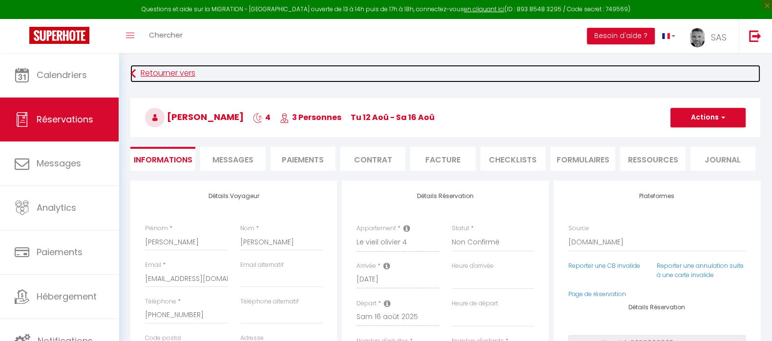
click at [165, 74] on link "Retourner vers" at bounding box center [445, 74] width 630 height 18
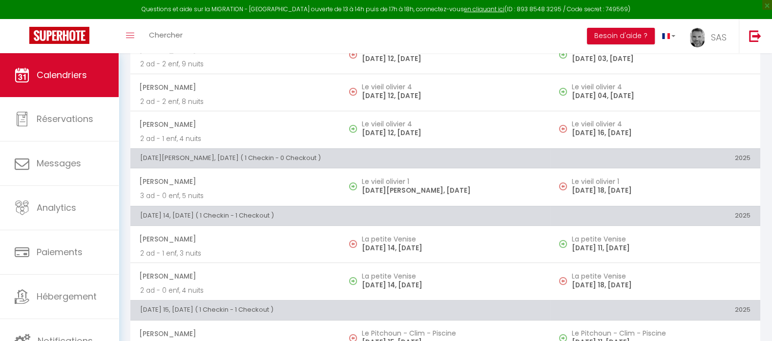
scroll to position [358, 0]
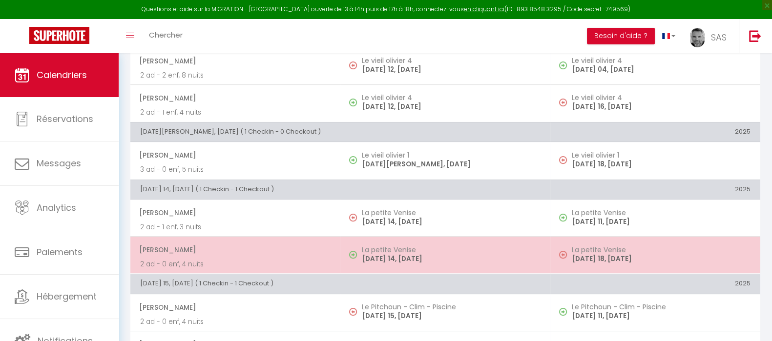
click at [379, 257] on p "[DATE] 14, [DATE]" at bounding box center [451, 259] width 179 height 10
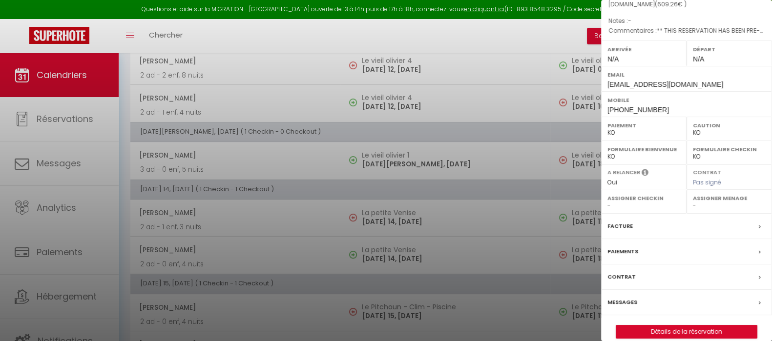
scroll to position [112, 0]
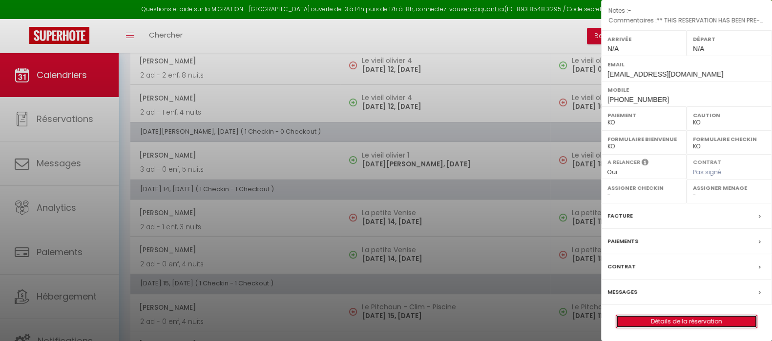
click at [664, 319] on link "Détails de la réservation" at bounding box center [686, 321] width 141 height 13
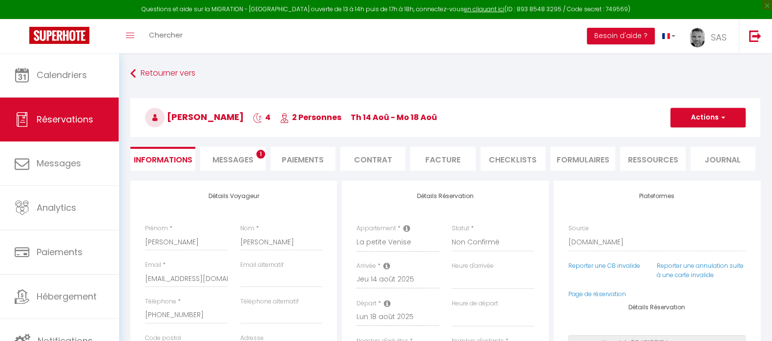
click at [224, 158] on span "Messages" at bounding box center [232, 159] width 41 height 11
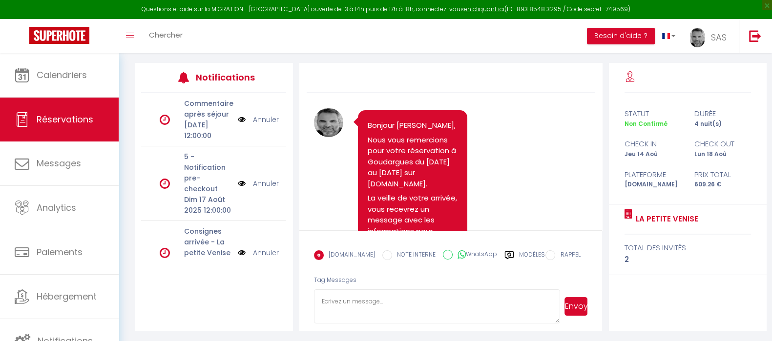
scroll to position [118, 0]
click at [331, 299] on textarea at bounding box center [437, 306] width 247 height 34
paste textarea "Lien caution envoyé. Ne tenez pas compte du supplément lit Bébé envoyé par erre…"
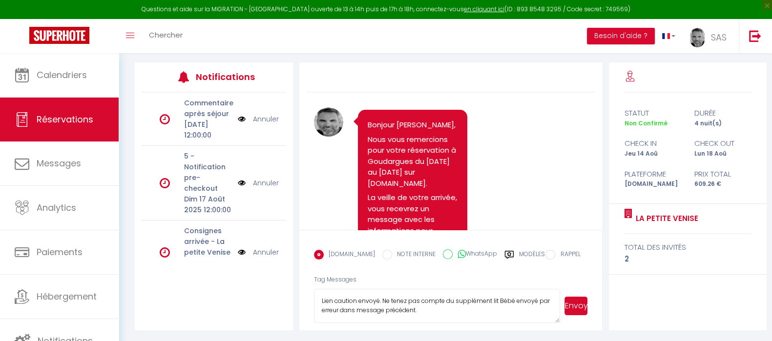
click at [570, 310] on button "Envoyer" at bounding box center [575, 306] width 23 height 19
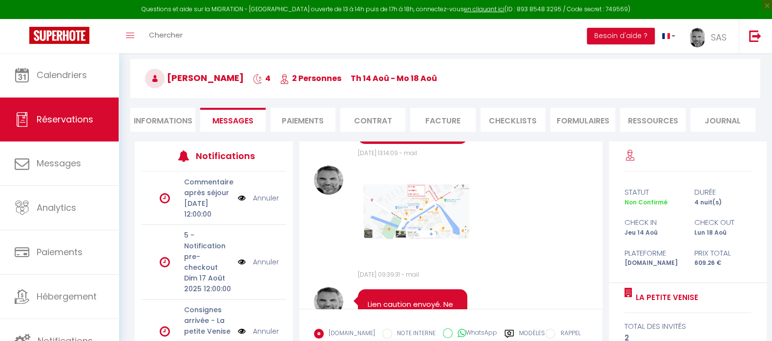
scroll to position [0, 0]
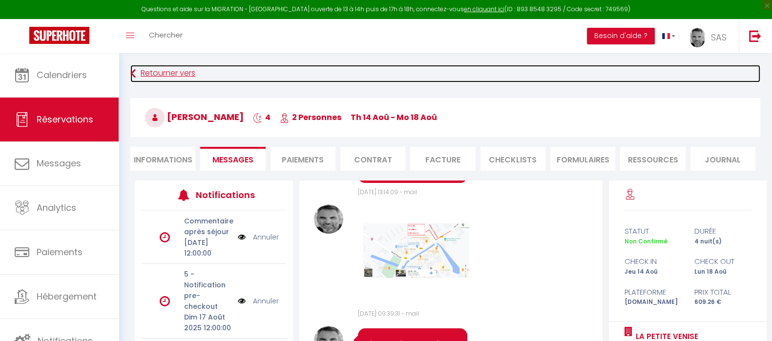
click at [164, 67] on link "Retourner vers" at bounding box center [445, 74] width 630 height 18
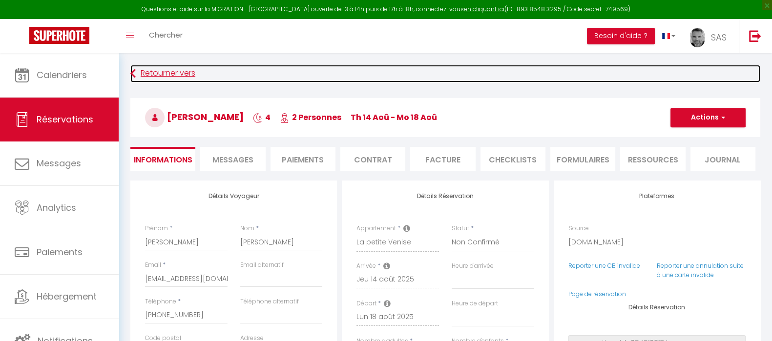
click at [164, 67] on link "Retourner vers" at bounding box center [445, 74] width 630 height 18
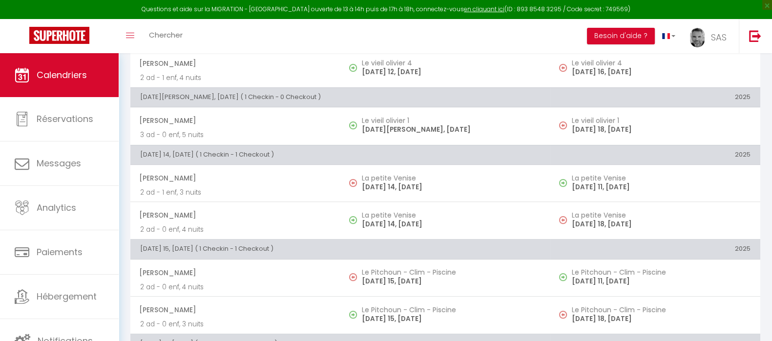
scroll to position [419, 0]
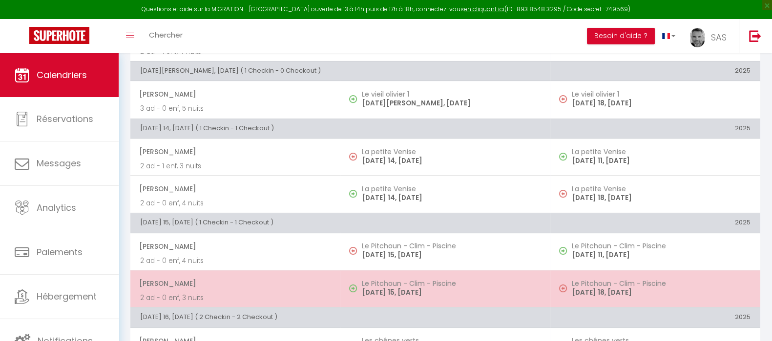
click at [391, 291] on p "[DATE] 15, [DATE]" at bounding box center [451, 293] width 179 height 10
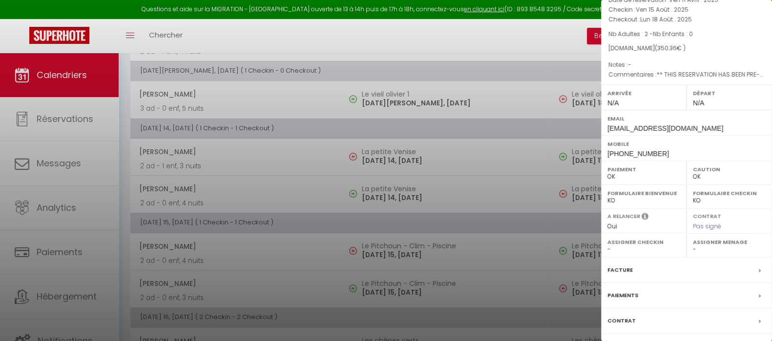
scroll to position [112, 0]
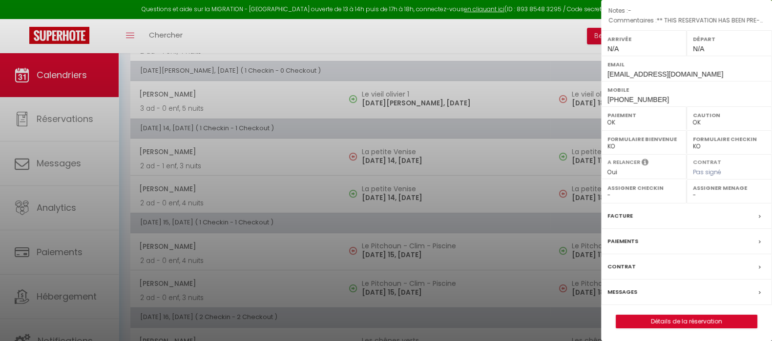
click at [641, 293] on div "Messages" at bounding box center [686, 292] width 171 height 25
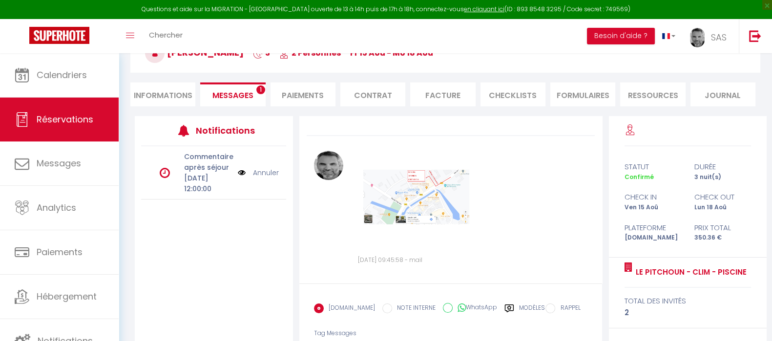
scroll to position [118, 0]
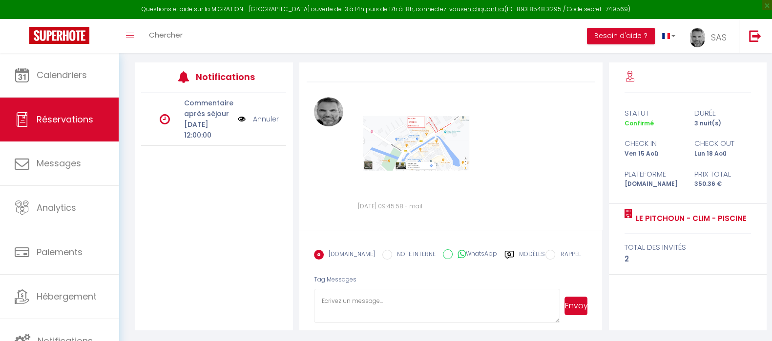
click at [339, 308] on textarea at bounding box center [437, 306] width 247 height 34
paste textarea "Lien caution envoyé. Ne tenez pas compte du supplément lit Bébé envoyé par erre…"
click at [583, 308] on button "Envoyer" at bounding box center [575, 306] width 23 height 19
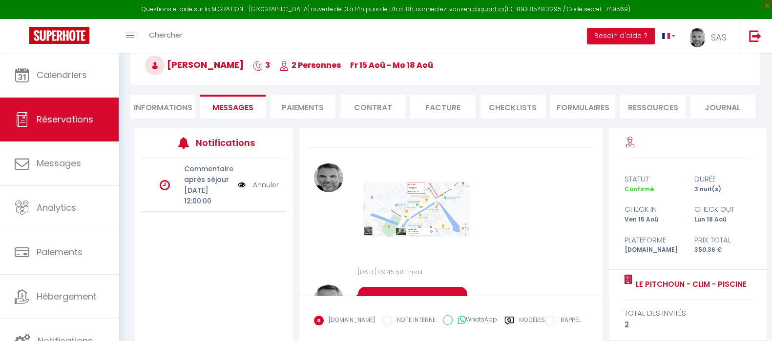
scroll to position [0, 0]
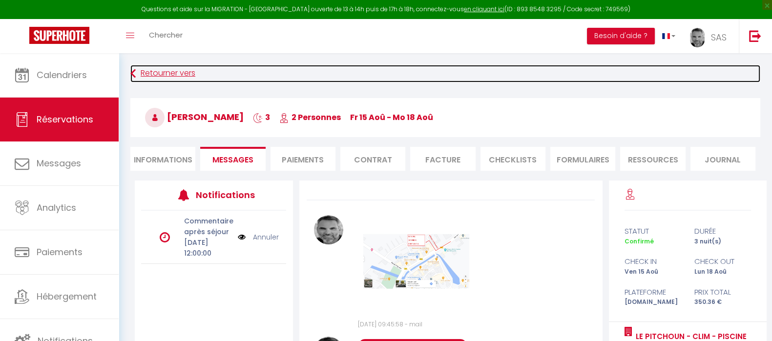
click at [166, 75] on link "Retourner vers" at bounding box center [445, 74] width 630 height 18
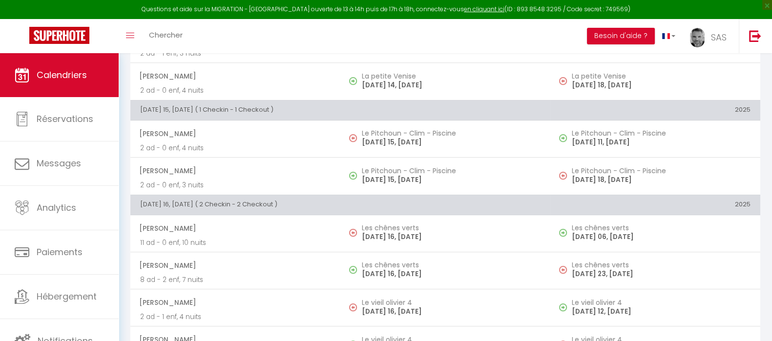
scroll to position [658, 0]
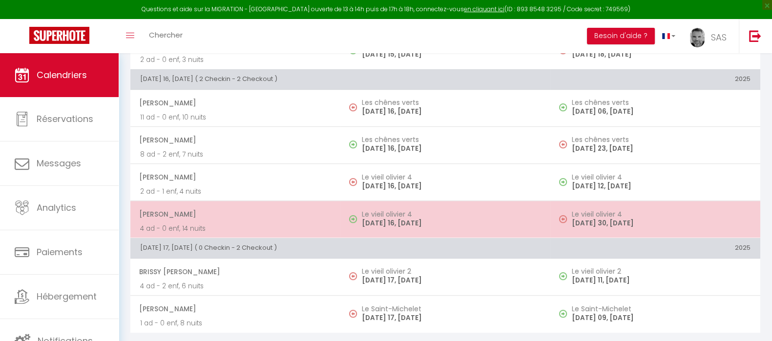
click at [403, 213] on h5 "Le vieil olivier 4" at bounding box center [451, 214] width 179 height 8
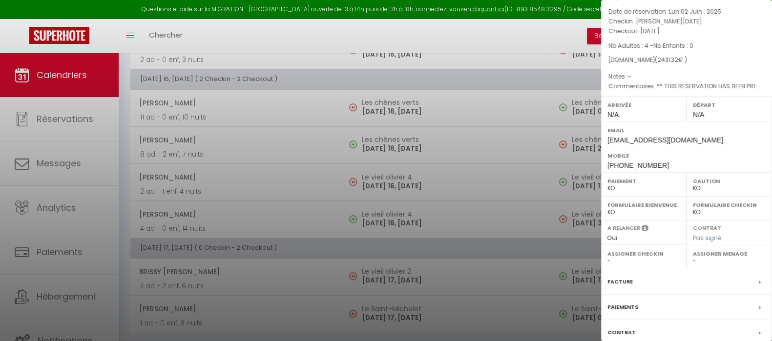
scroll to position [112, 0]
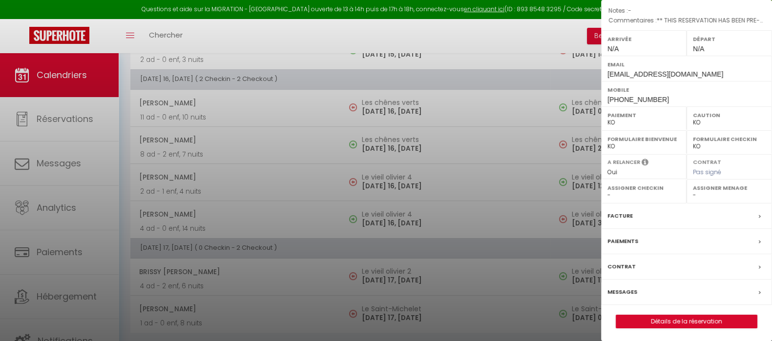
click at [637, 291] on div "Messages" at bounding box center [686, 292] width 171 height 25
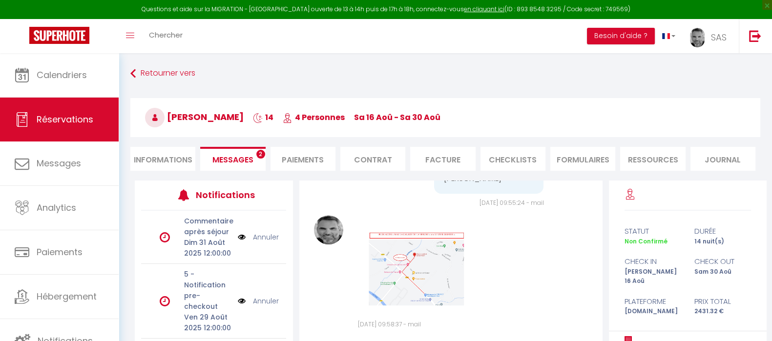
scroll to position [118, 0]
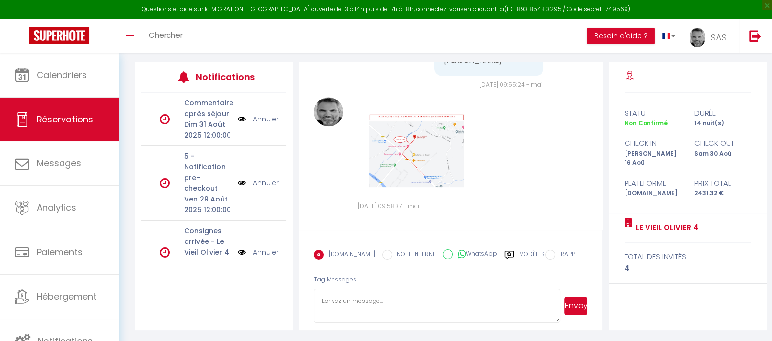
click at [332, 310] on textarea at bounding box center [437, 306] width 247 height 34
click at [577, 307] on button "Envoyer" at bounding box center [575, 306] width 23 height 19
